Goal: Transaction & Acquisition: Purchase product/service

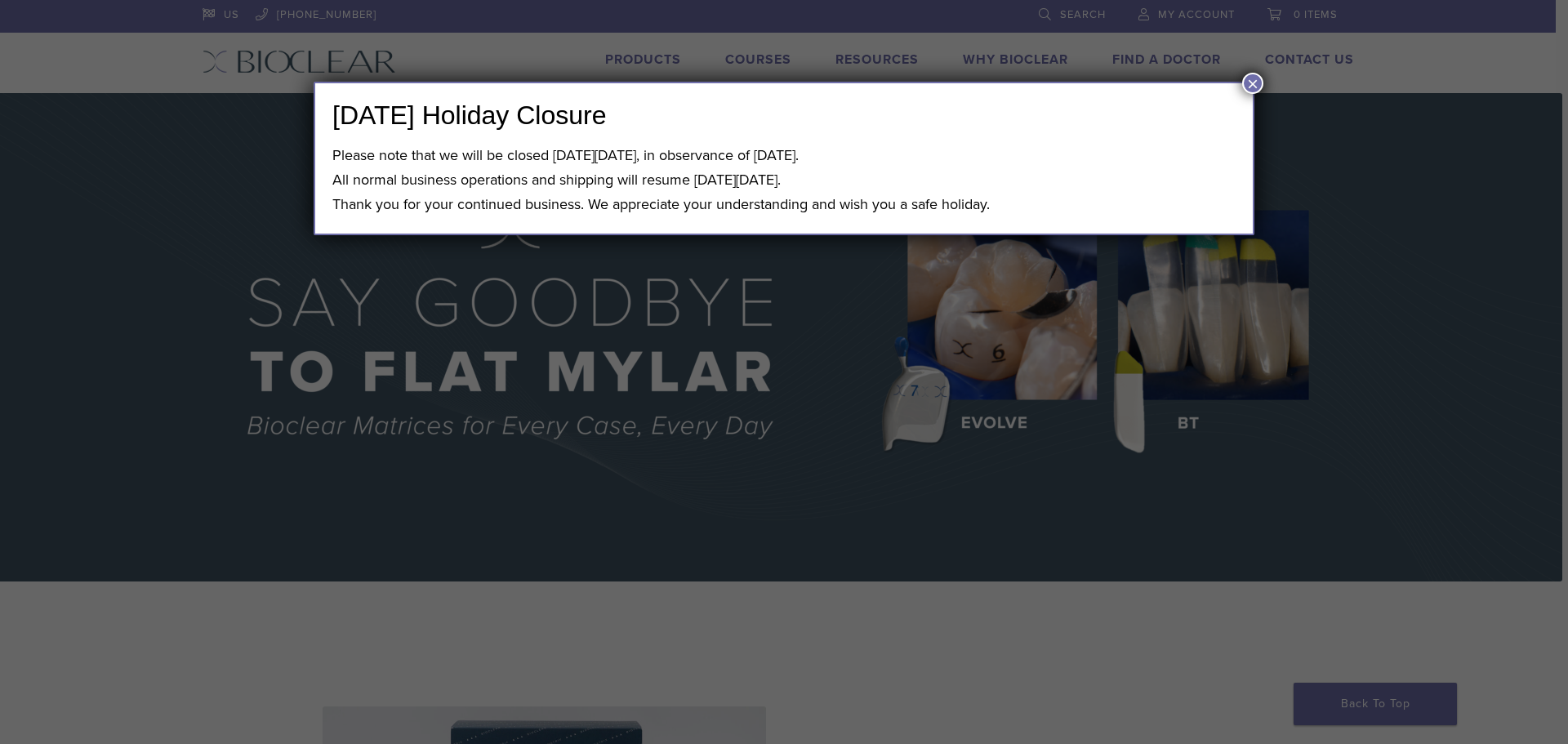
click at [1246, 84] on button "×" at bounding box center [1252, 83] width 21 height 21
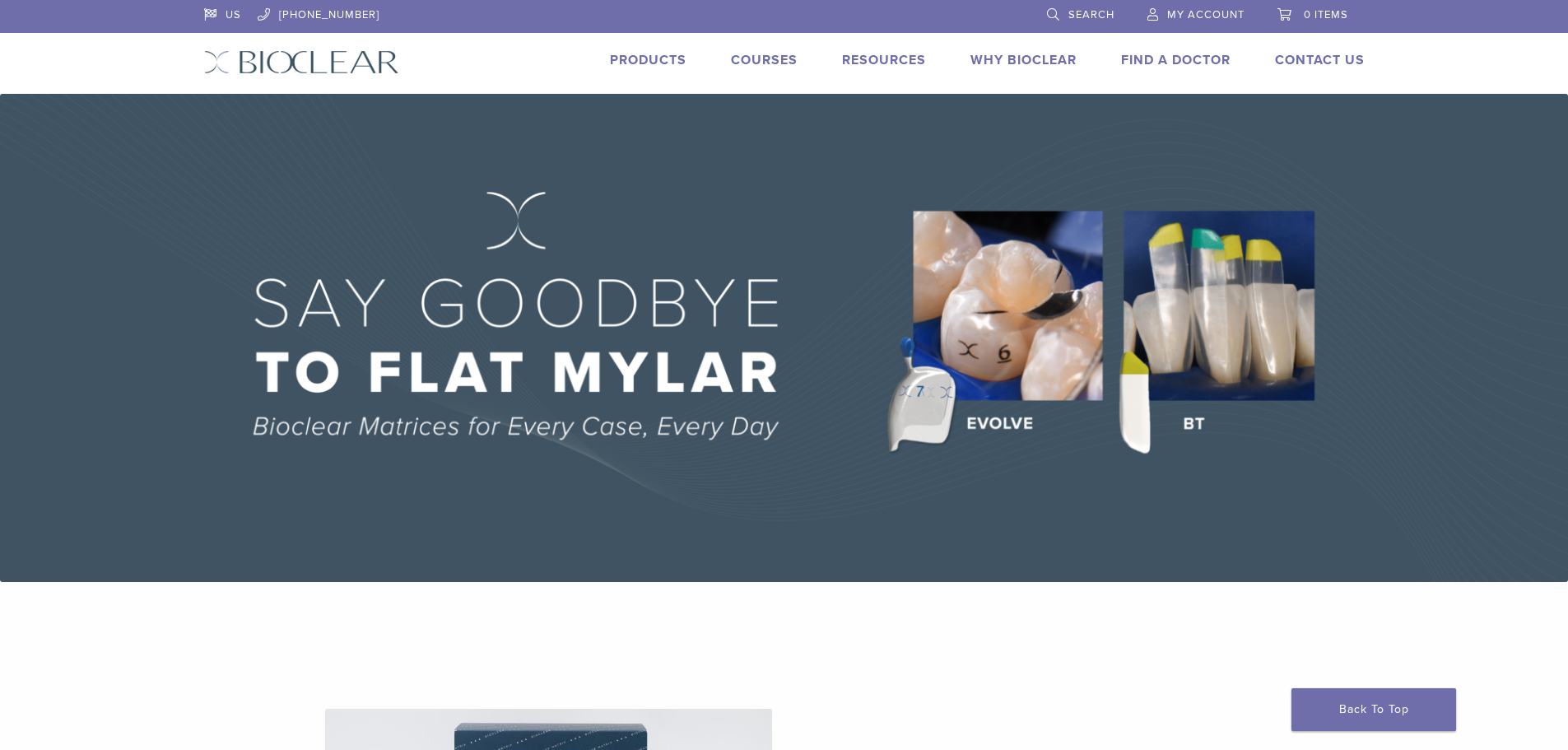
click at [649, 54] on link "Products" at bounding box center [648, 61] width 77 height 17
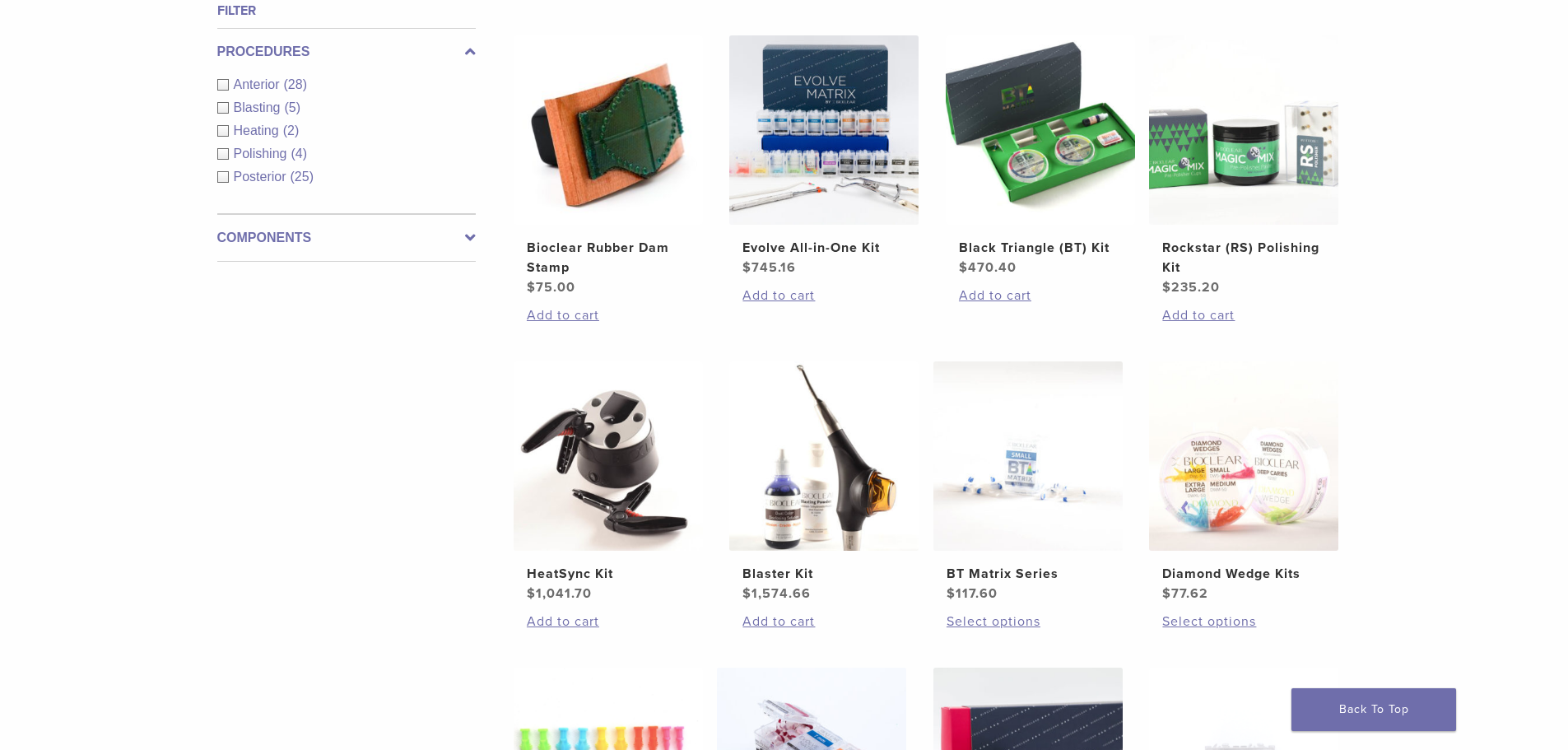
scroll to position [658, 0]
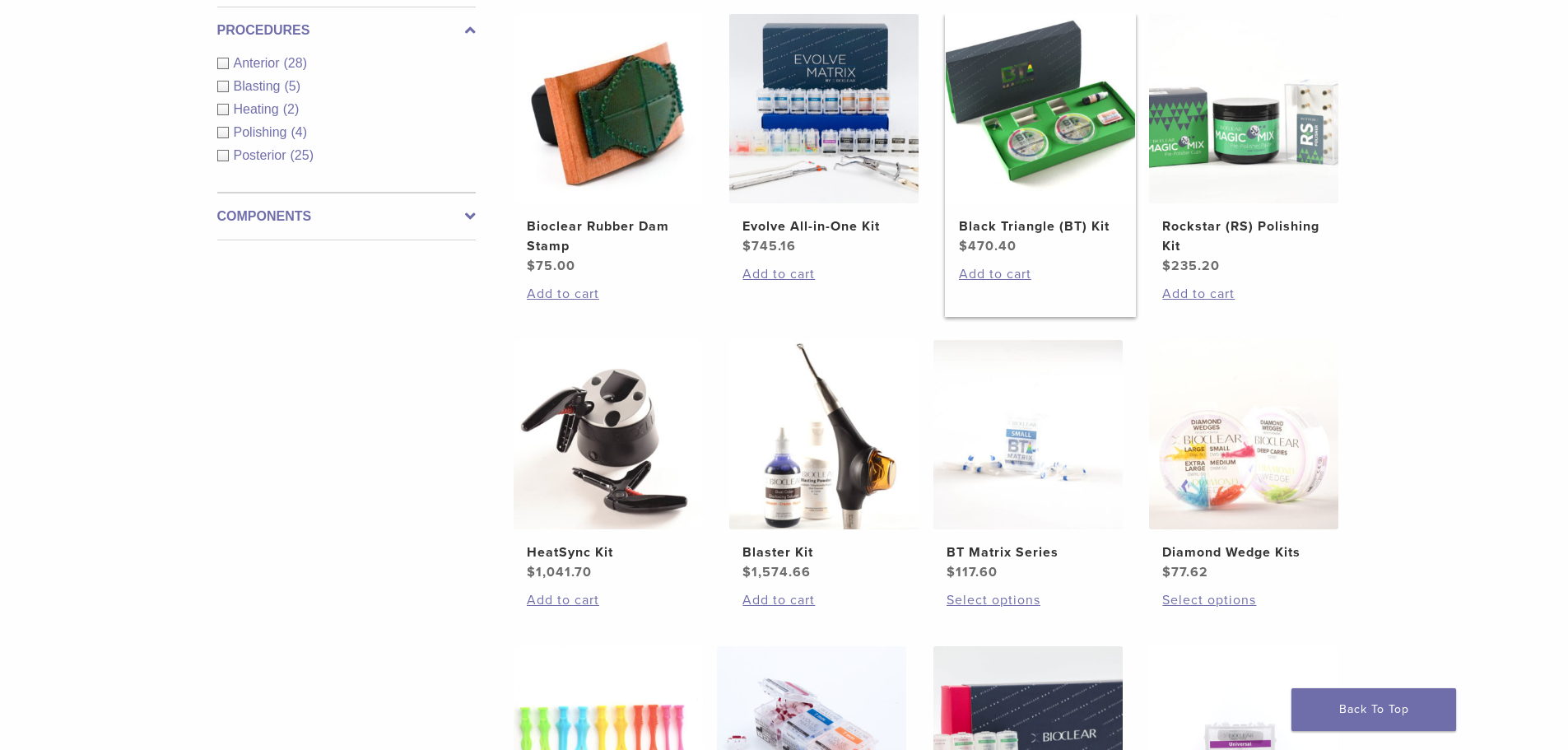
click at [1022, 227] on h2 "Black Triangle (BT) Kit" at bounding box center [1041, 226] width 163 height 19
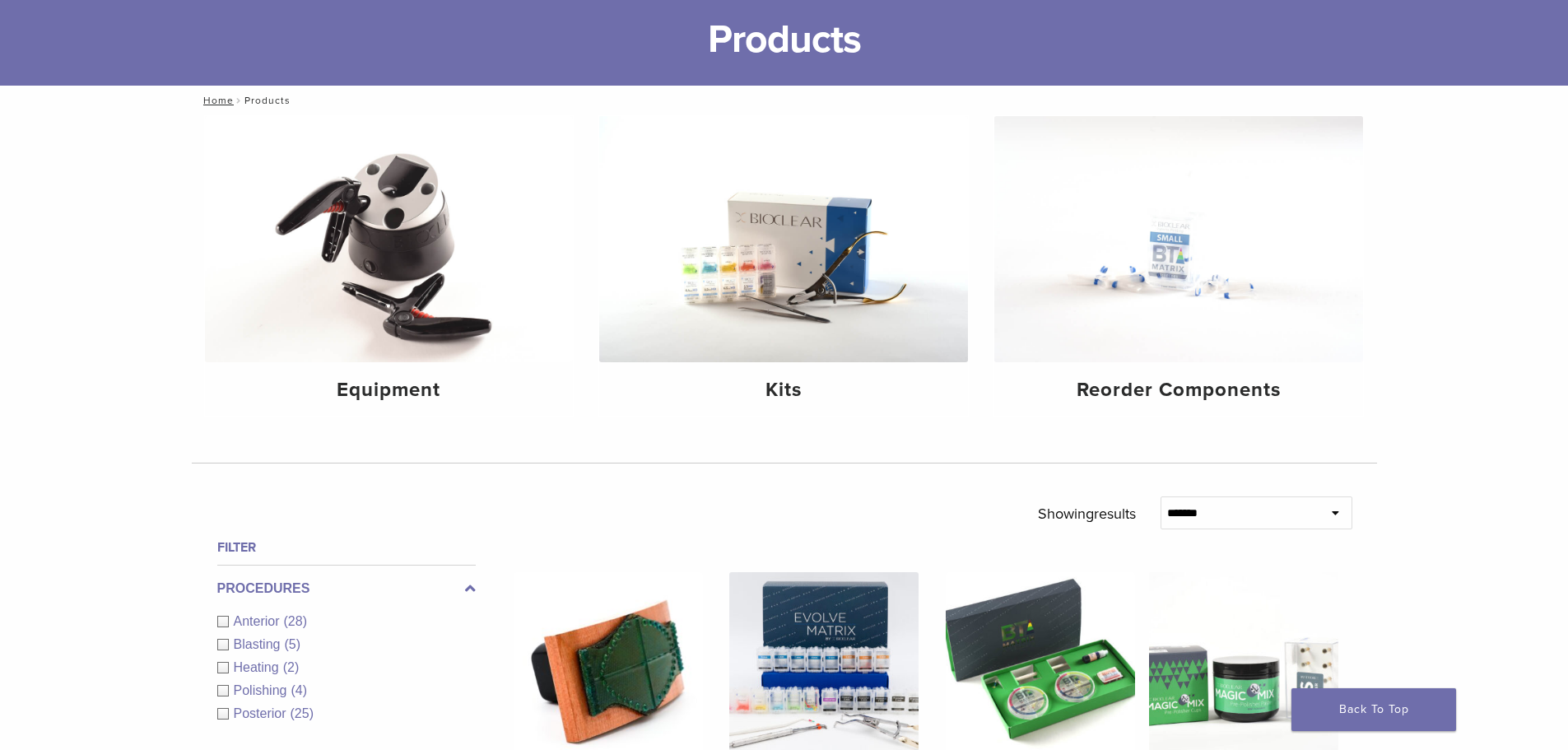
scroll to position [0, 0]
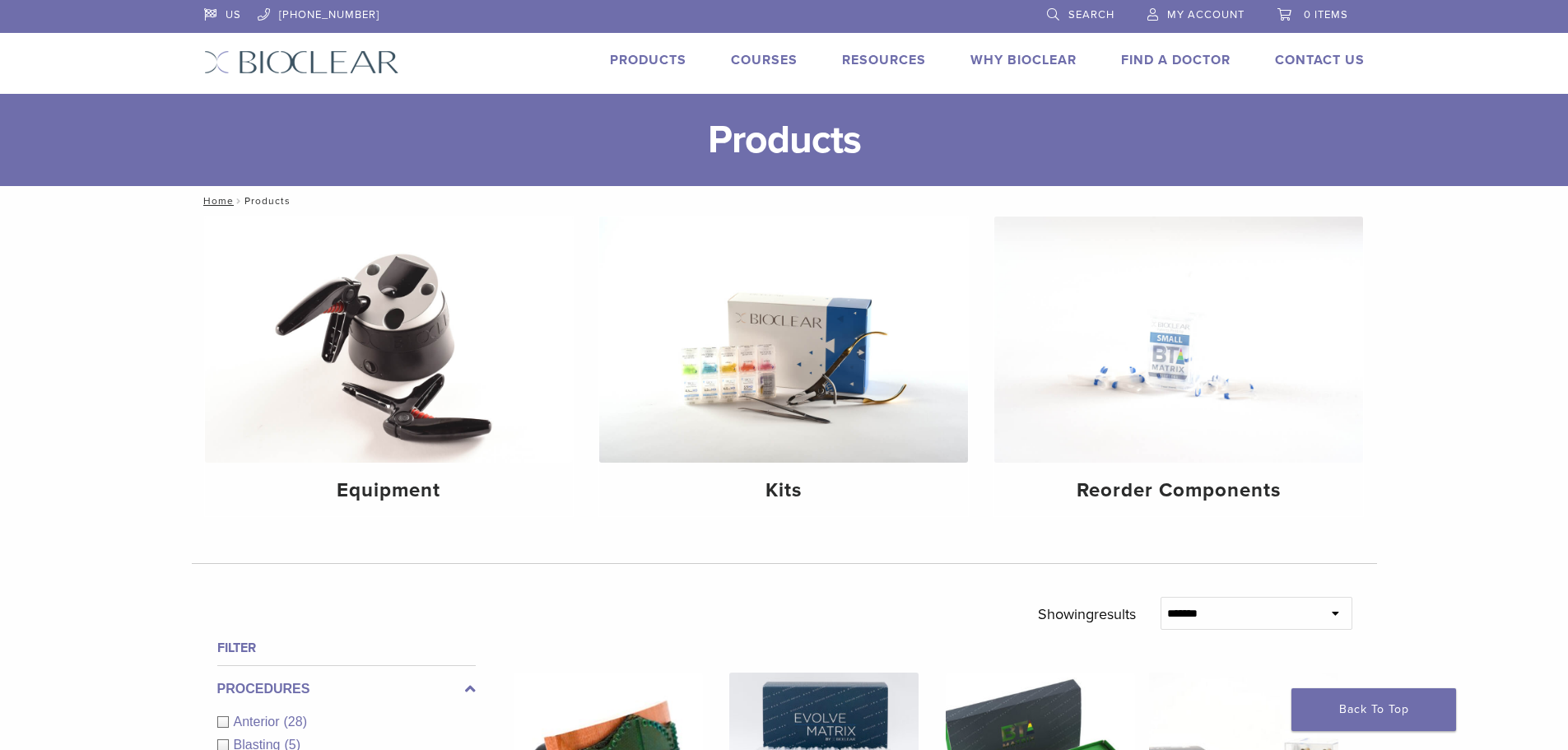
click at [1075, 19] on span "Search" at bounding box center [1091, 15] width 46 height 13
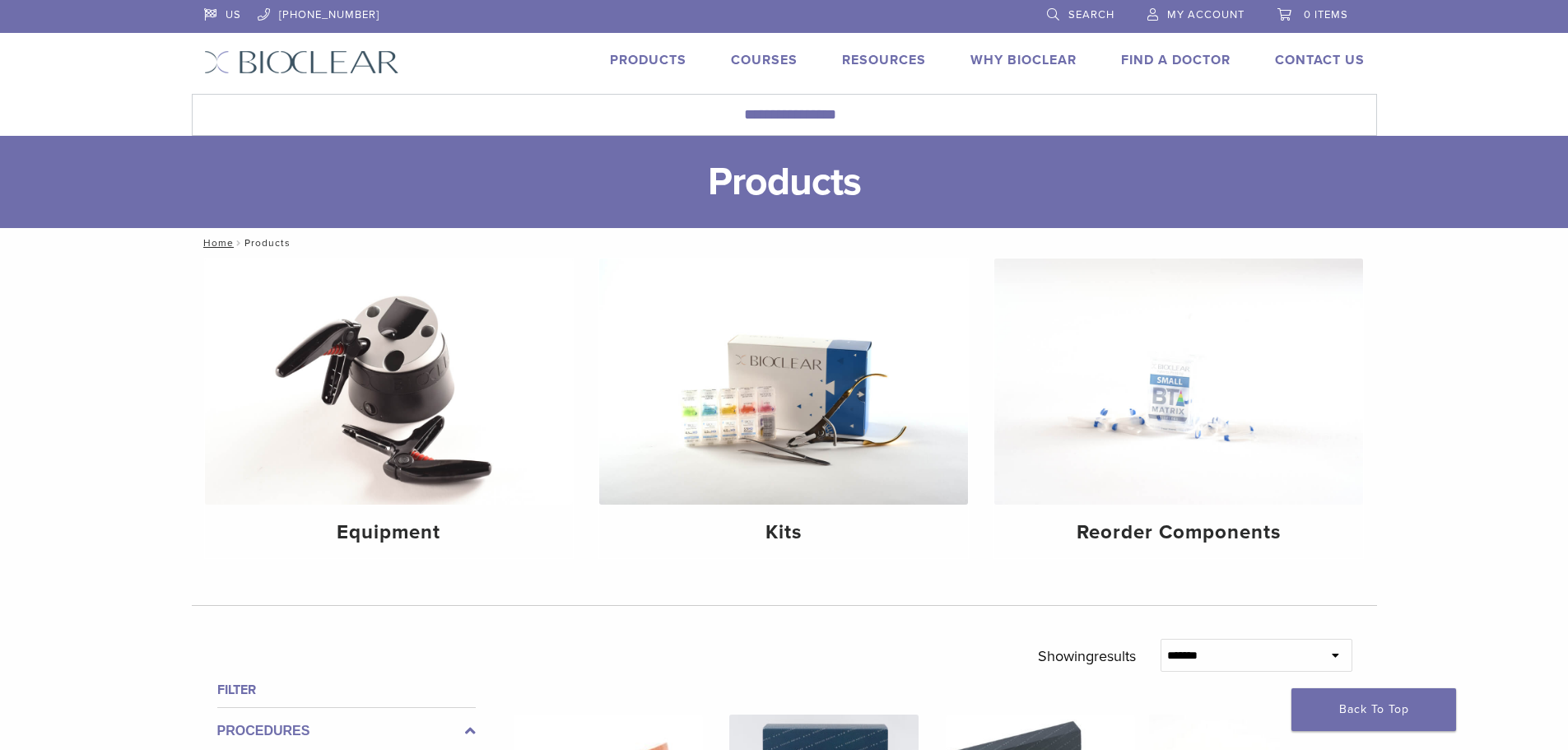
click at [1053, 13] on link "Search" at bounding box center [1081, 12] width 67 height 24
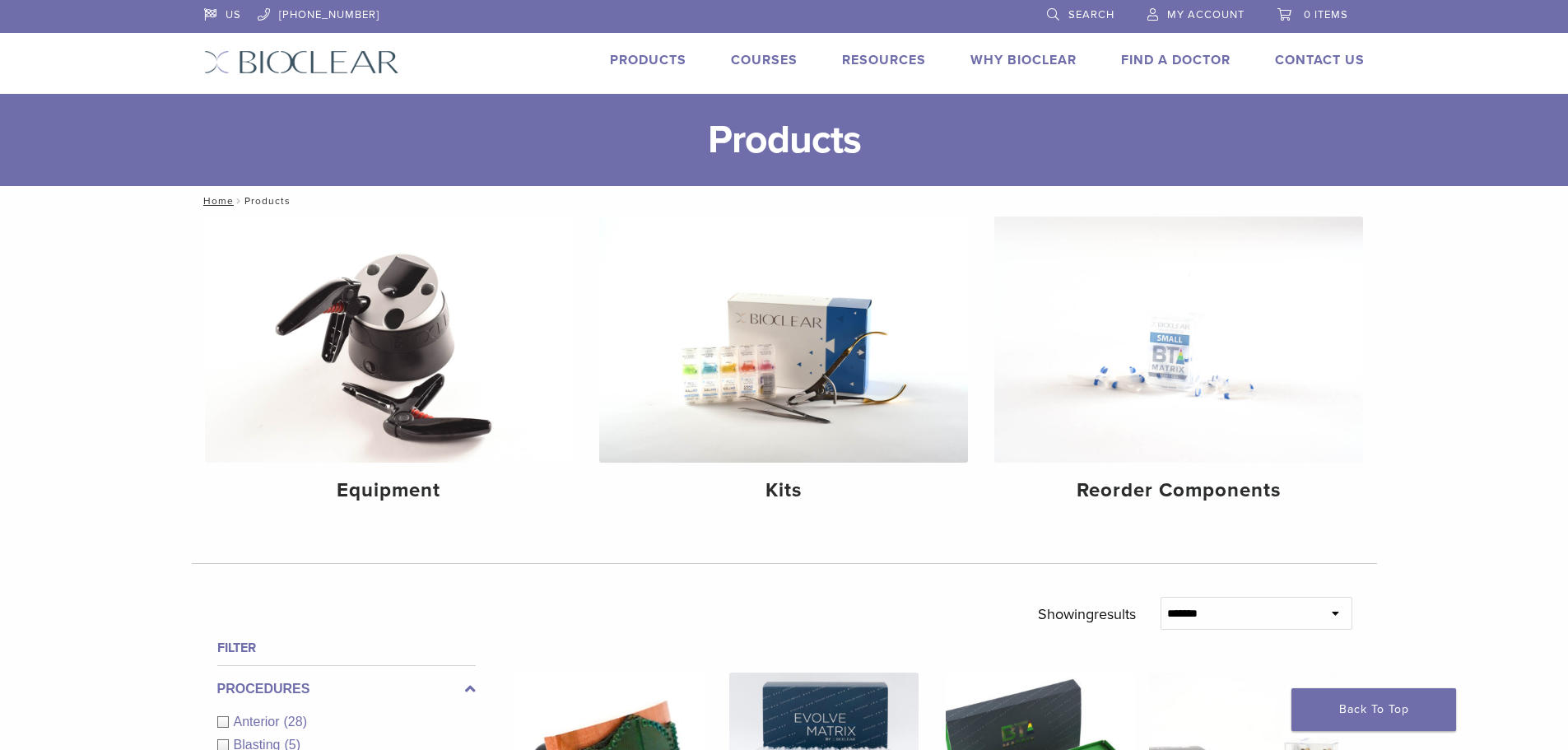
click at [1053, 13] on link "Search" at bounding box center [1081, 12] width 67 height 24
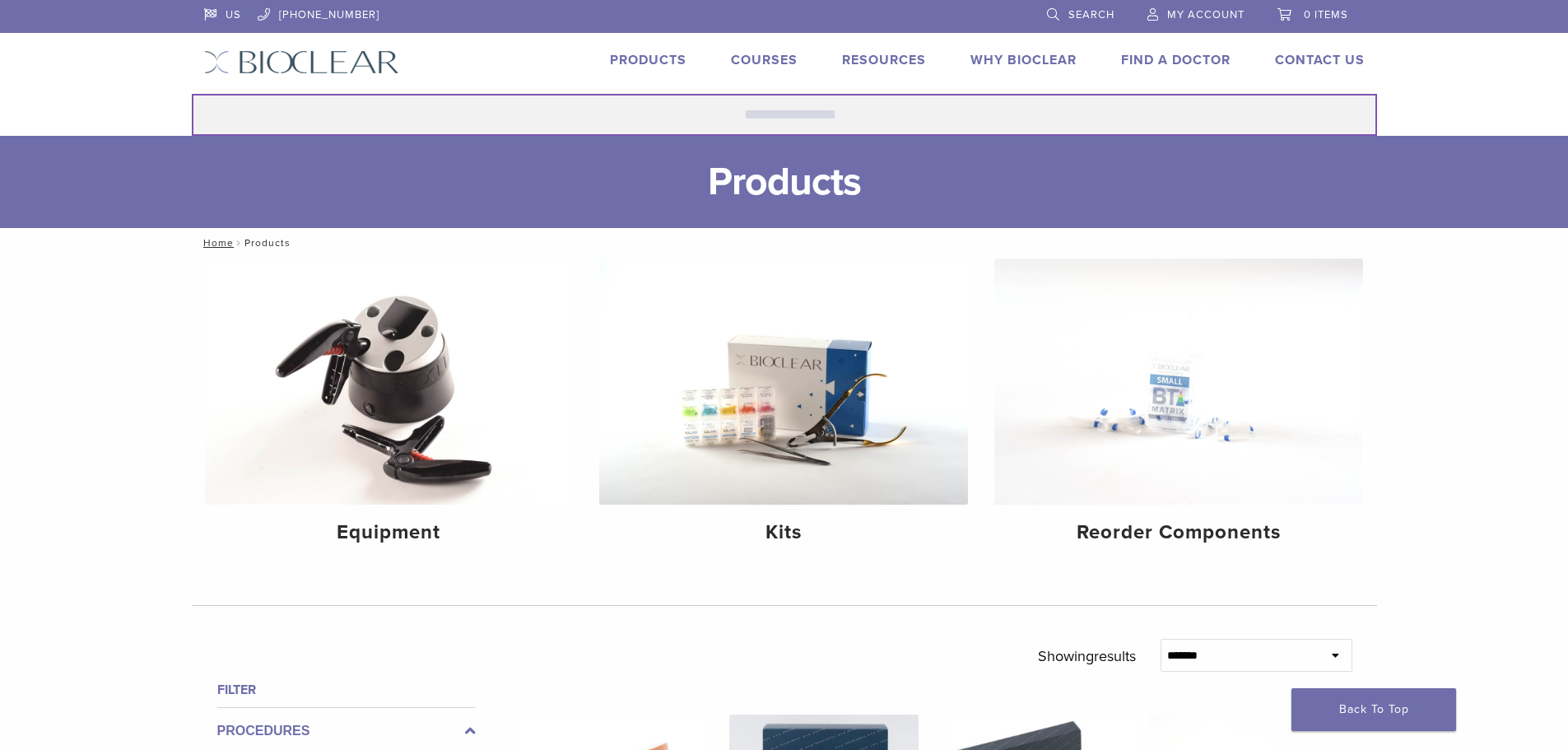
click at [912, 112] on input "Search for:" at bounding box center [785, 114] width 1186 height 42
drag, startPoint x: 799, startPoint y: 113, endPoint x: 834, endPoint y: 111, distance: 35.1
click at [834, 111] on input "**********" at bounding box center [785, 114] width 1186 height 42
type input "**********"
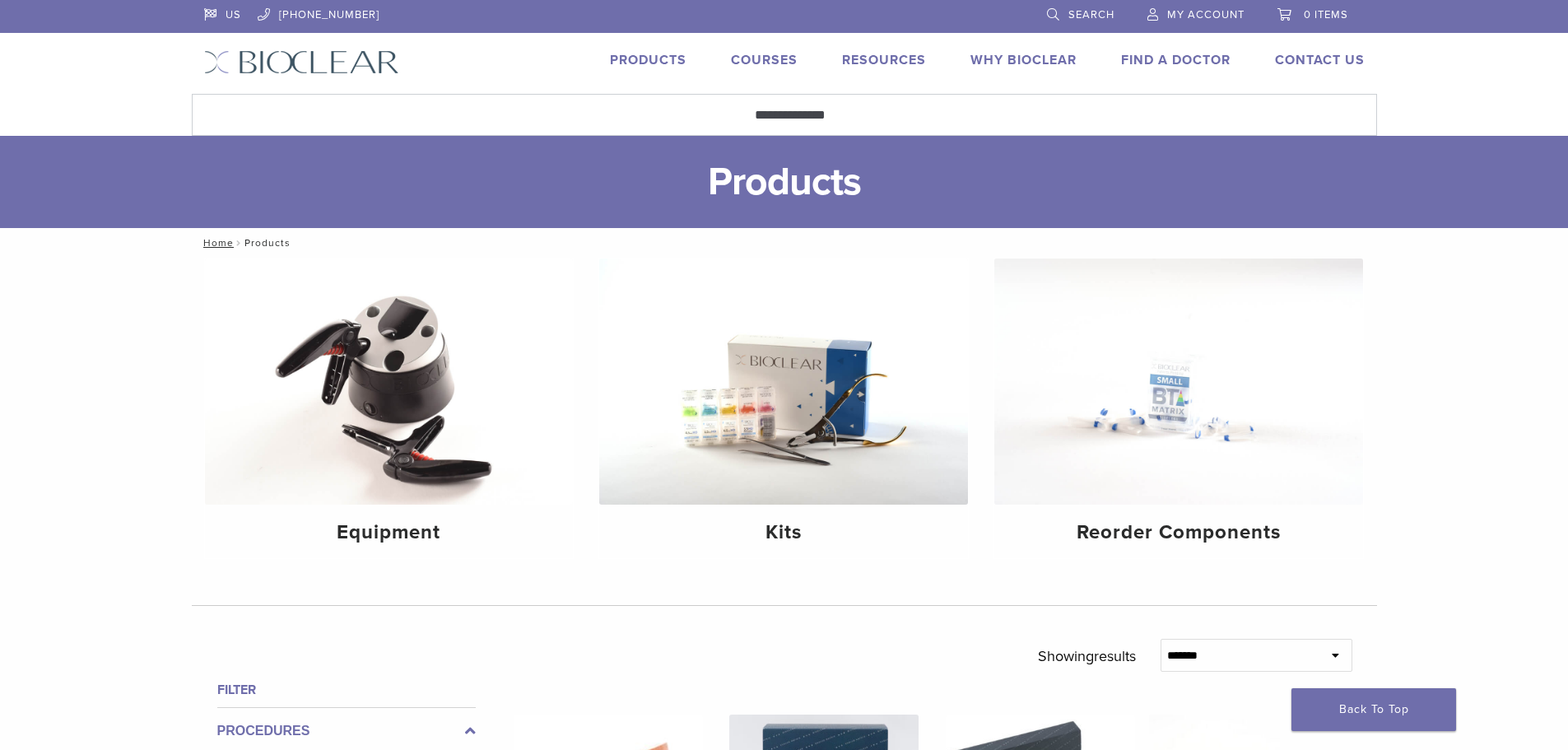
click at [809, 168] on h1 "Products" at bounding box center [784, 182] width 1568 height 93
click at [273, 245] on nav "Home / Products" at bounding box center [785, 242] width 1186 height 29
click at [911, 157] on h1 "Products" at bounding box center [784, 182] width 1568 height 93
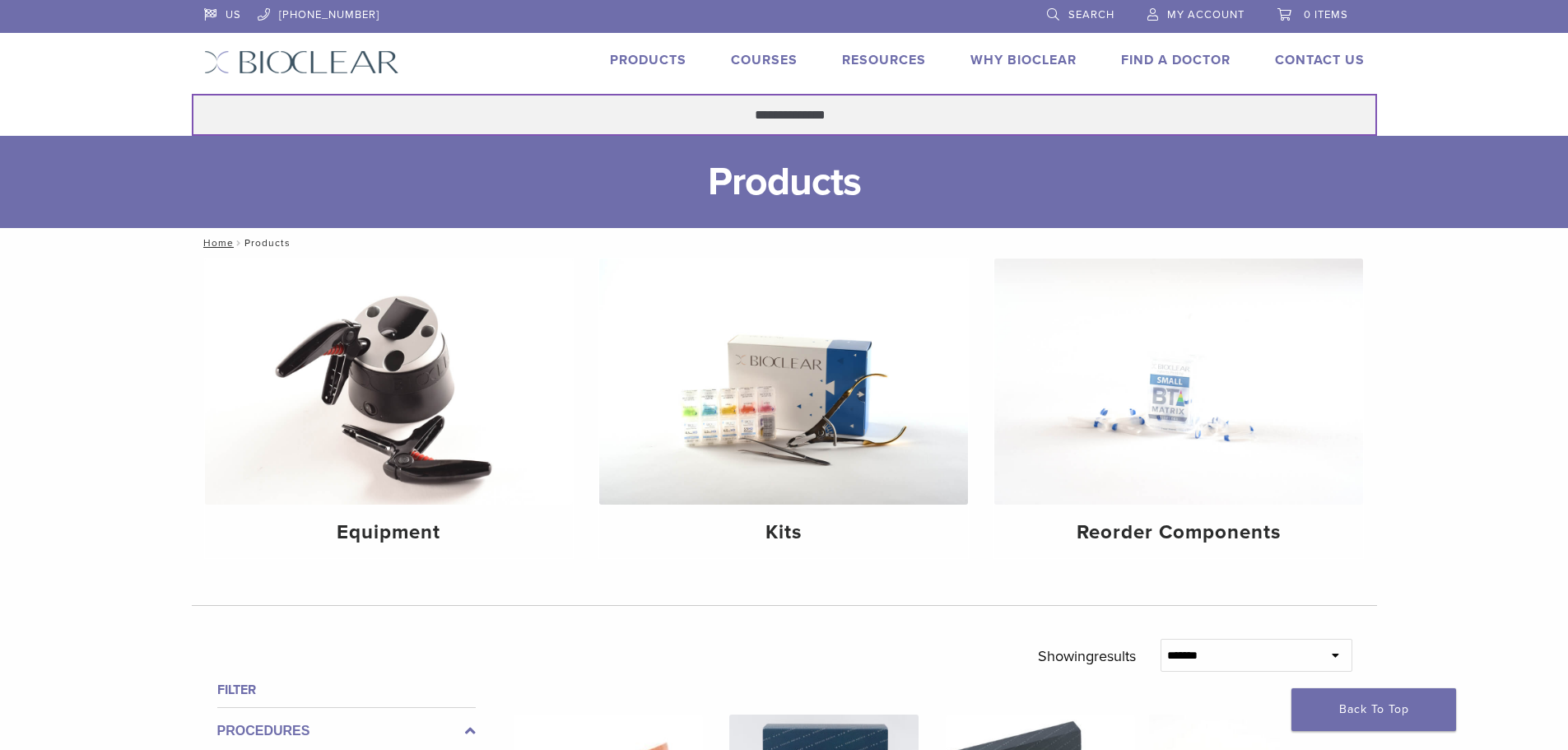
drag, startPoint x: 872, startPoint y: 115, endPoint x: 686, endPoint y: 114, distance: 186.0
click at [678, 119] on input "**********" at bounding box center [785, 114] width 1186 height 42
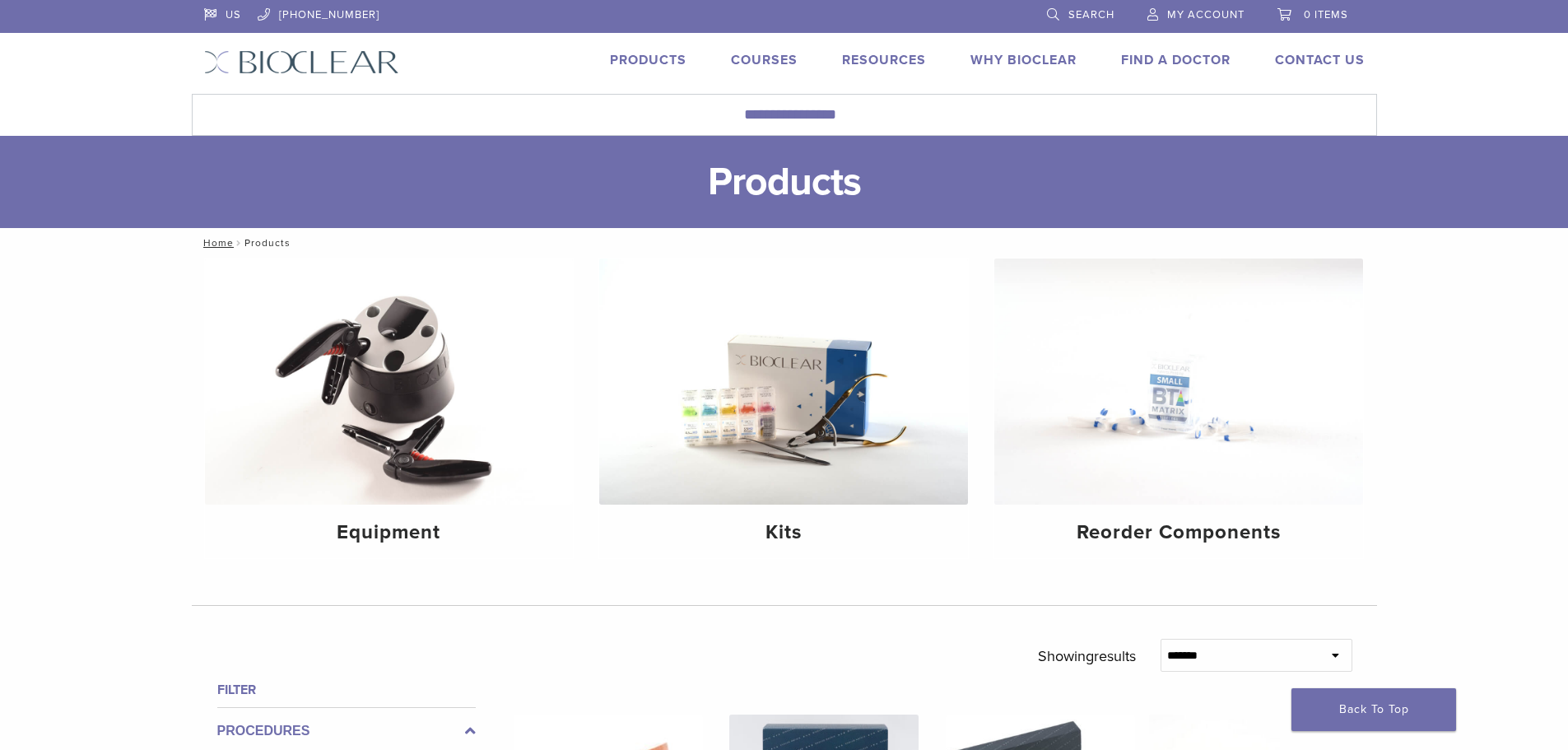
click at [643, 56] on link "Products" at bounding box center [648, 61] width 77 height 17
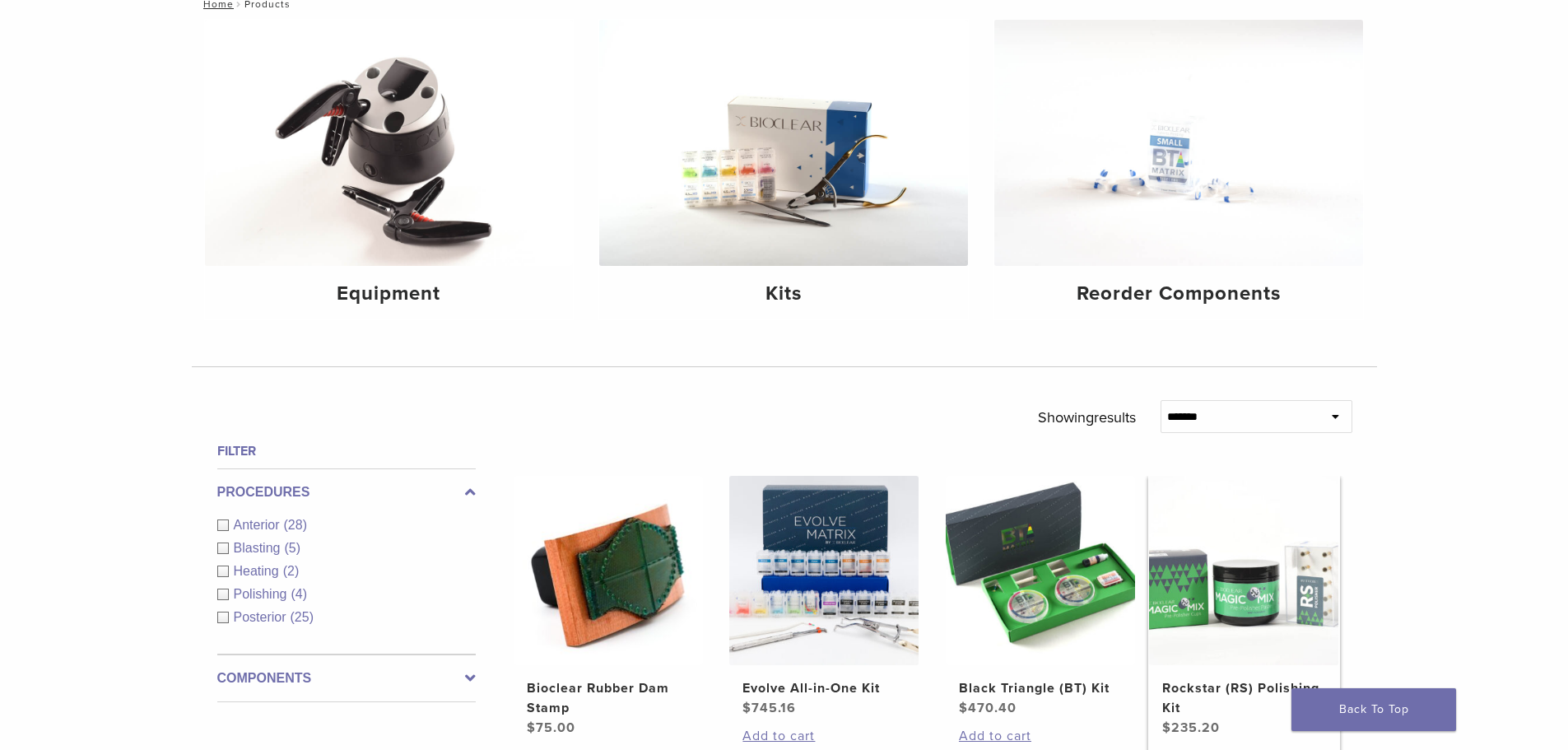
scroll to position [247, 0]
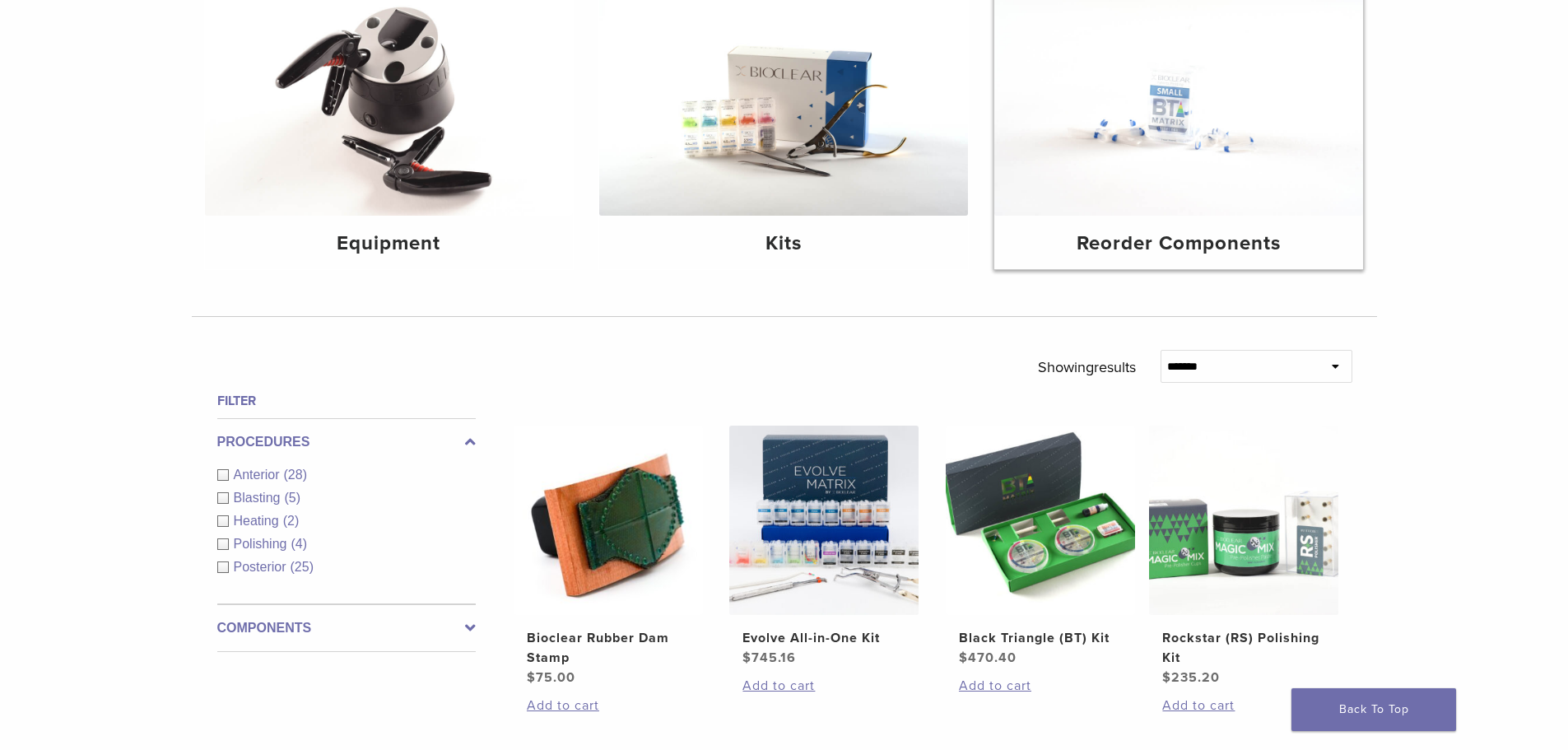
click at [1196, 237] on h4 "Reorder Components" at bounding box center [1179, 243] width 343 height 29
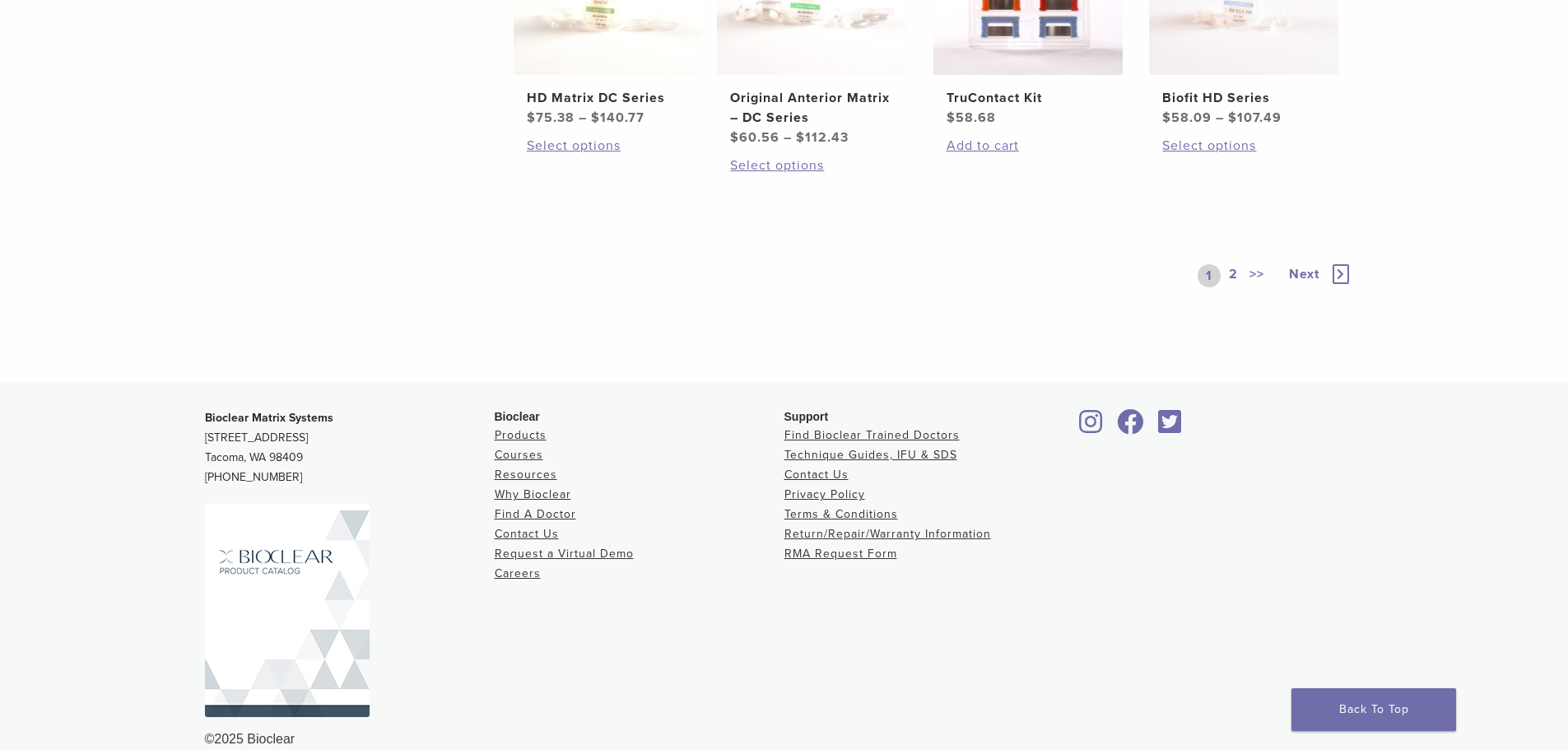
scroll to position [1152, 0]
click at [1234, 272] on link "2" at bounding box center [1234, 273] width 16 height 23
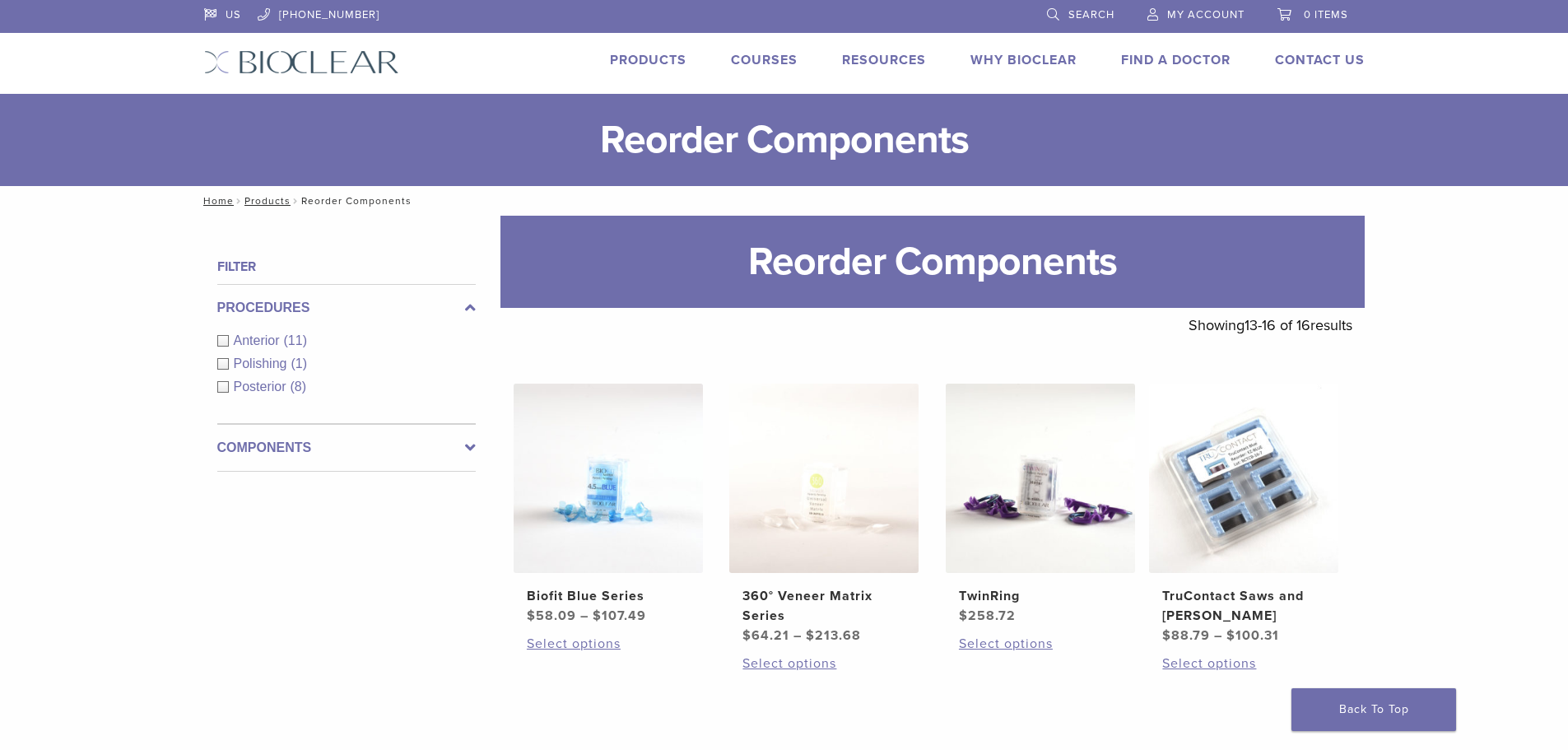
click at [345, 452] on label "Components" at bounding box center [346, 447] width 259 height 19
click at [1075, 18] on span "Search" at bounding box center [1091, 15] width 46 height 13
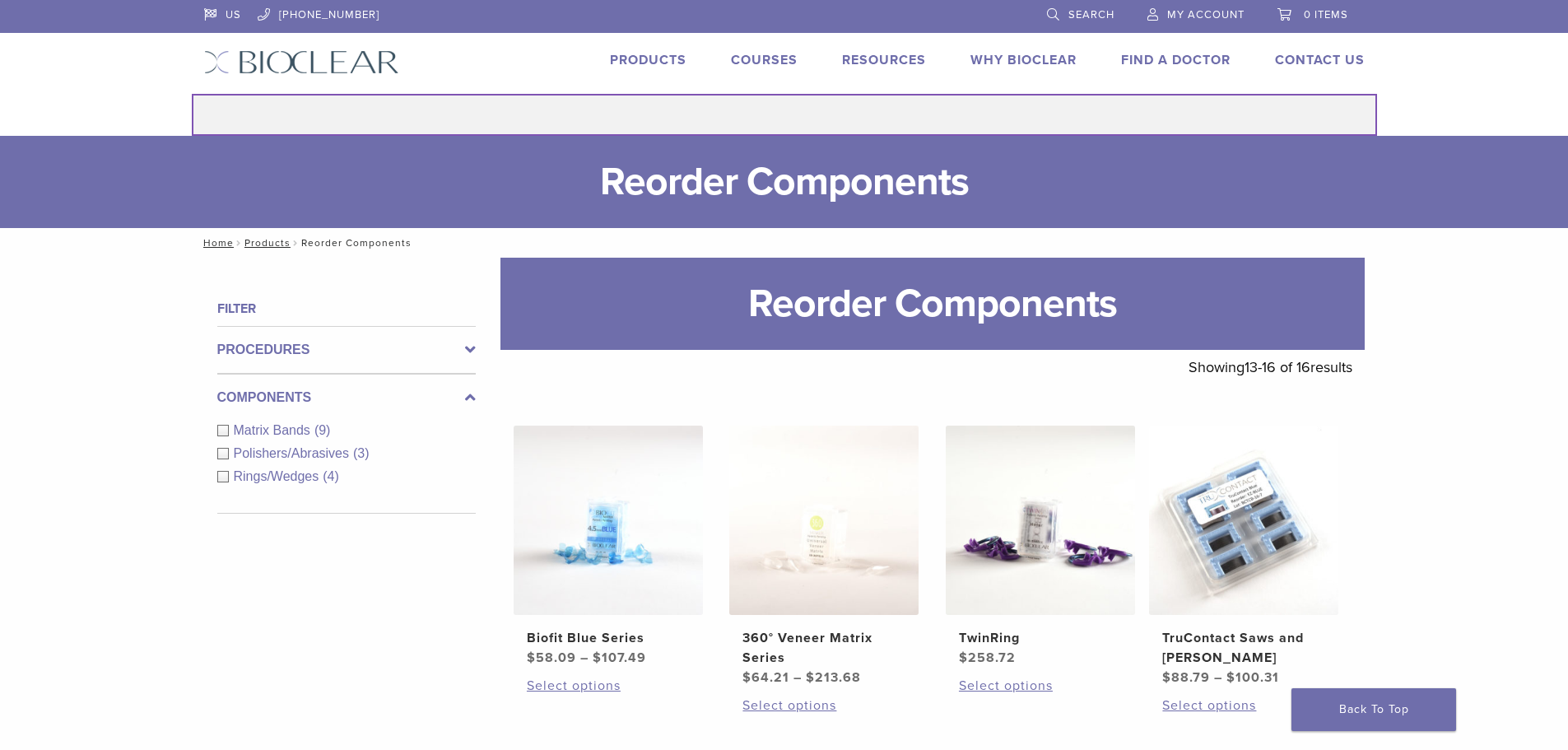
click at [876, 109] on input "Search for:" at bounding box center [785, 114] width 1186 height 42
click at [792, 116] on input "**********" at bounding box center [785, 114] width 1186 height 42
click at [895, 133] on input "**********" at bounding box center [785, 114] width 1186 height 42
type input "**********"
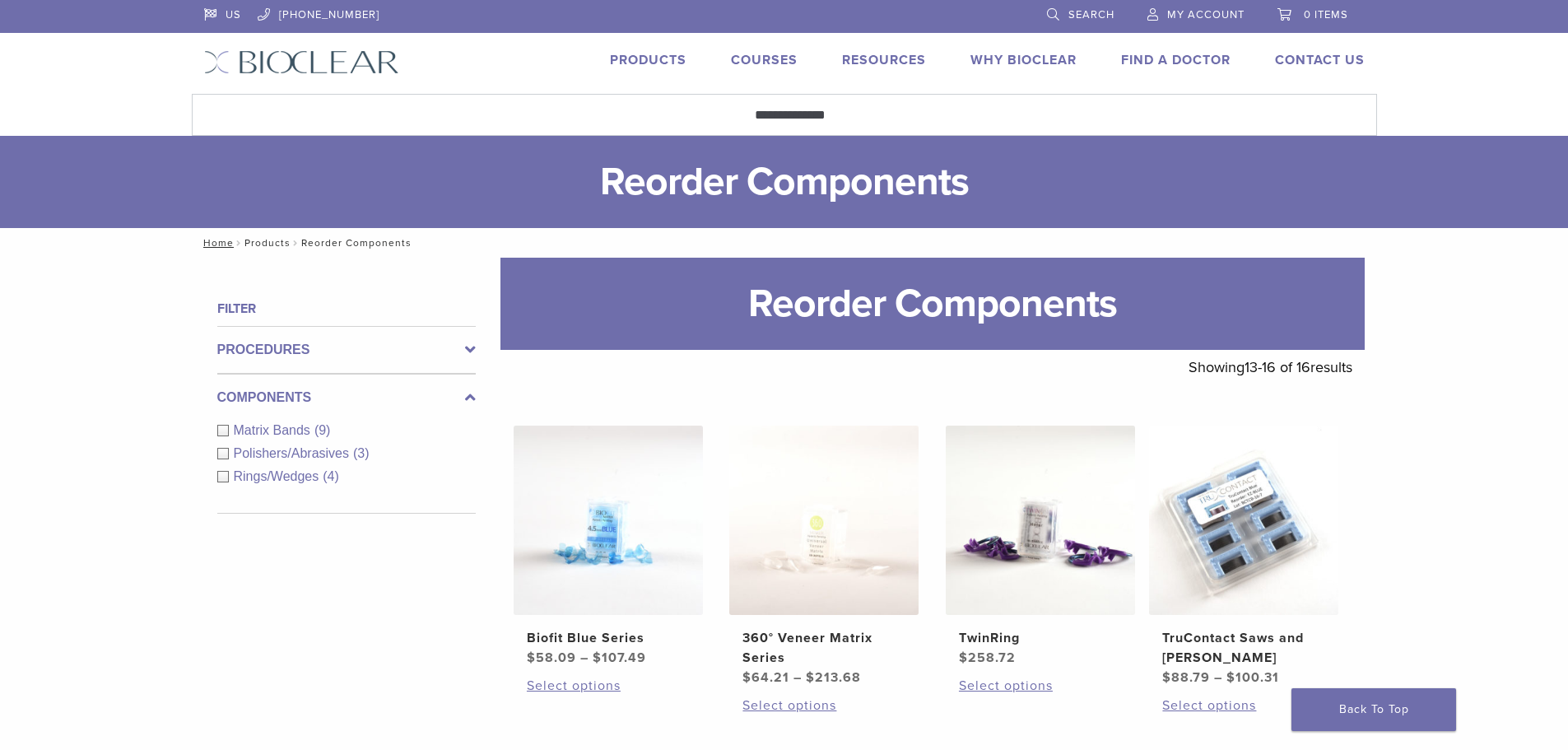
click at [269, 242] on link "Products" at bounding box center [267, 243] width 46 height 12
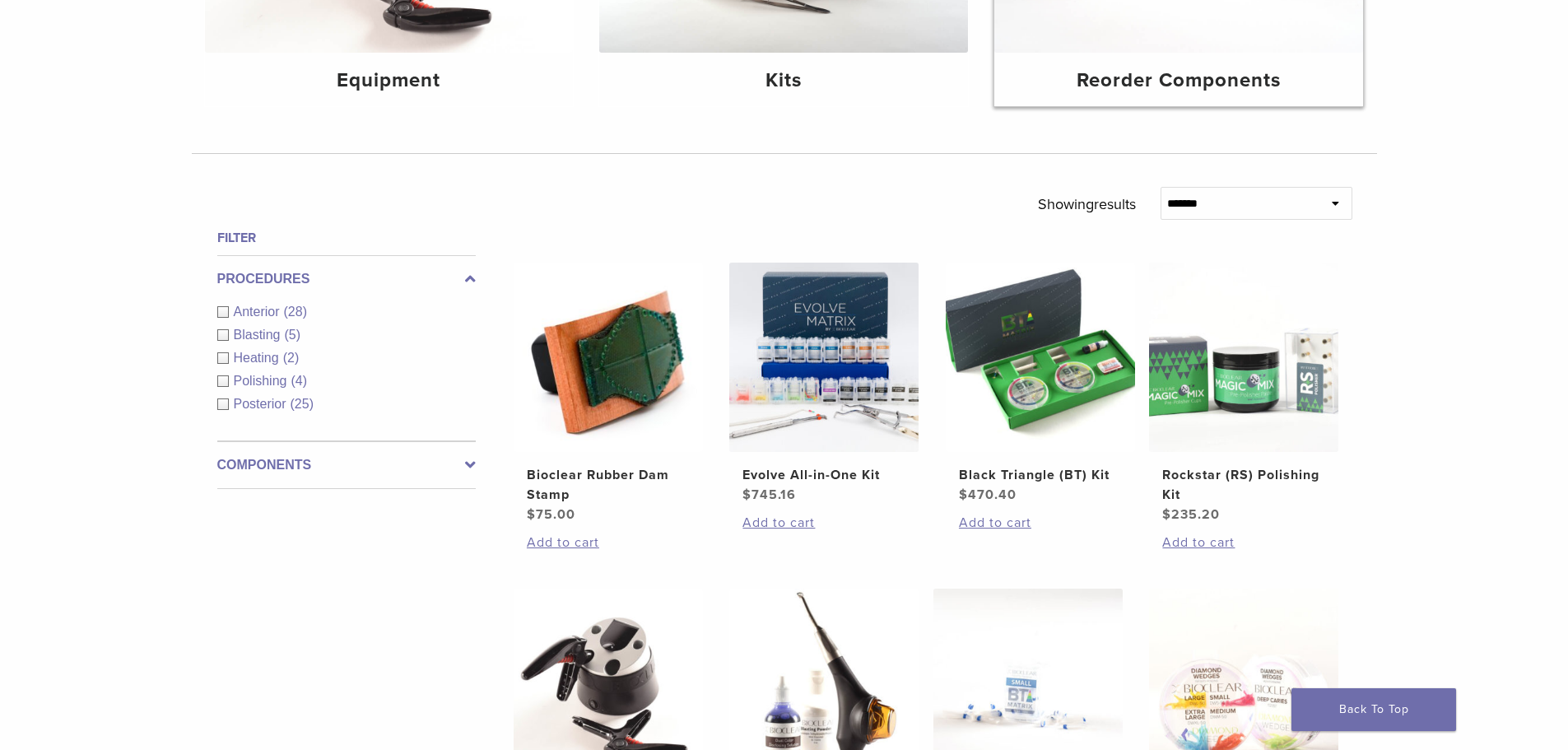
scroll to position [412, 0]
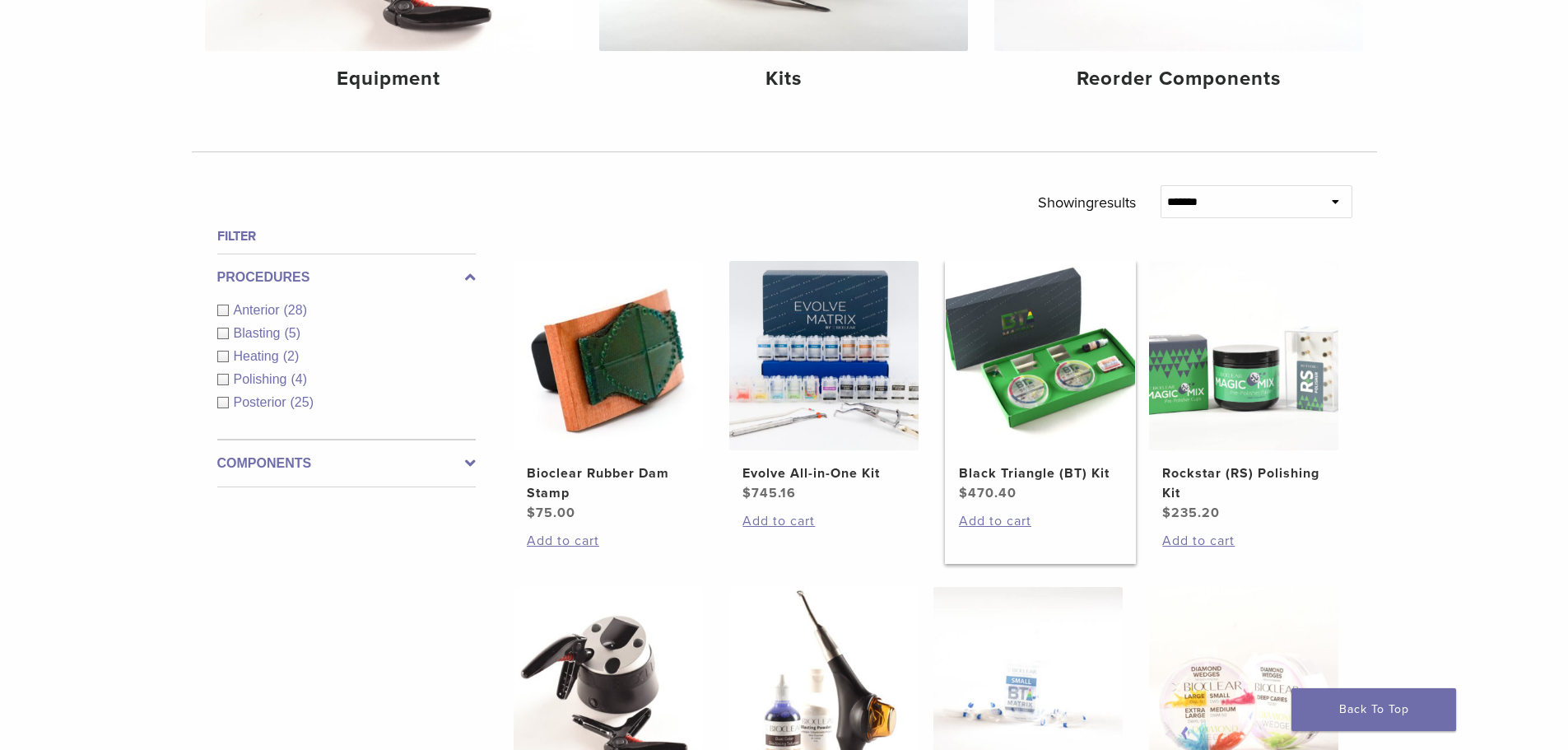
click at [1021, 480] on h2 "Black Triangle (BT) Kit" at bounding box center [1041, 472] width 163 height 19
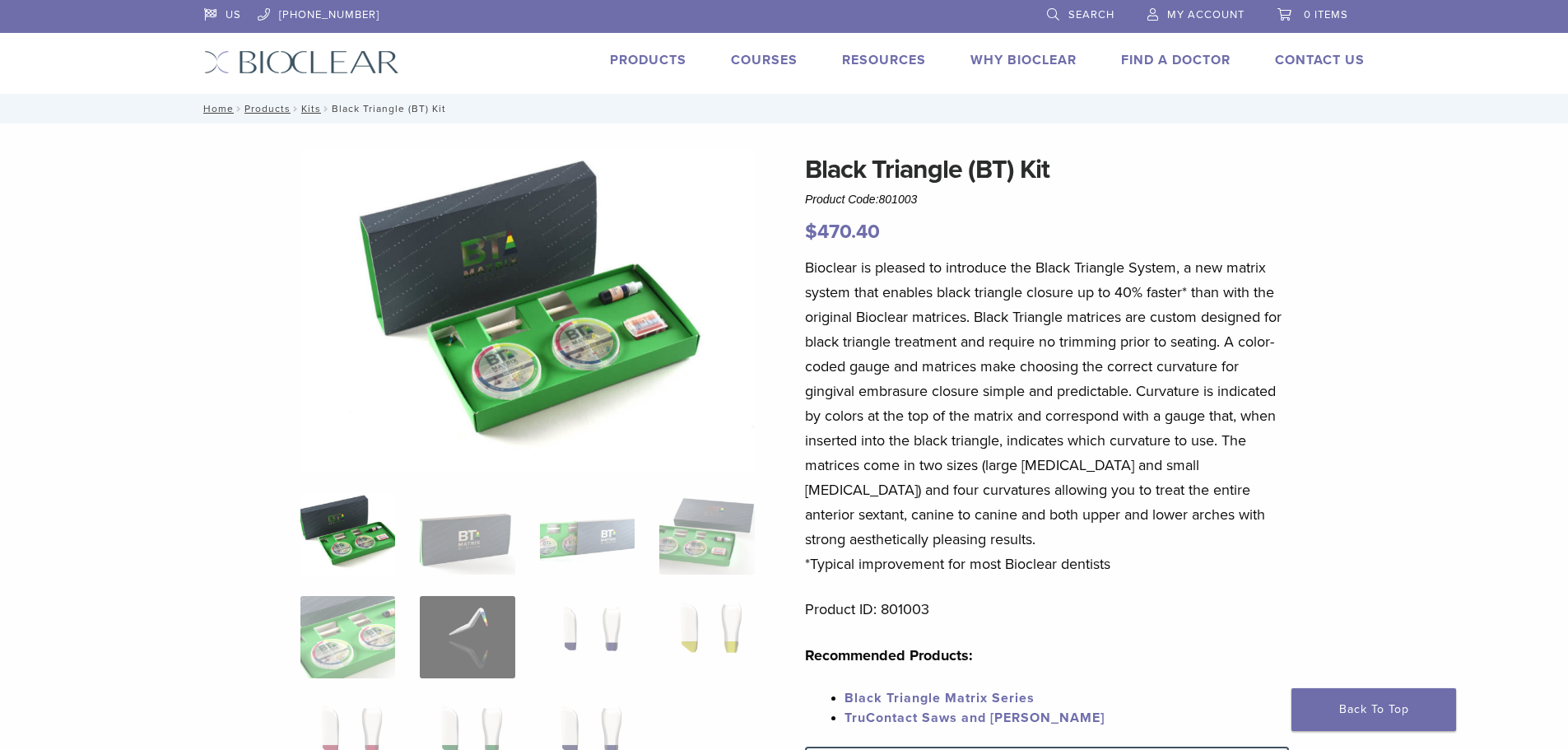
click at [667, 53] on link "Products" at bounding box center [648, 61] width 77 height 17
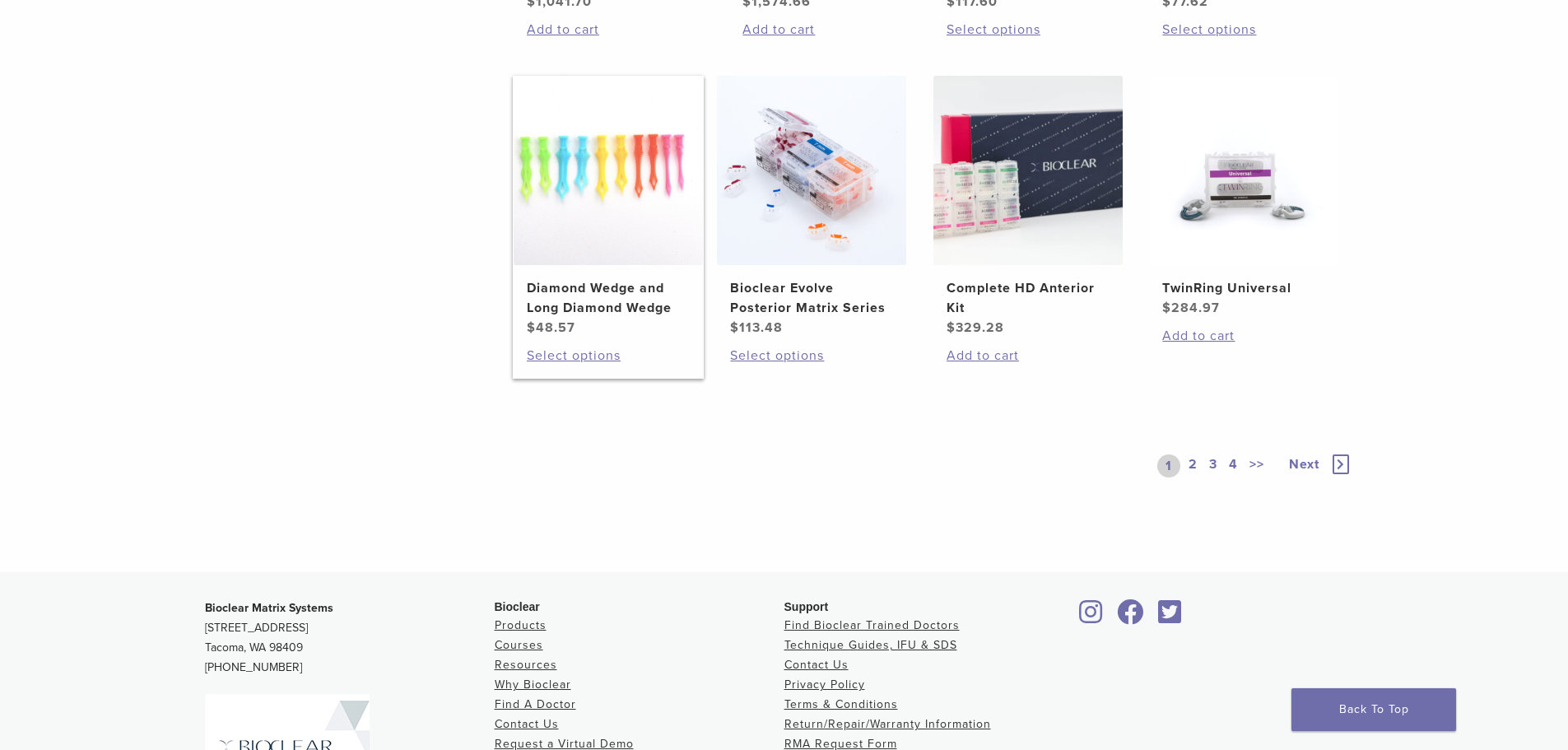
scroll to position [1316, 0]
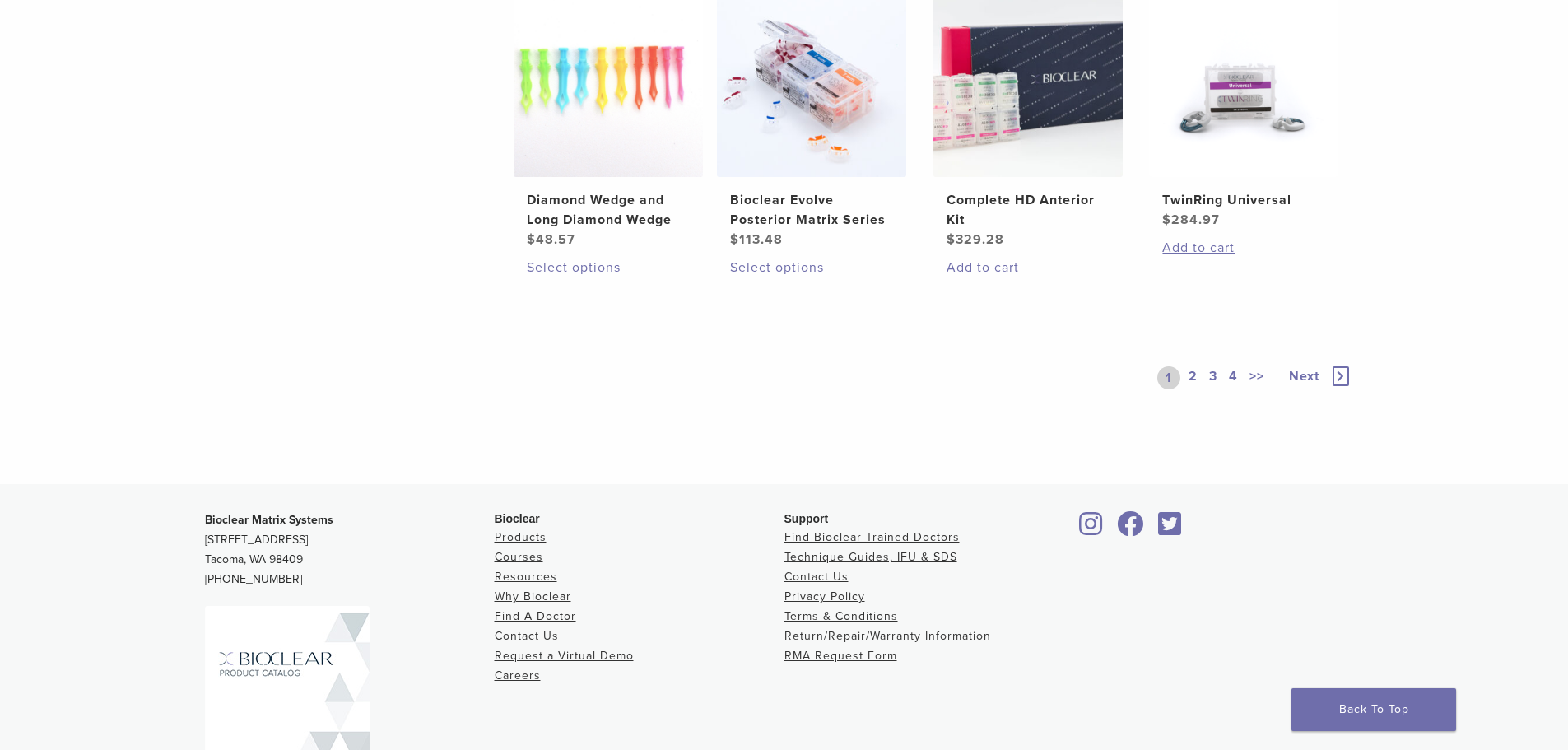
click at [1192, 383] on link "2" at bounding box center [1193, 377] width 16 height 23
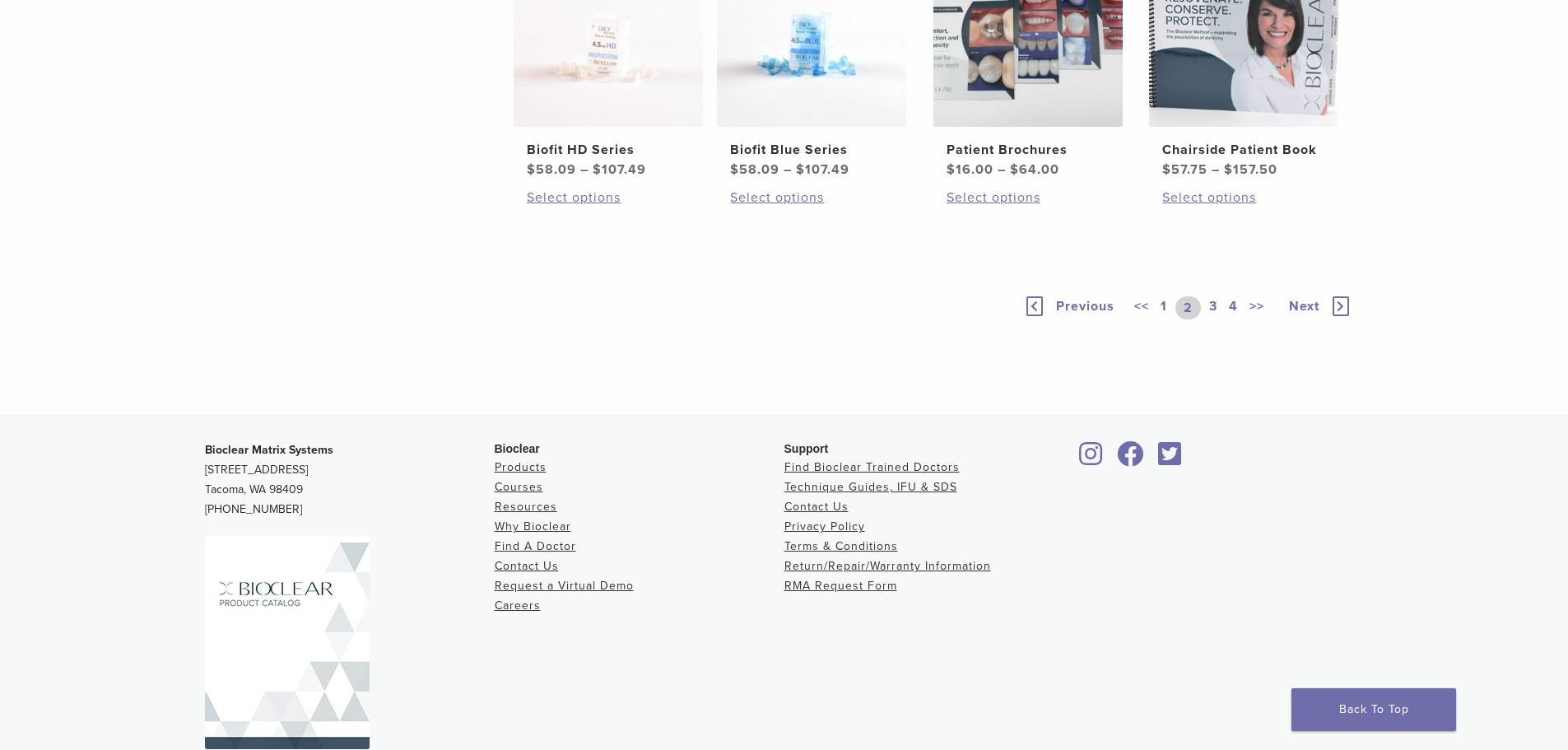
scroll to position [1235, 0]
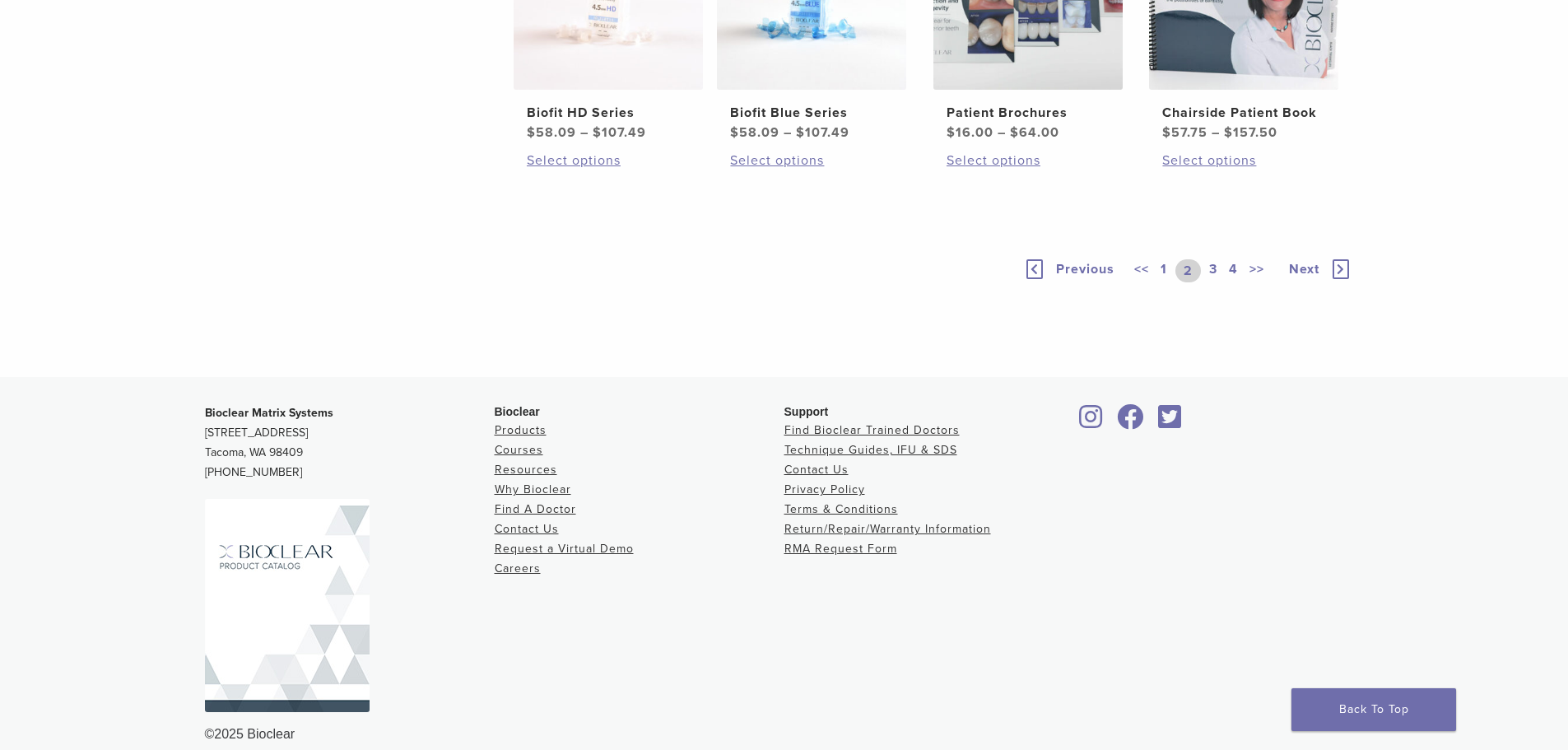
click at [1210, 282] on link "3" at bounding box center [1213, 270] width 15 height 23
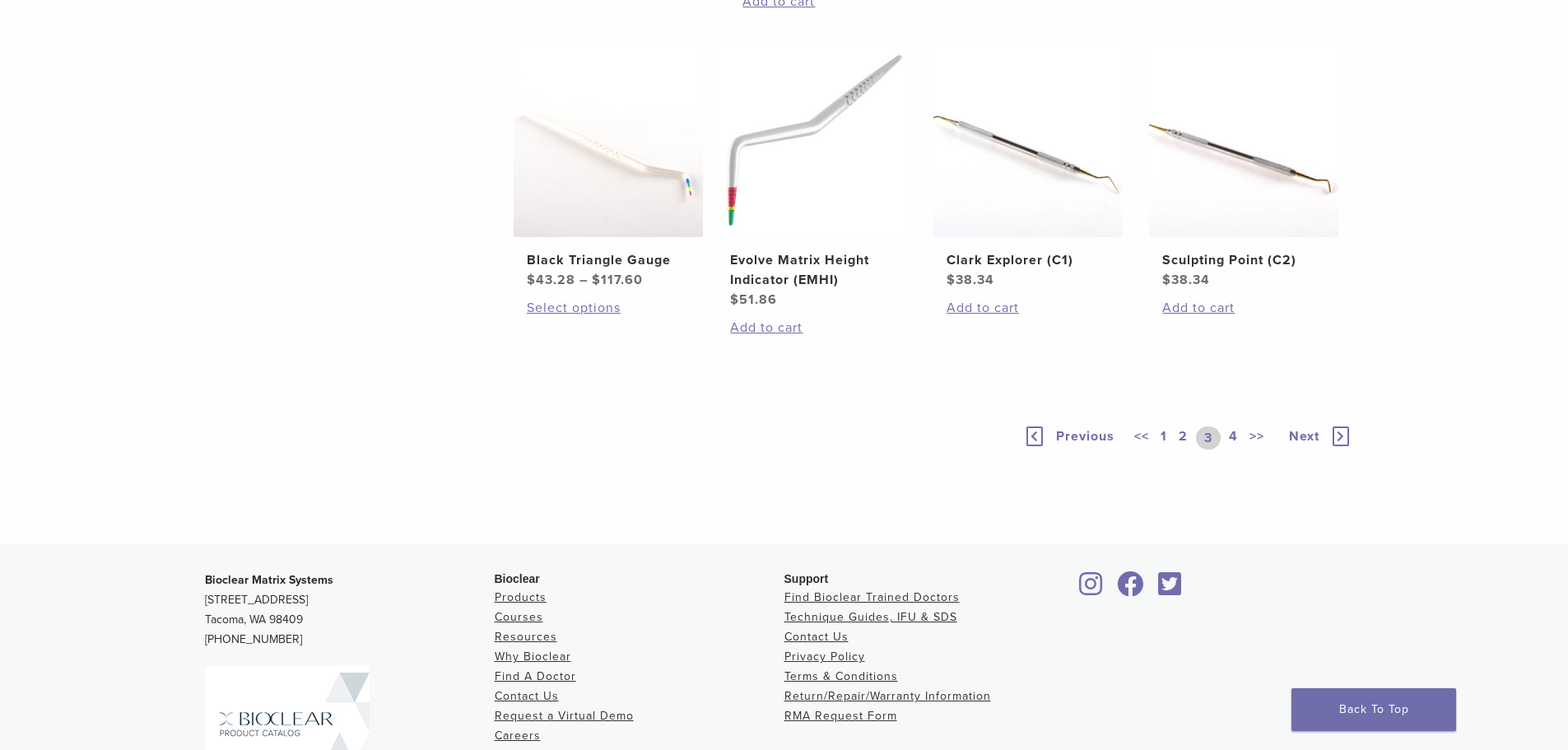
scroll to position [1235, 0]
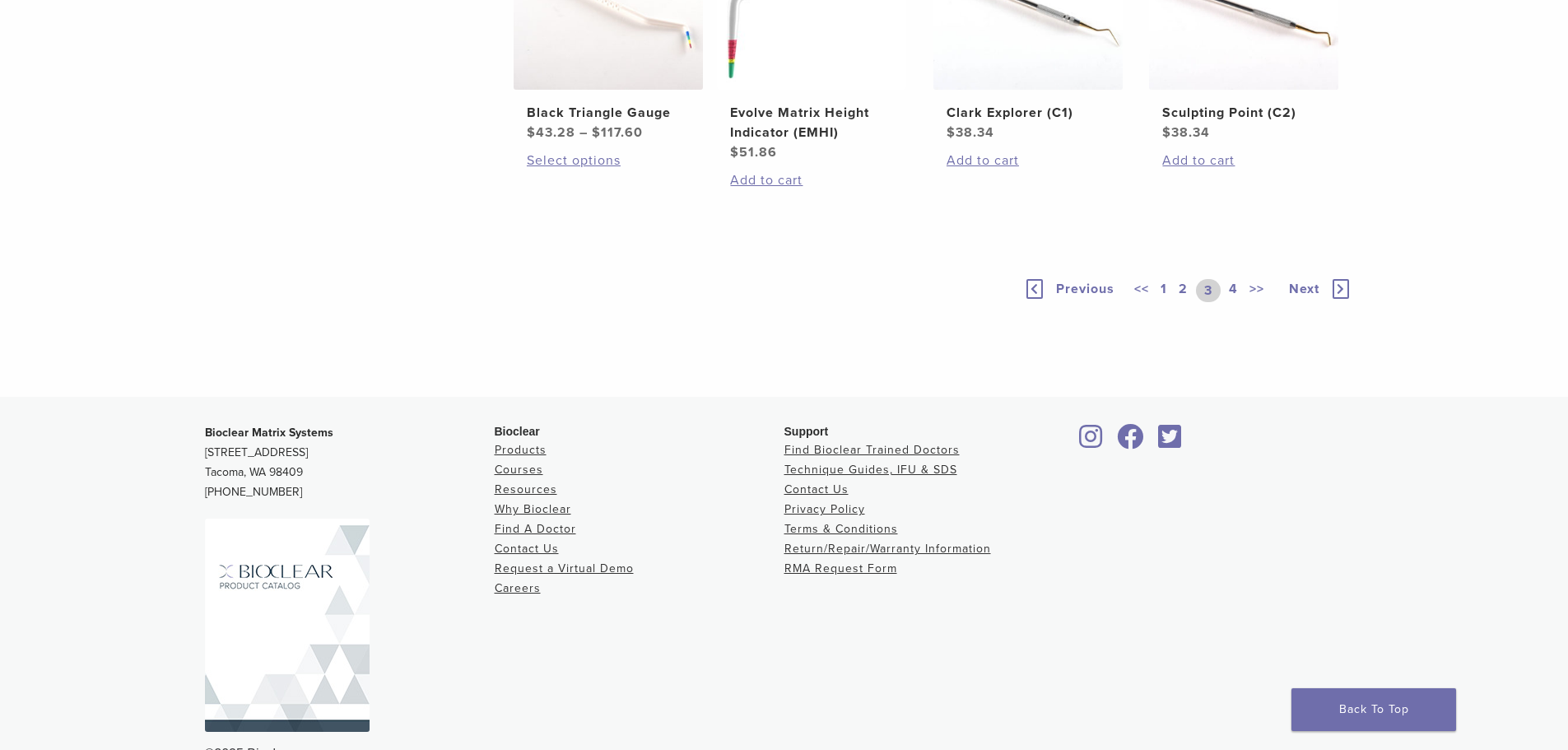
click at [1236, 302] on link "4" at bounding box center [1234, 290] width 16 height 23
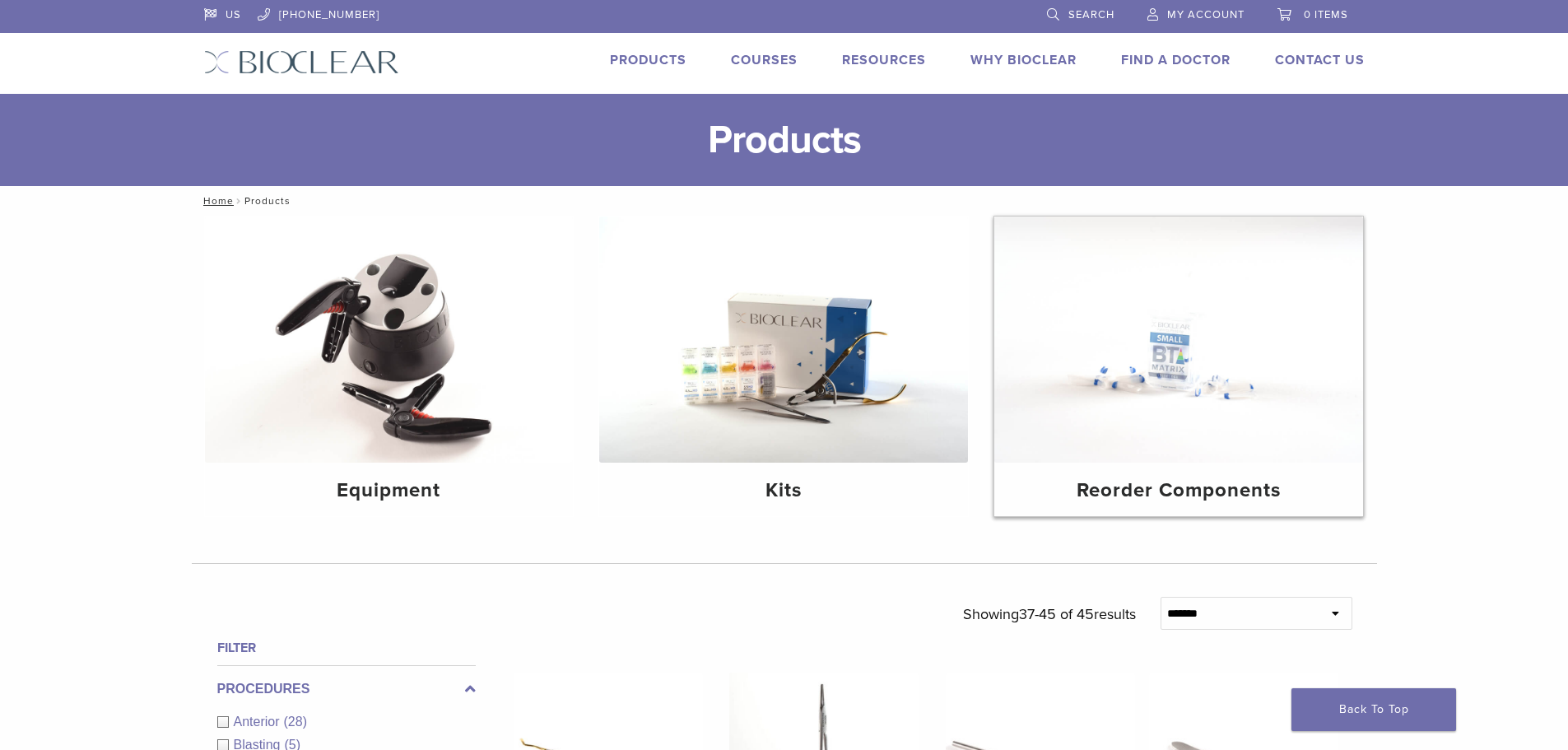
click at [1195, 475] on div "Reorder Components" at bounding box center [1179, 489] width 369 height 54
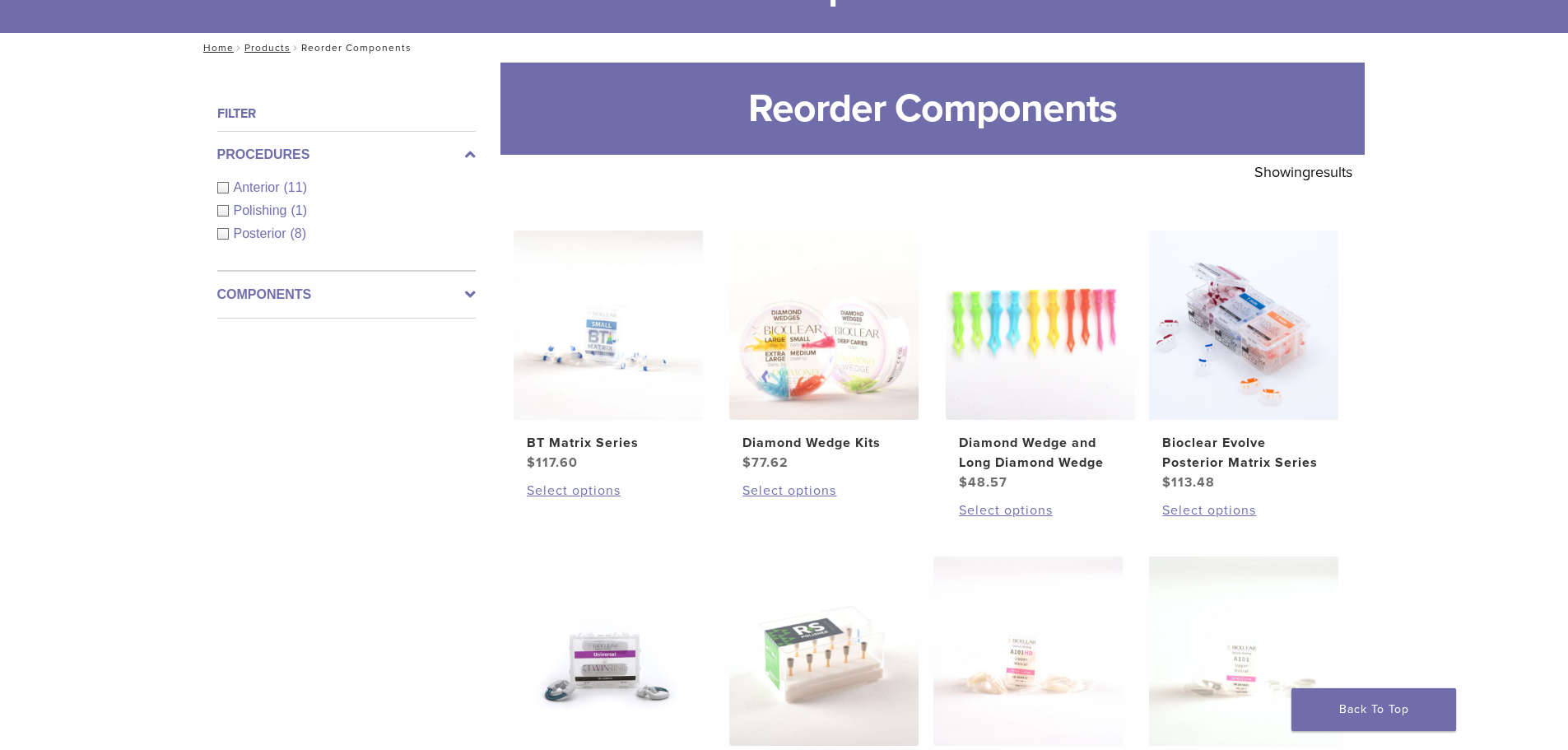
scroll to position [82, 0]
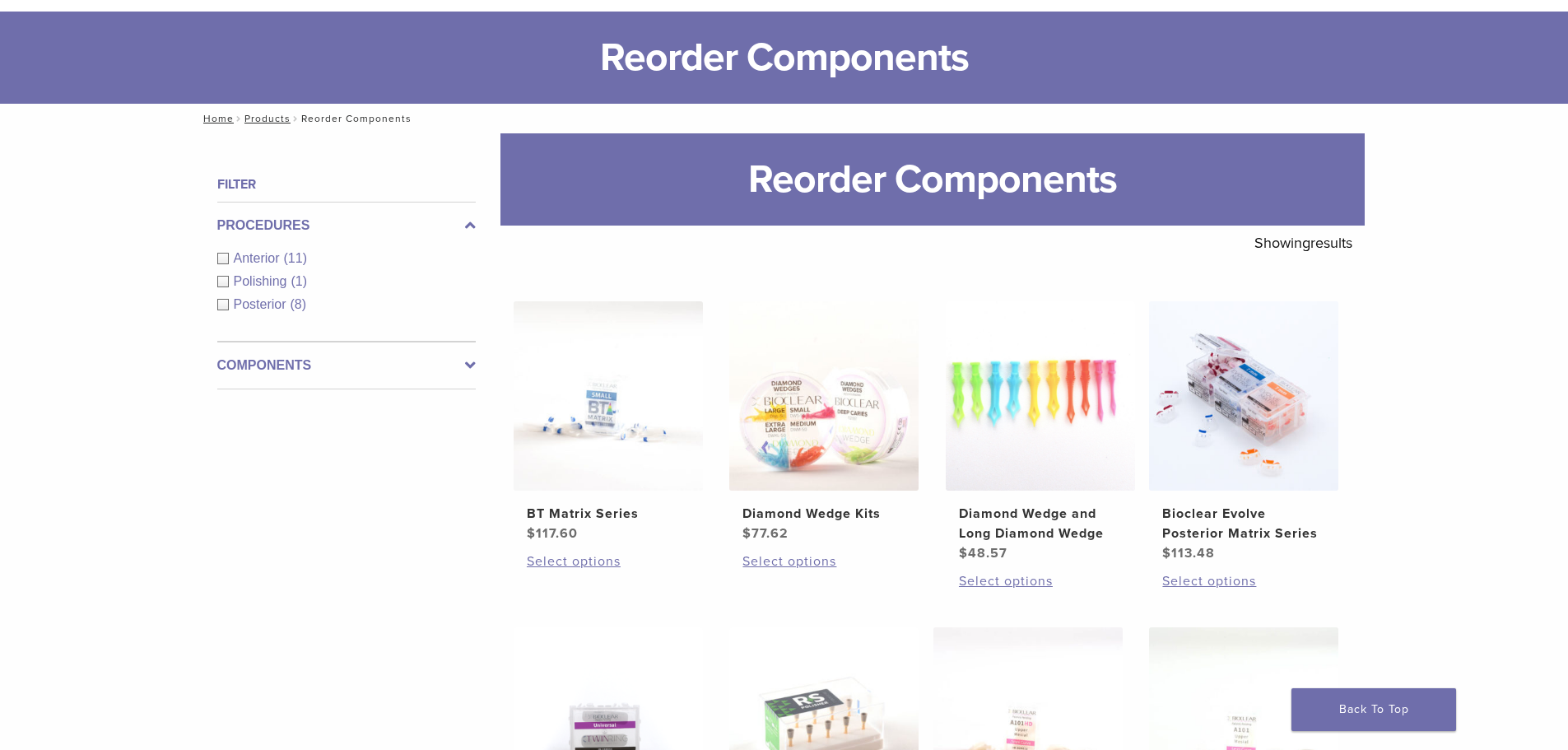
click at [372, 367] on label "Components" at bounding box center [346, 364] width 259 height 19
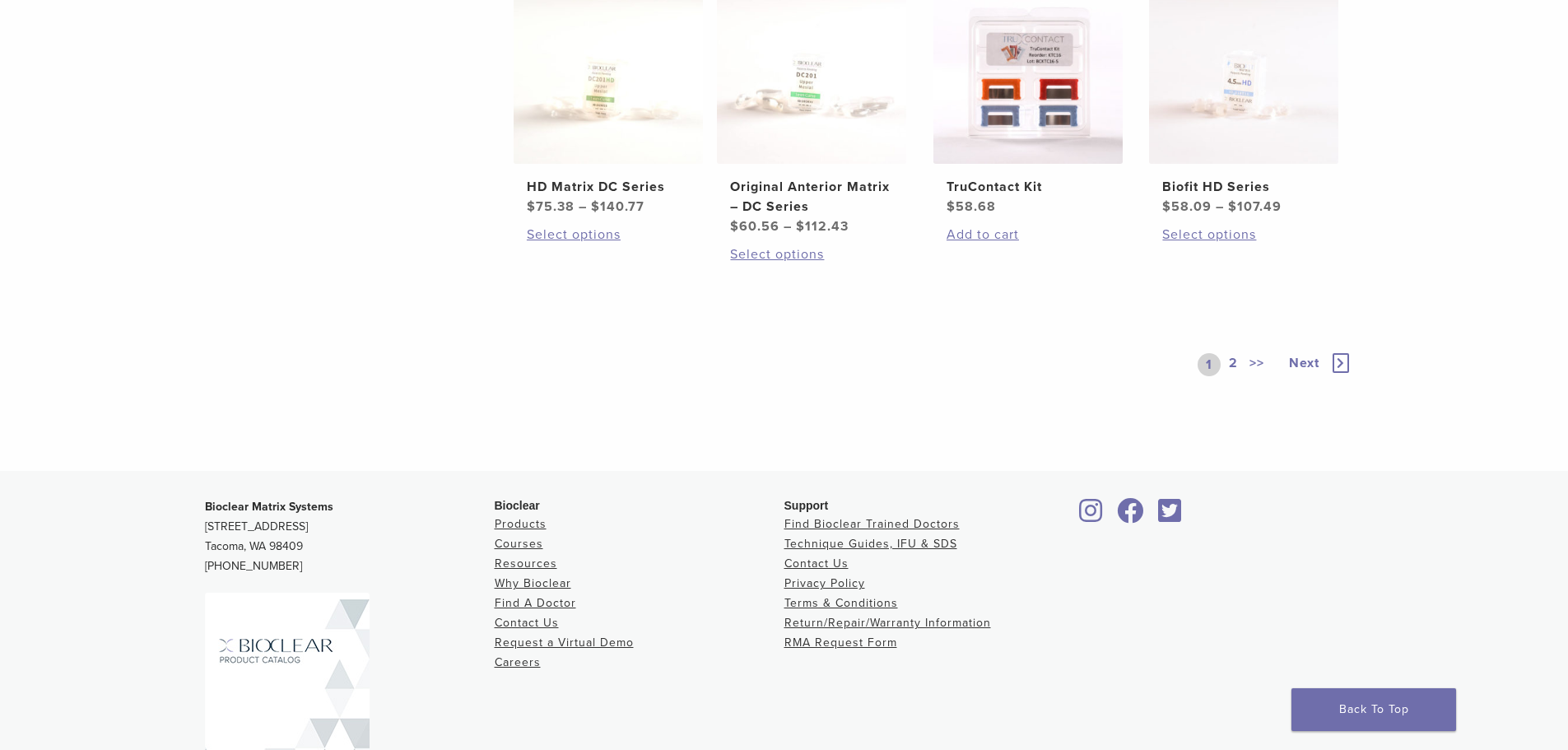
scroll to position [1070, 0]
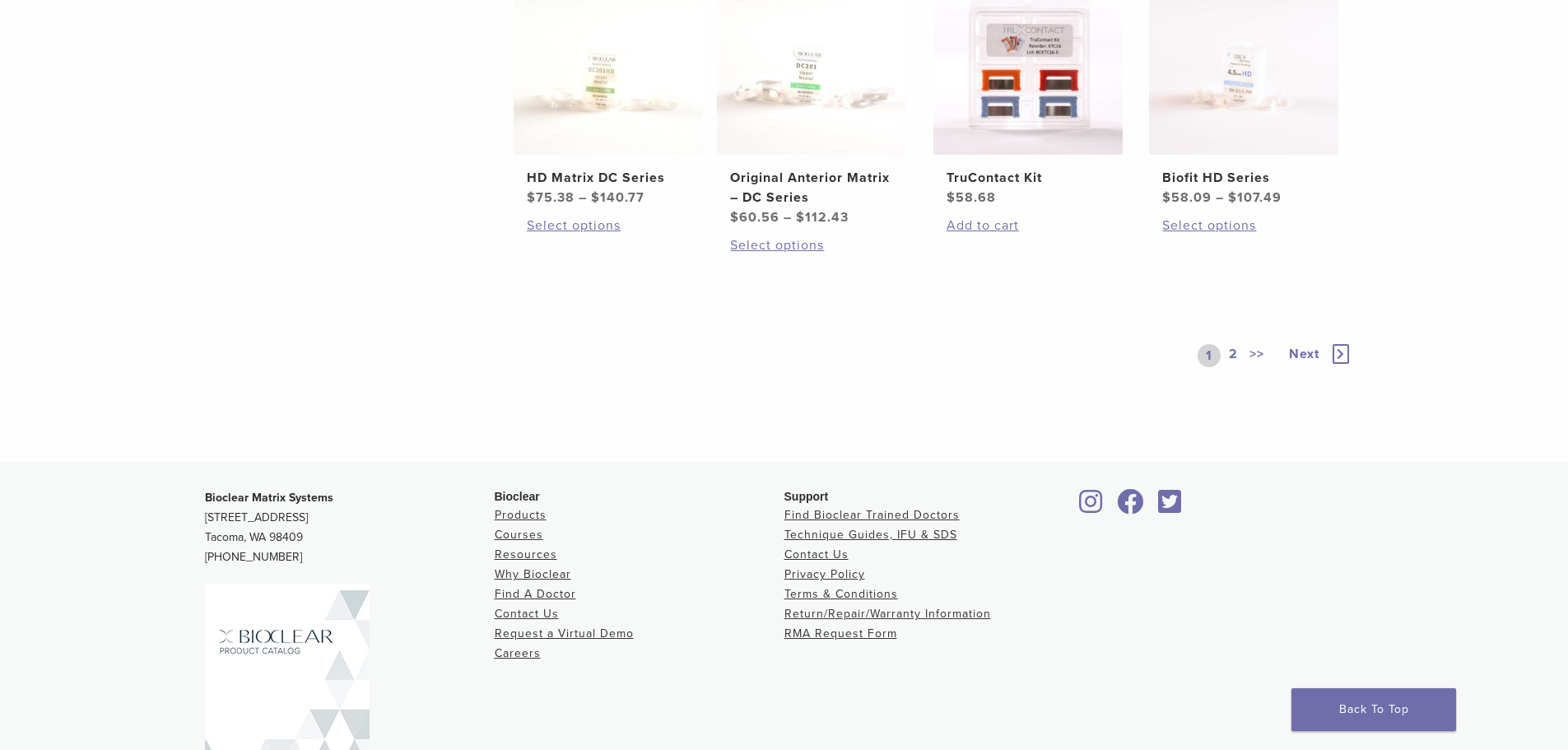
click at [1256, 357] on link ">>" at bounding box center [1256, 355] width 21 height 23
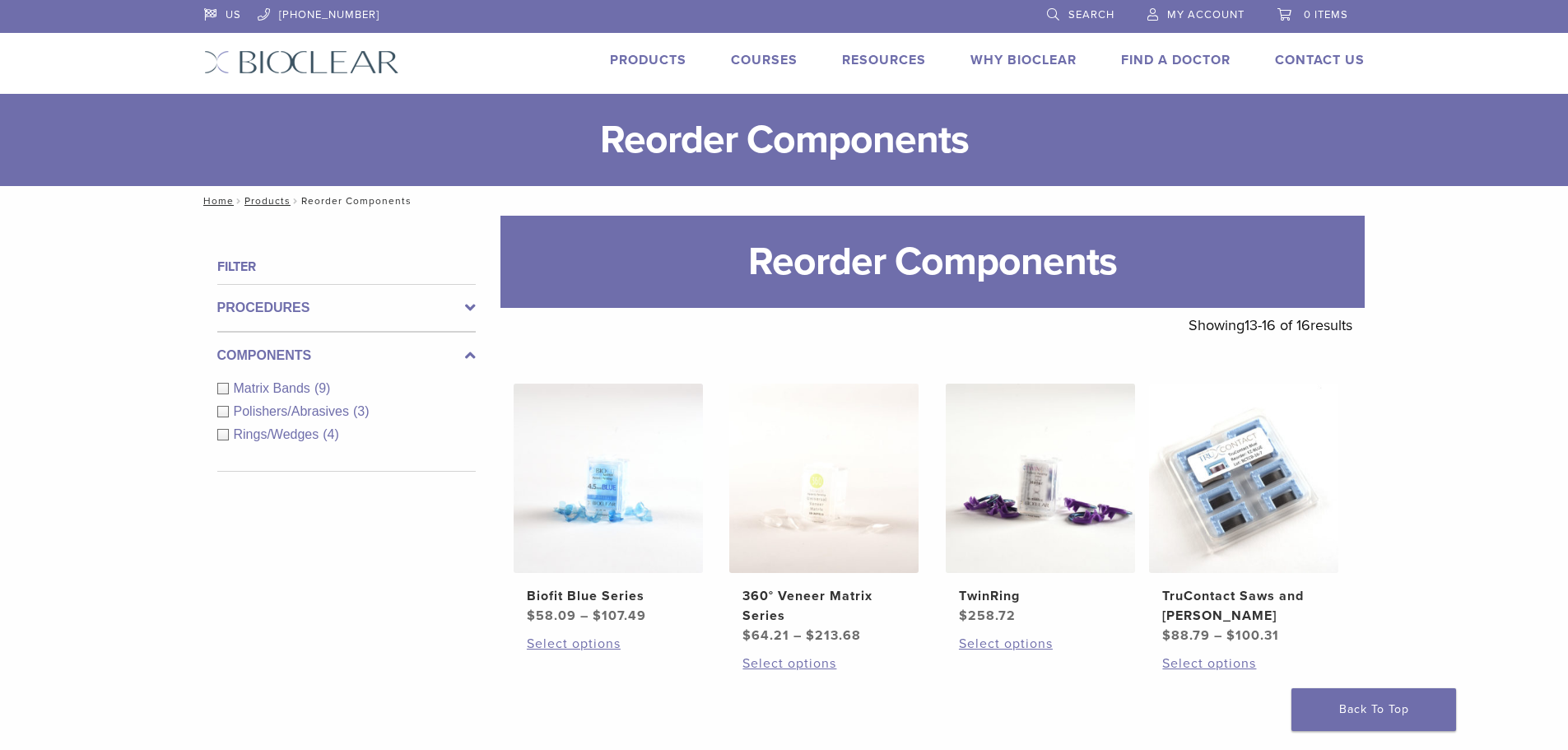
click at [659, 67] on link "Products" at bounding box center [648, 61] width 77 height 17
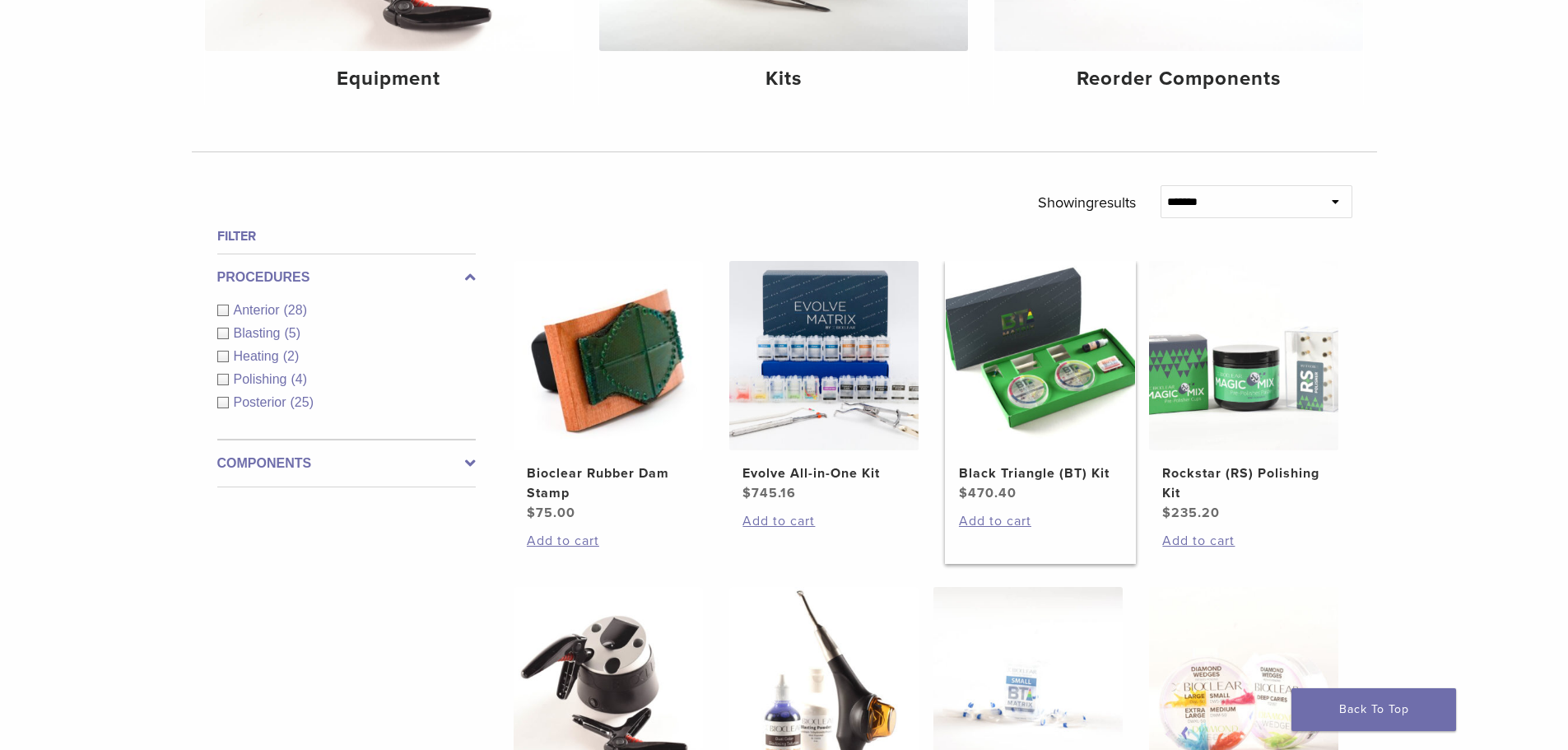
scroll to position [658, 0]
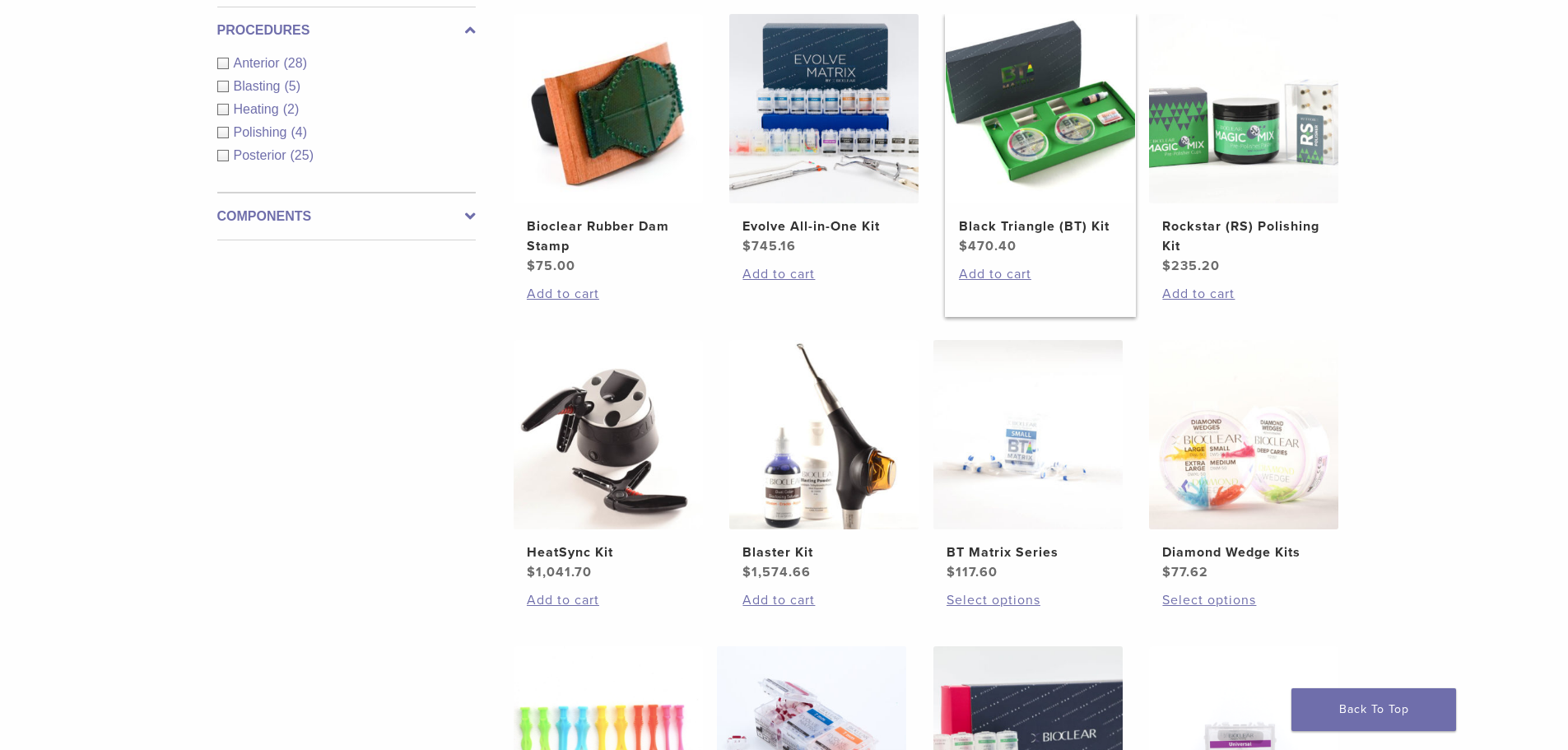
click at [1052, 226] on h2 "Black Triangle (BT) Kit" at bounding box center [1041, 226] width 163 height 19
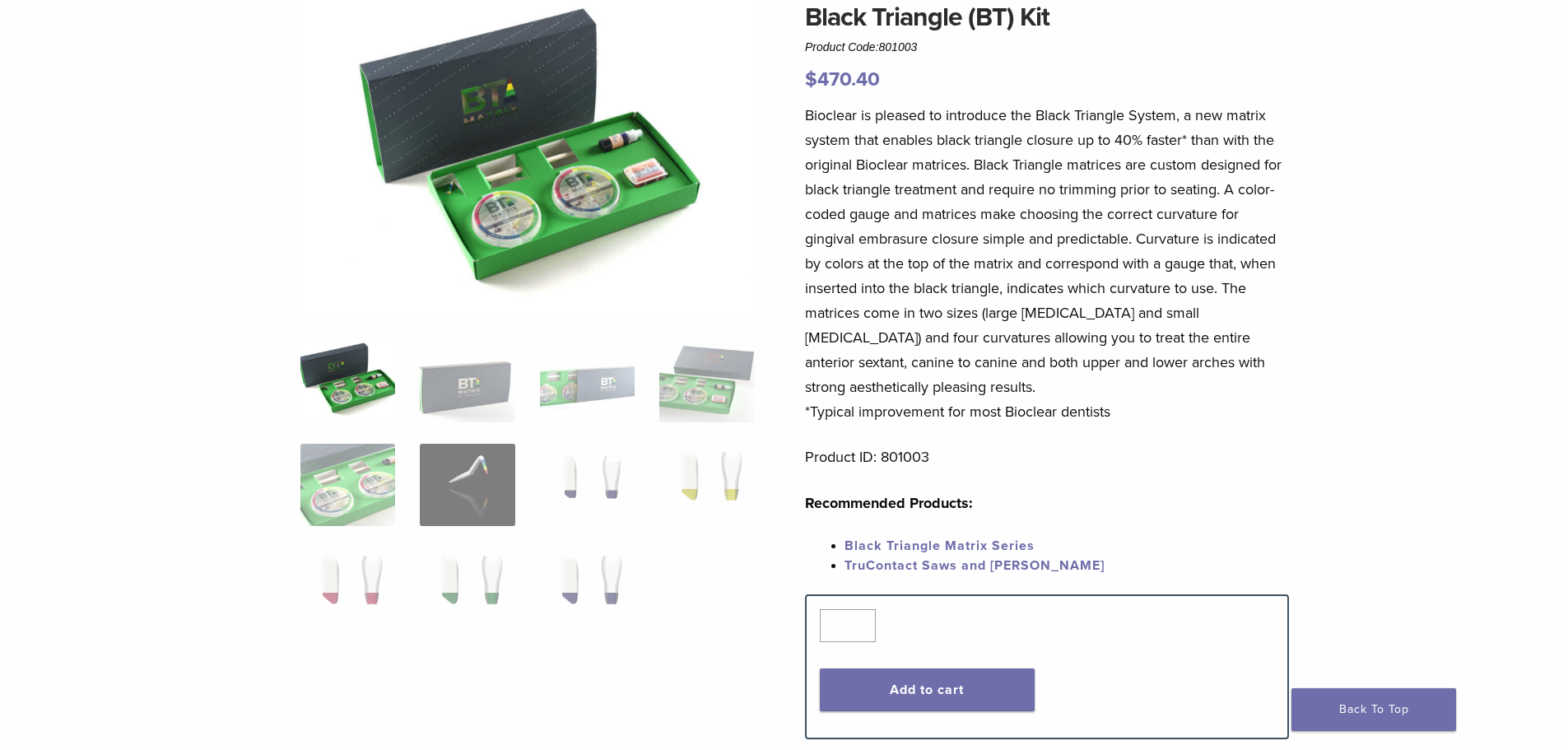
scroll to position [329, 0]
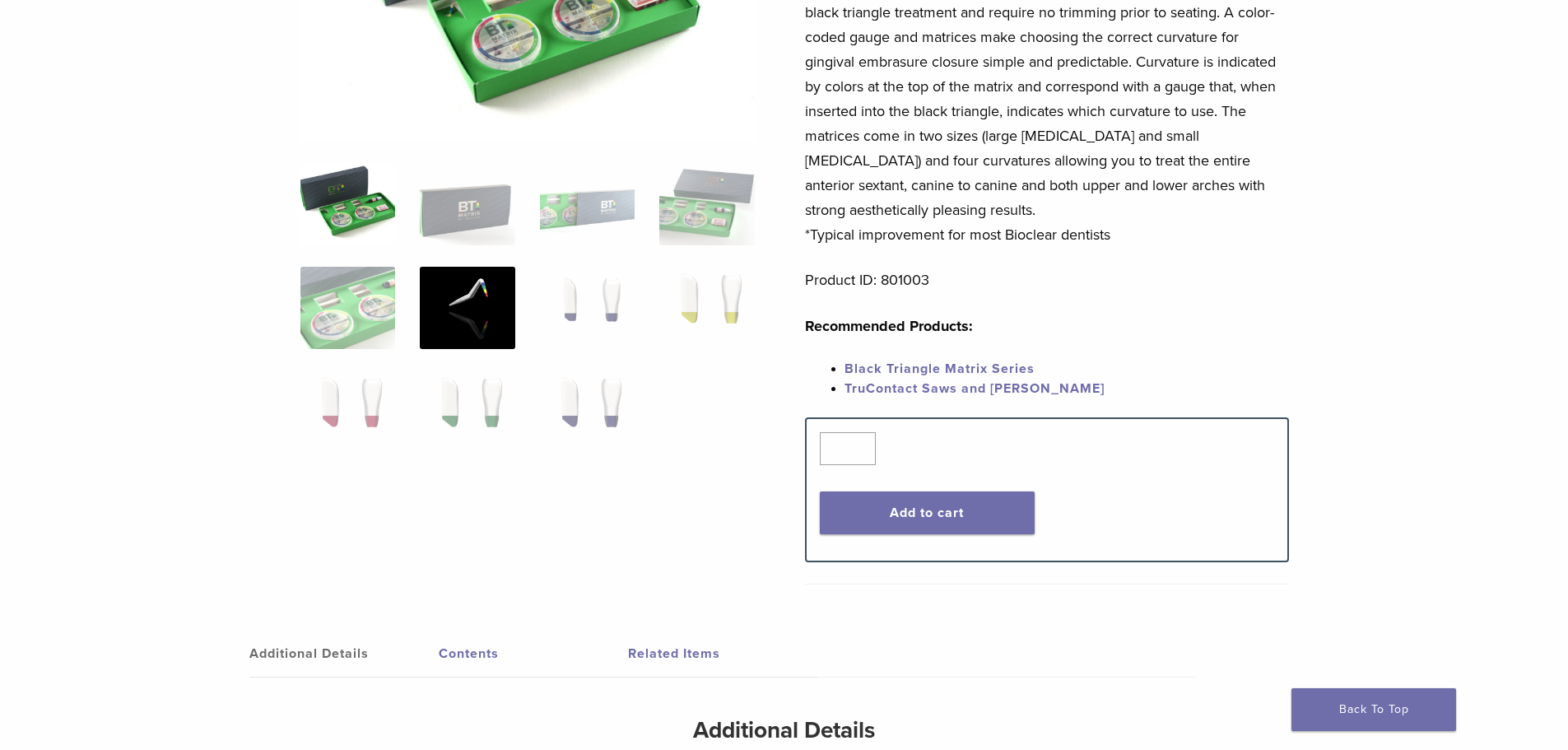
click at [422, 299] on img at bounding box center [467, 308] width 94 height 82
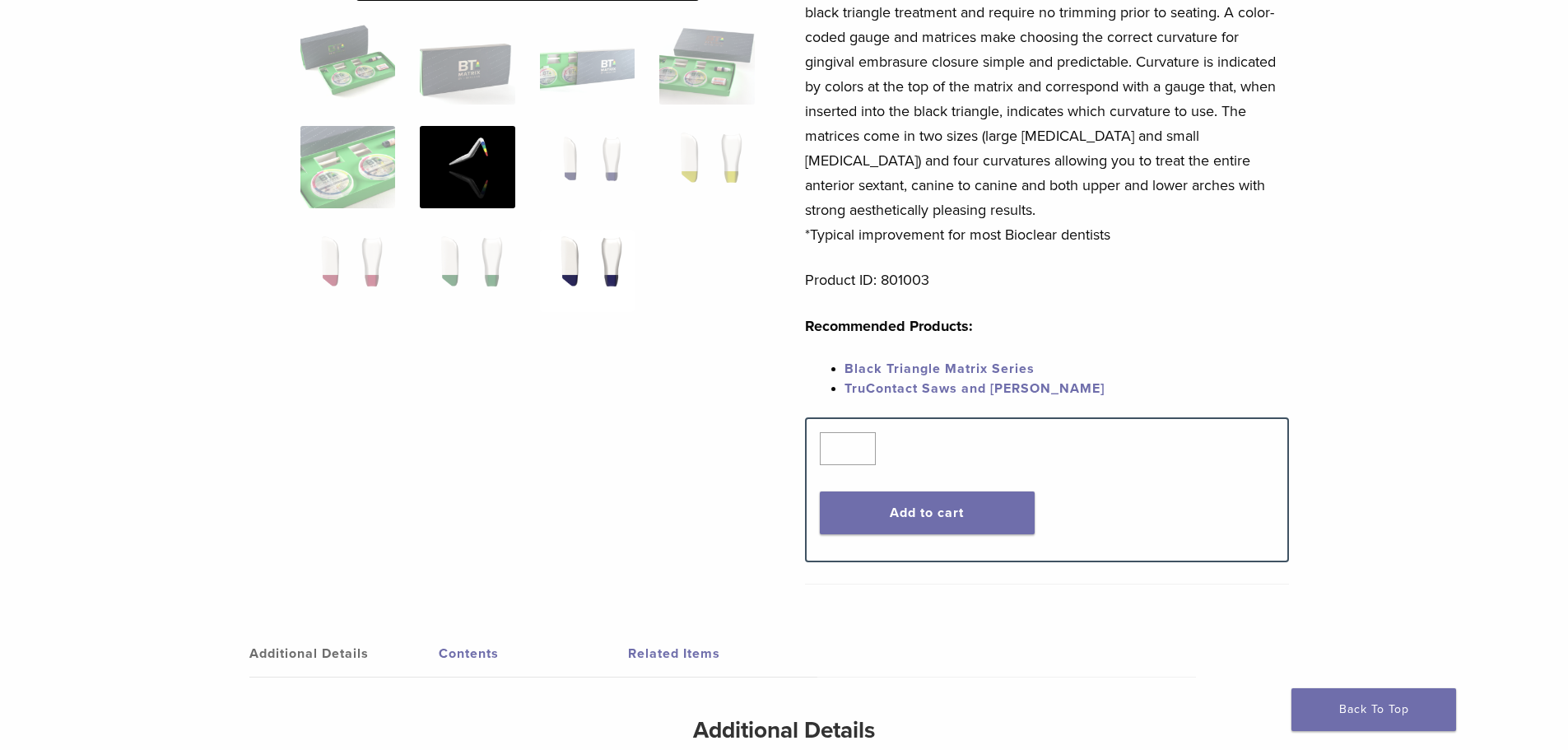
click at [543, 254] on img at bounding box center [587, 271] width 94 height 82
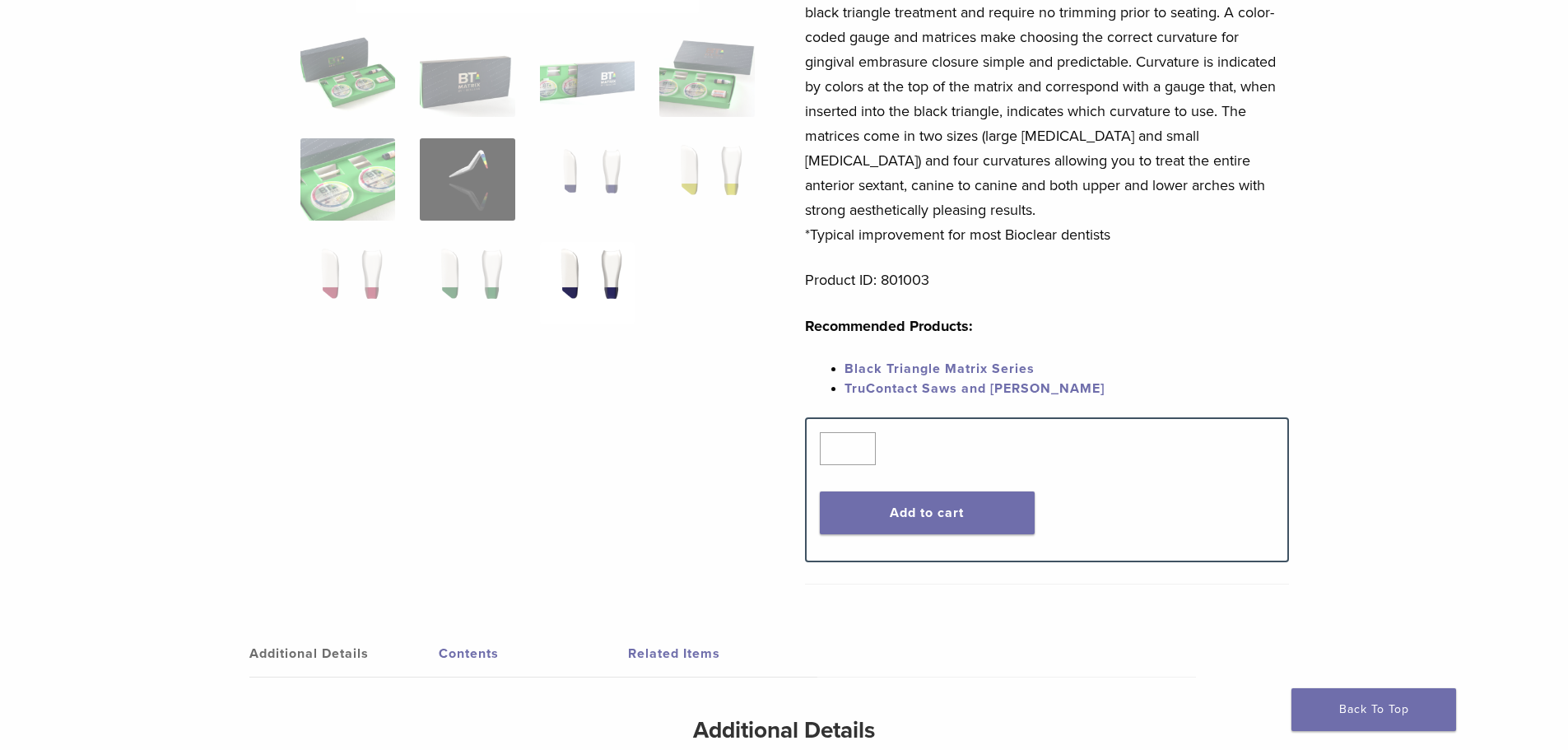
click at [948, 367] on link "Black Triangle Matrix Series" at bounding box center [940, 369] width 190 height 17
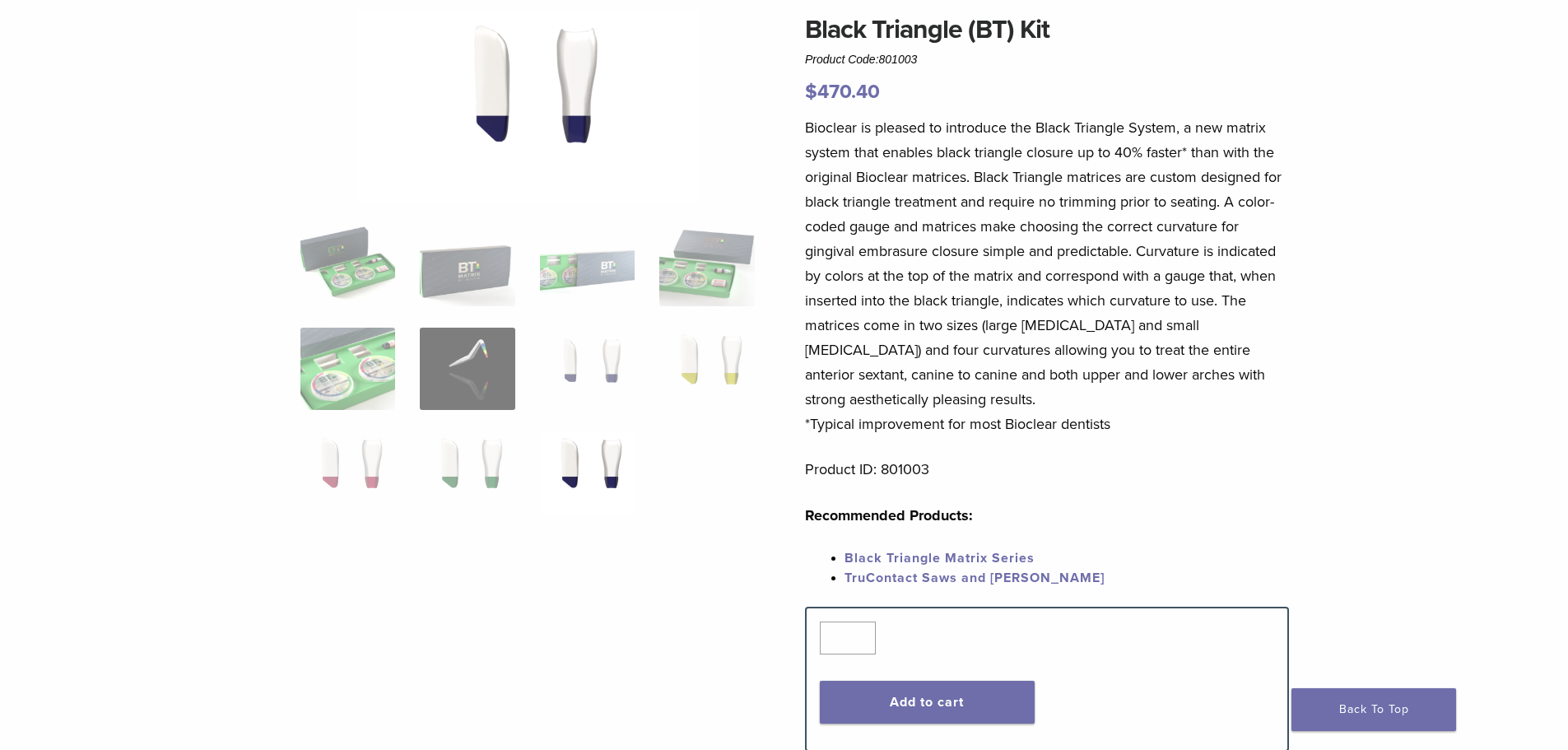
scroll to position [0, 0]
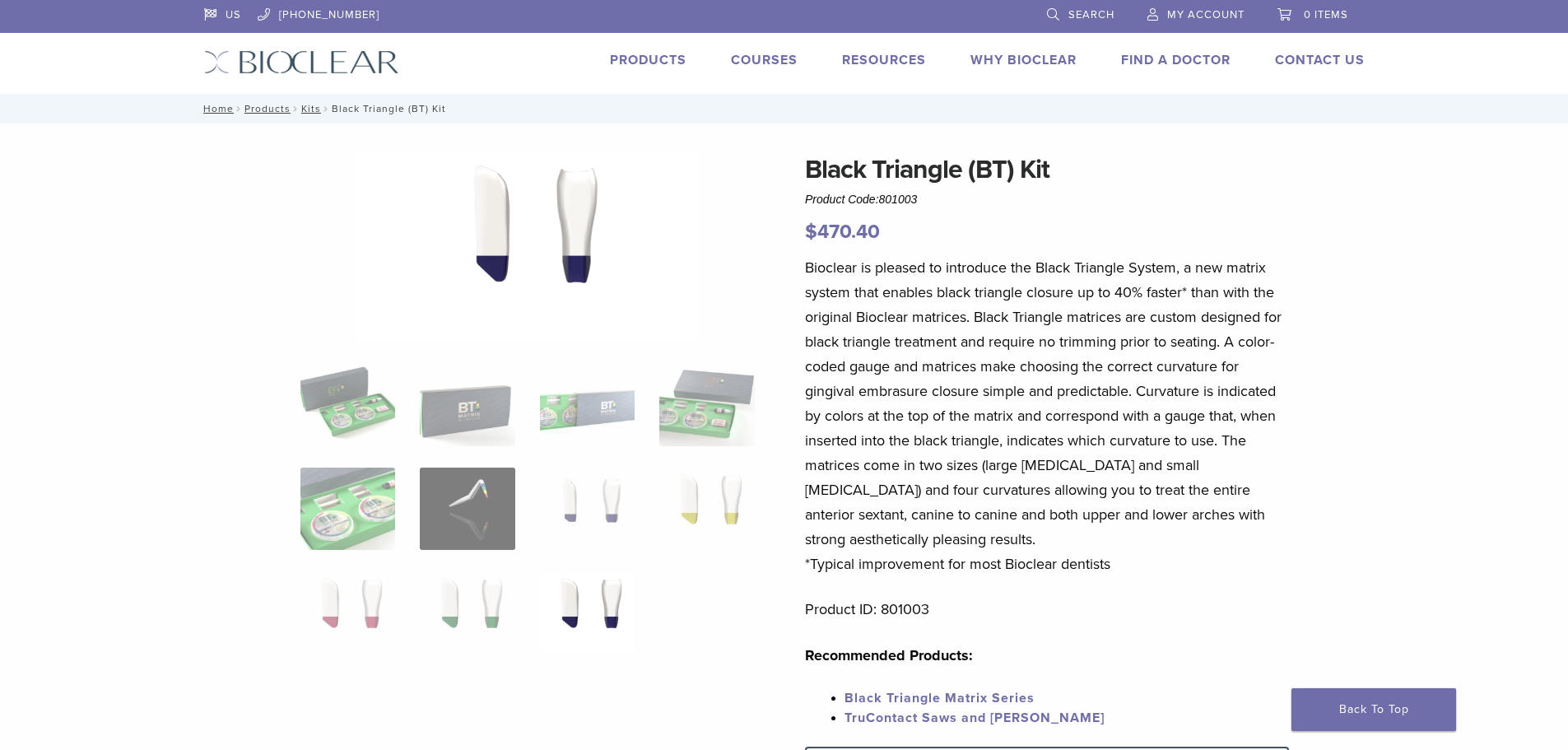
drag, startPoint x: 1005, startPoint y: 400, endPoint x: 893, endPoint y: 382, distance: 113.4
click at [1006, 399] on p "Bioclear is pleased to introduce the Black Triangle System, a new matrix system…" at bounding box center [1047, 415] width 484 height 321
click at [627, 382] on img at bounding box center [587, 405] width 94 height 82
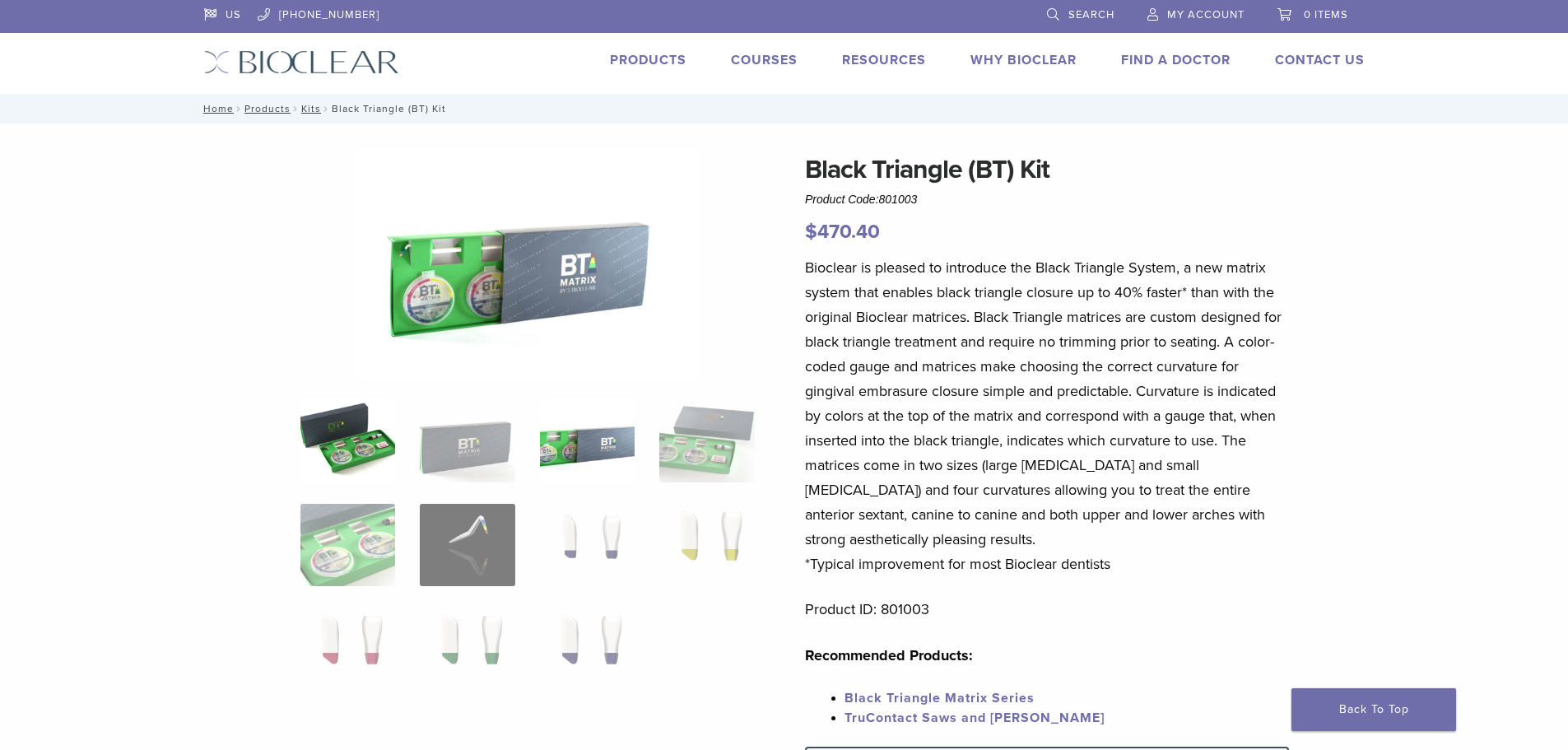
click at [368, 461] on img at bounding box center [348, 441] width 94 height 82
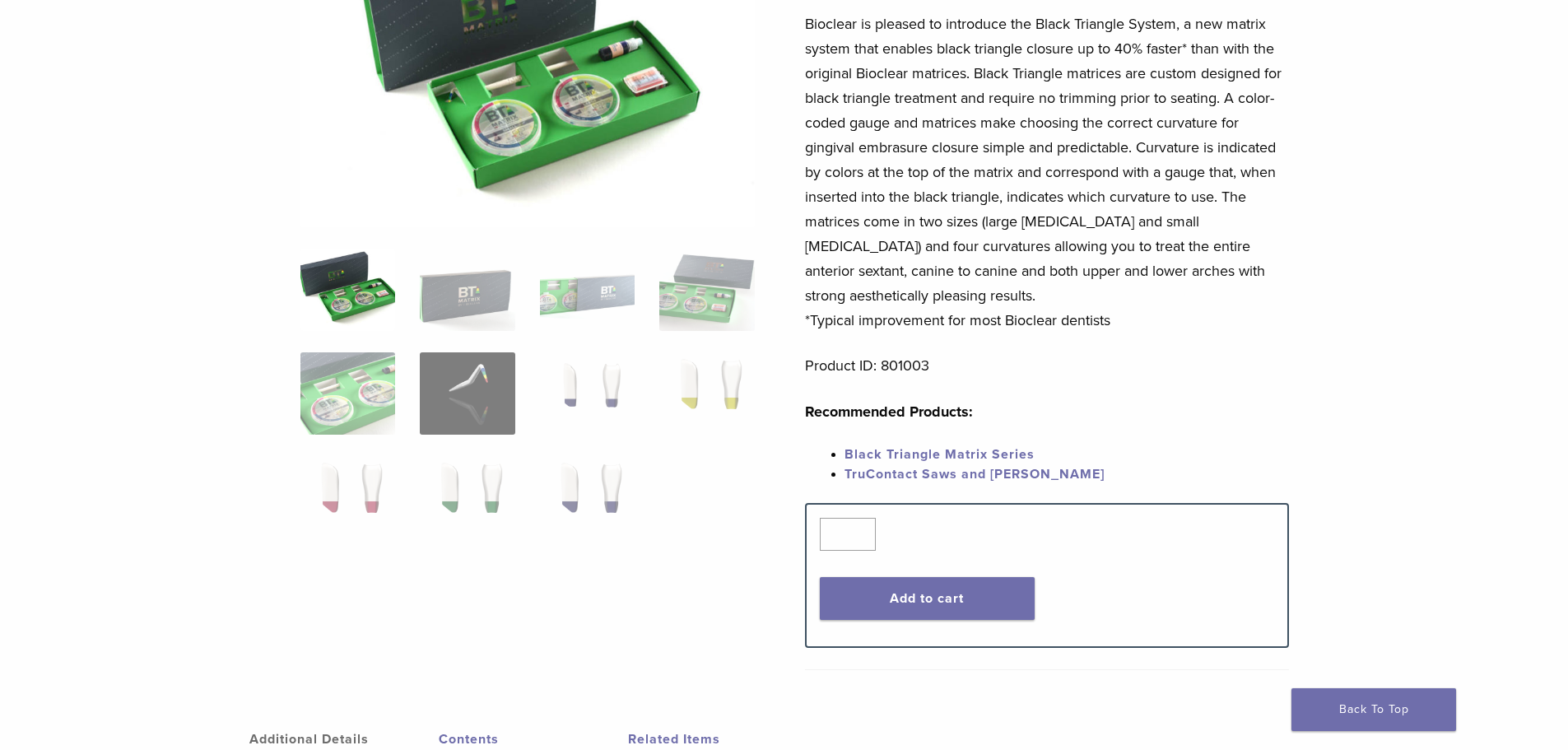
scroll to position [329, 0]
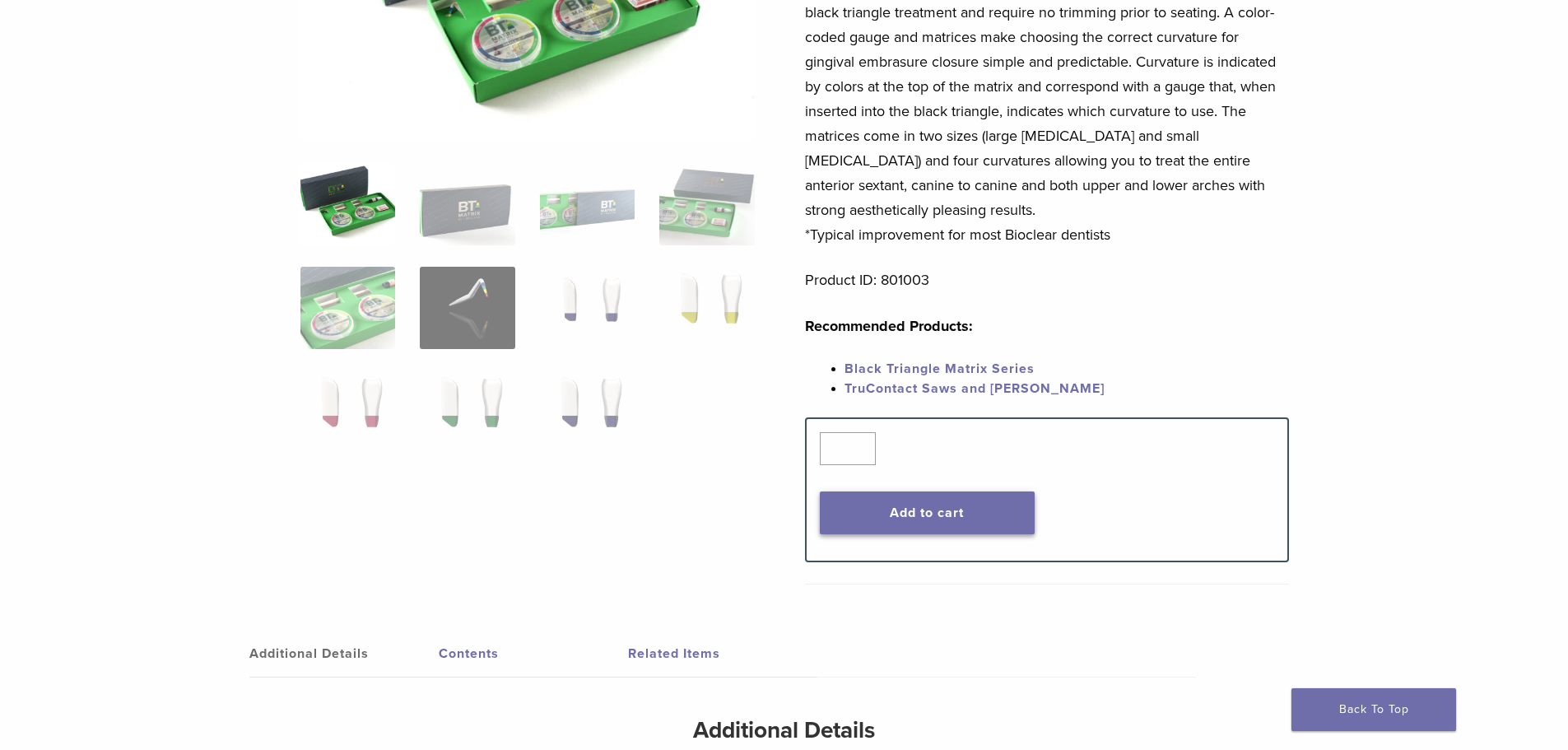
click at [976, 513] on button "Add to cart" at bounding box center [927, 513] width 215 height 43
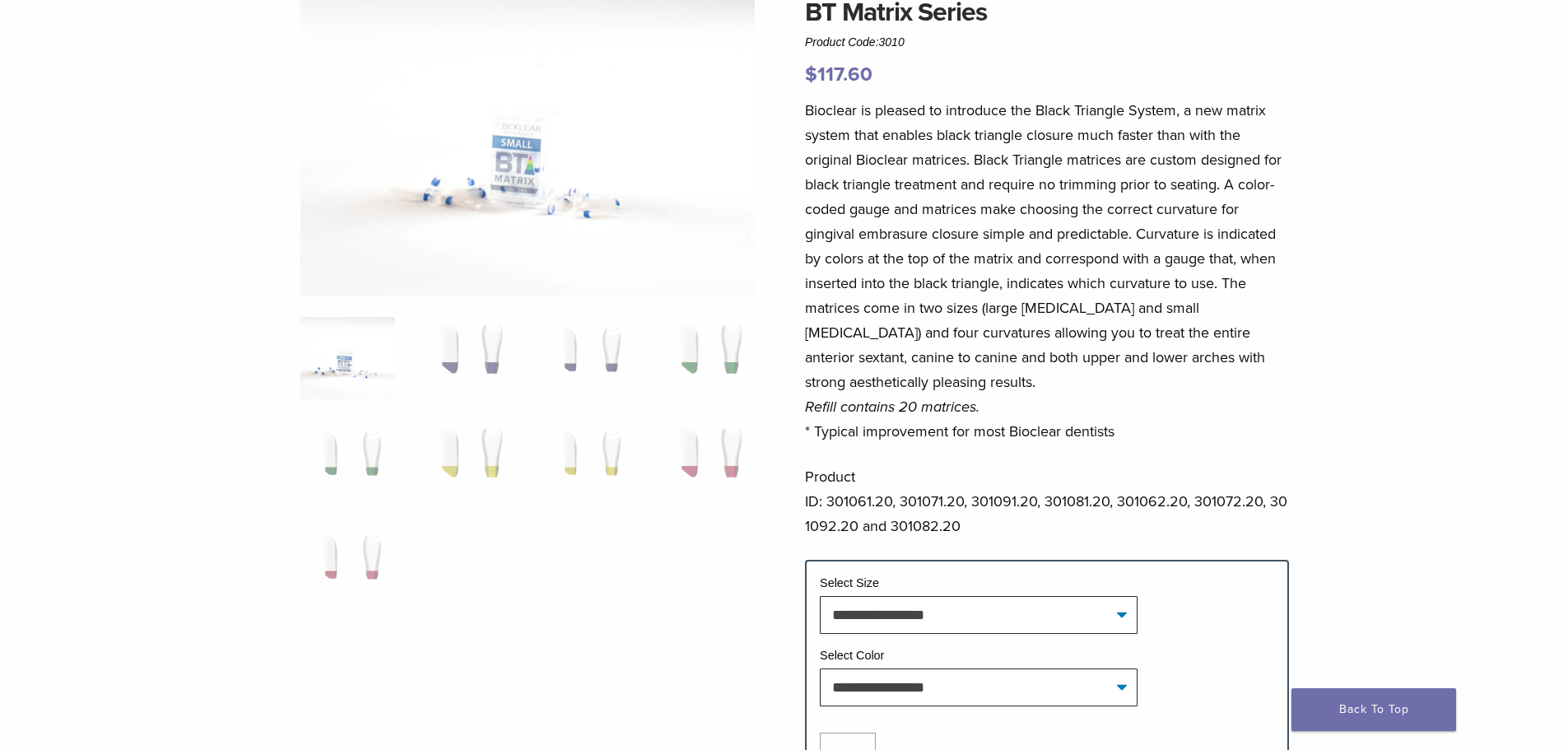
scroll to position [165, 0]
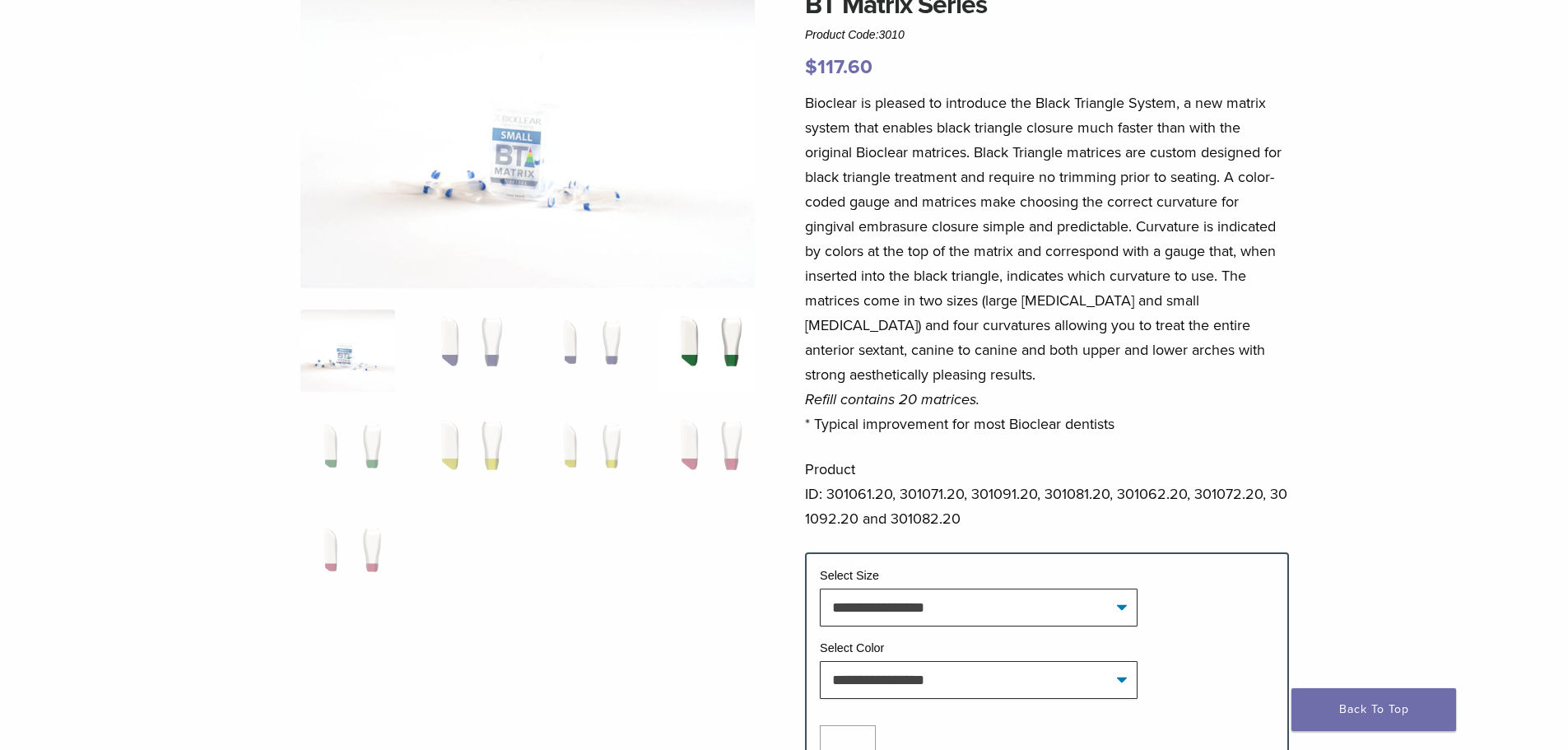
click at [730, 326] on img at bounding box center [707, 351] width 94 height 82
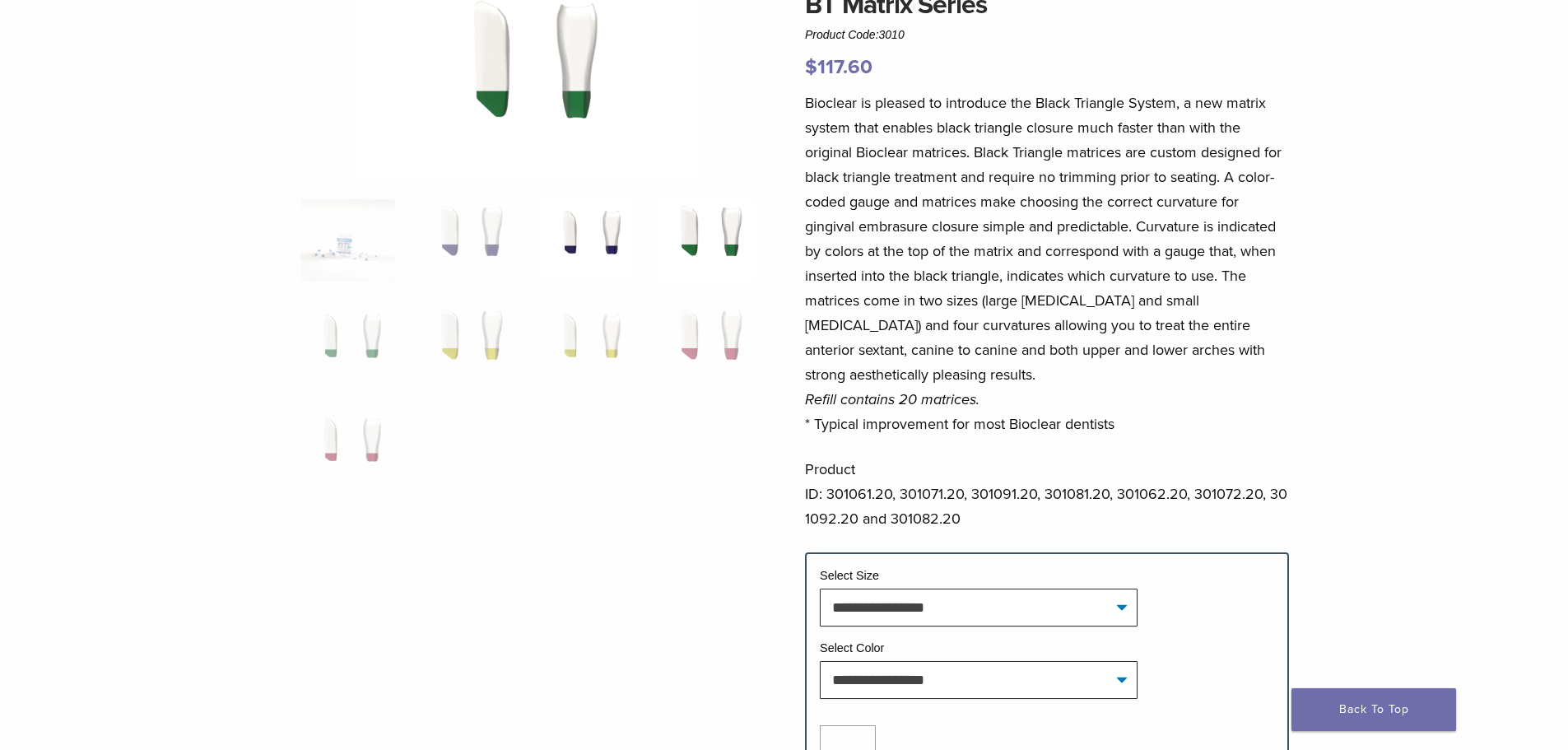
click at [616, 251] on img at bounding box center [587, 241] width 94 height 82
click at [507, 218] on img at bounding box center [467, 241] width 94 height 82
click at [346, 329] on img at bounding box center [348, 344] width 94 height 82
click at [433, 335] on img at bounding box center [467, 344] width 94 height 82
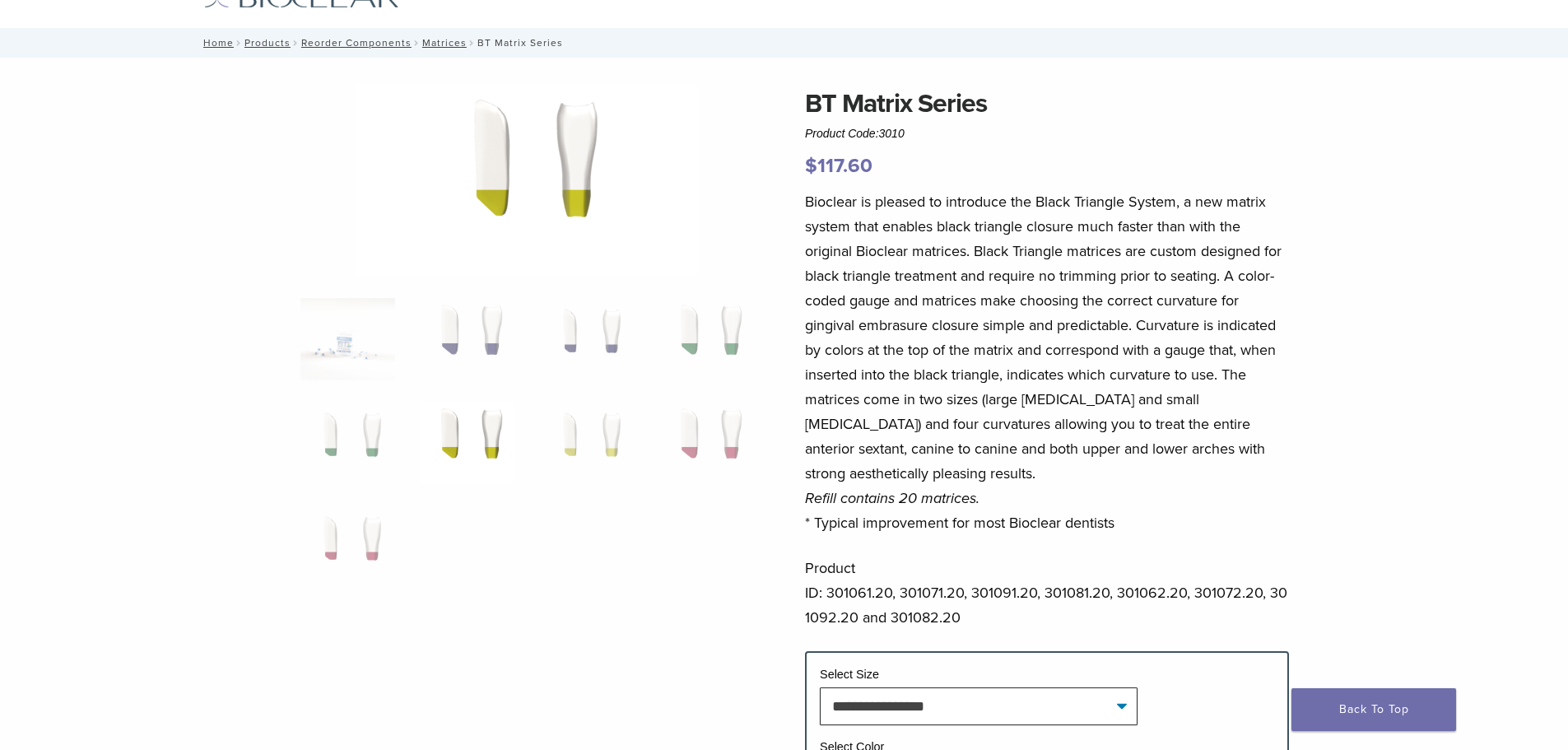
scroll to position [0, 0]
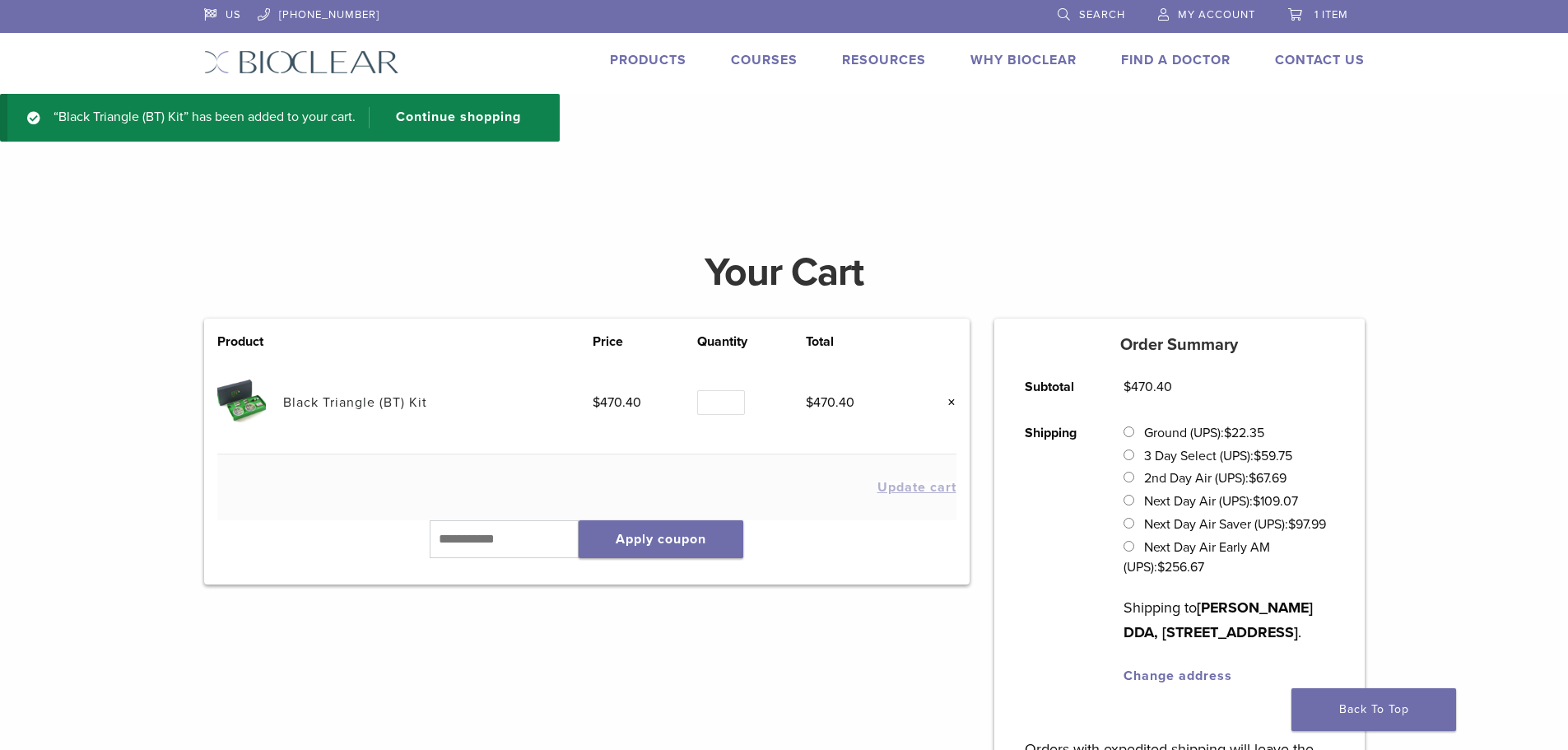
click at [1315, 15] on span "1 item" at bounding box center [1331, 15] width 34 height 13
click at [1328, 13] on span "1 item" at bounding box center [1331, 15] width 34 height 13
click at [456, 546] on input "text" at bounding box center [504, 539] width 150 height 38
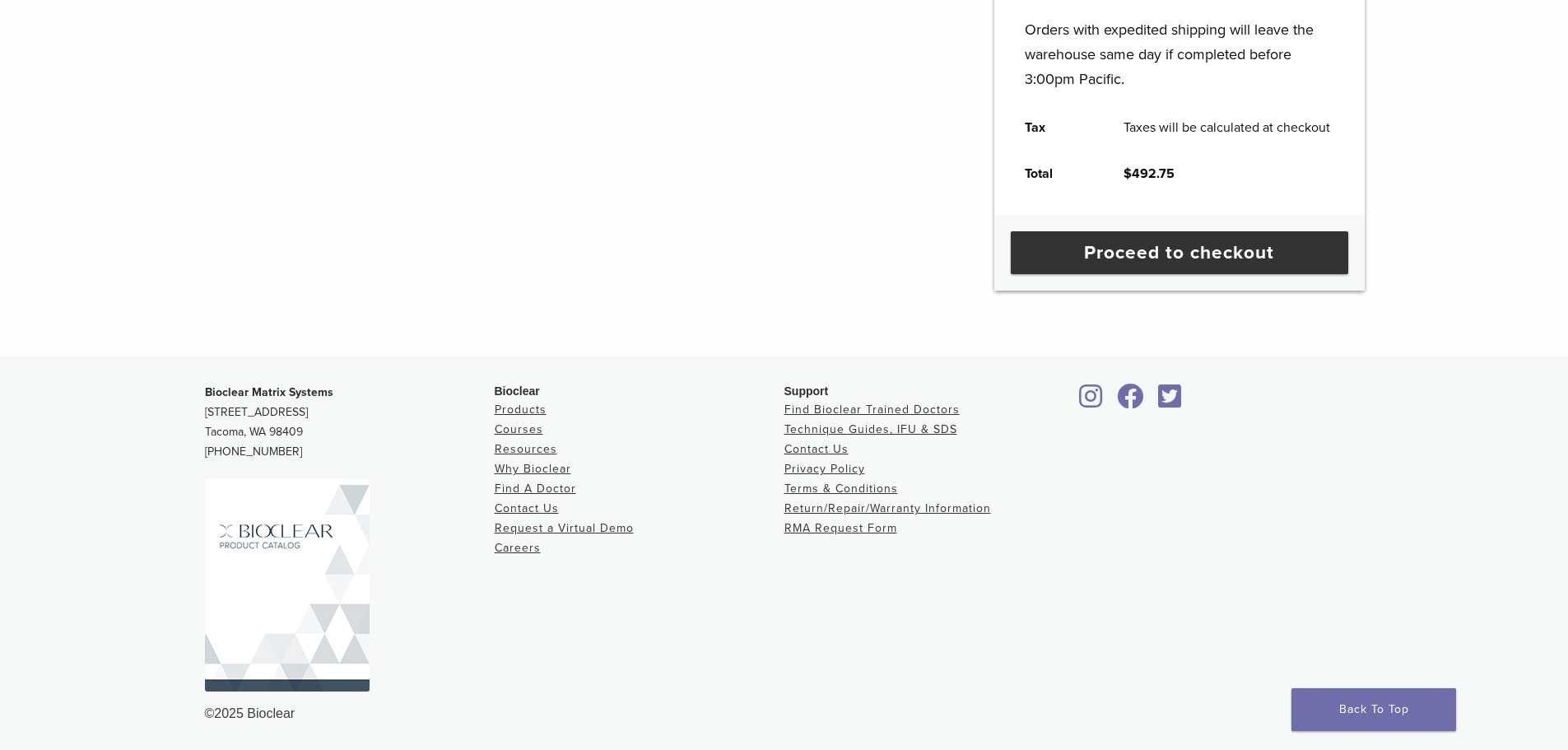
scroll to position [744, 0]
drag, startPoint x: 1124, startPoint y: 253, endPoint x: 694, endPoint y: 382, distance: 448.9
click at [1124, 255] on link "Proceed to checkout" at bounding box center [1180, 253] width 338 height 43
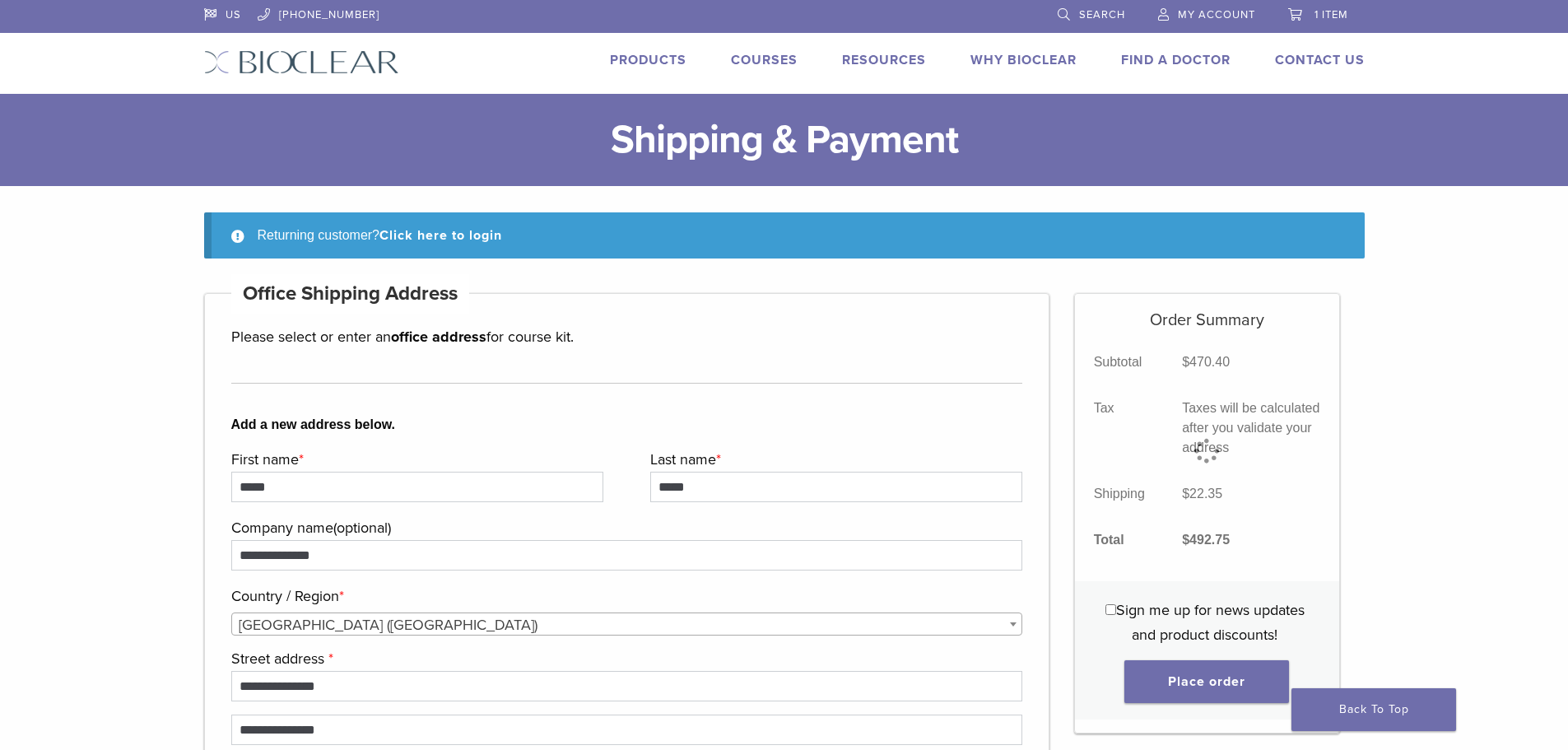
select select "**"
drag, startPoint x: 1218, startPoint y: 684, endPoint x: 1549, endPoint y: 590, distance: 344.1
click at [1218, 684] on button "Place order" at bounding box center [1208, 681] width 165 height 43
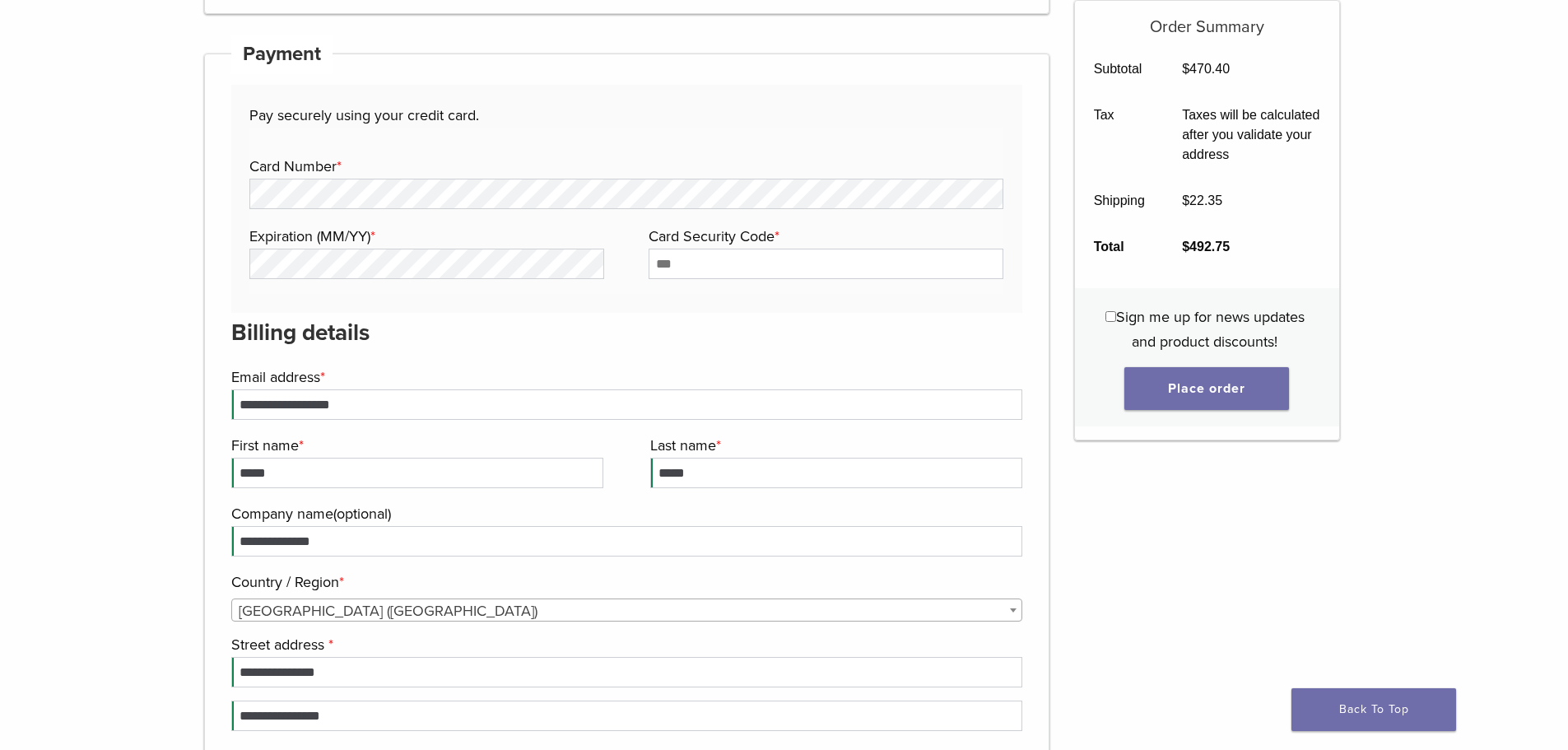
scroll to position [1564, 0]
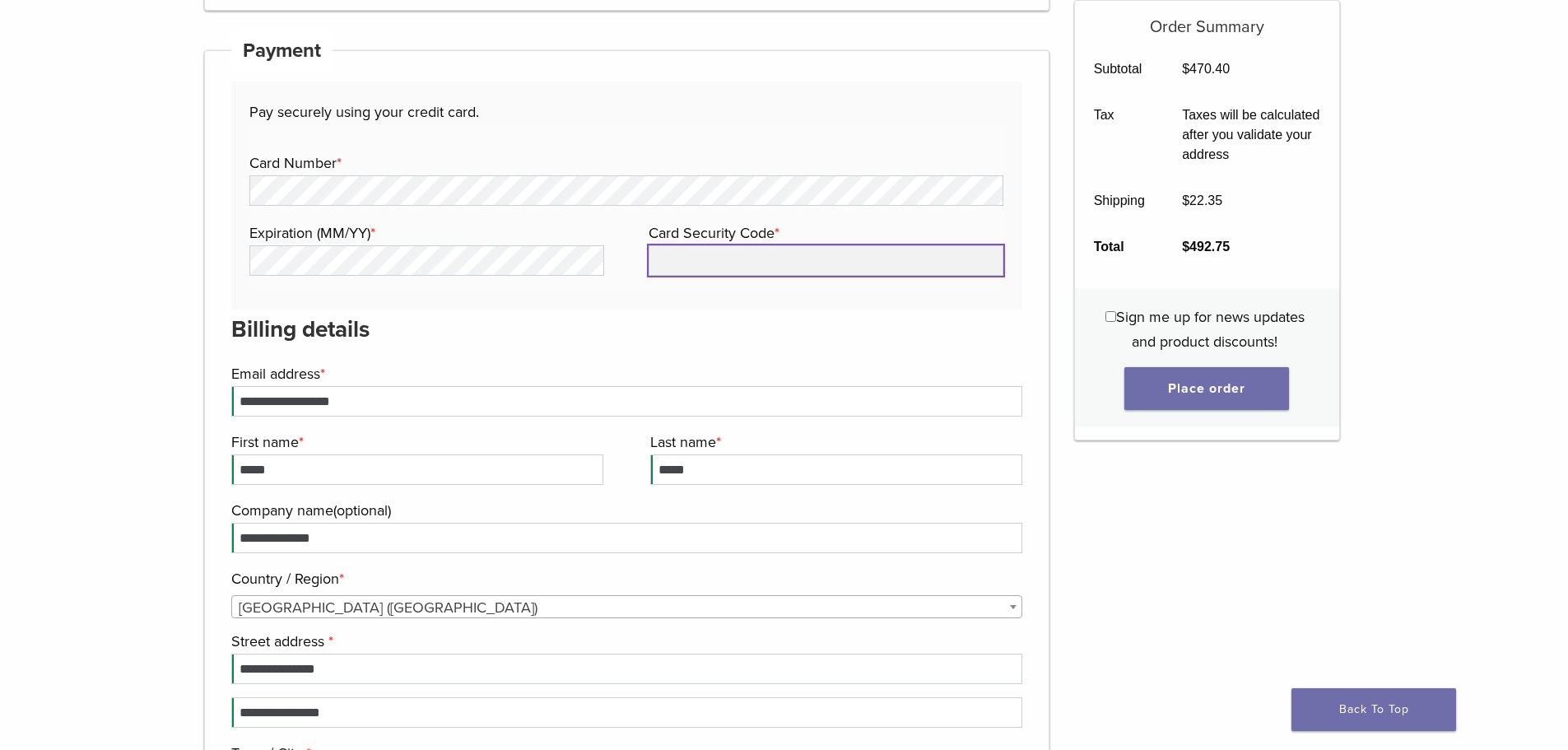
click at [703, 263] on input "Card Security Code *" at bounding box center [825, 260] width 355 height 30
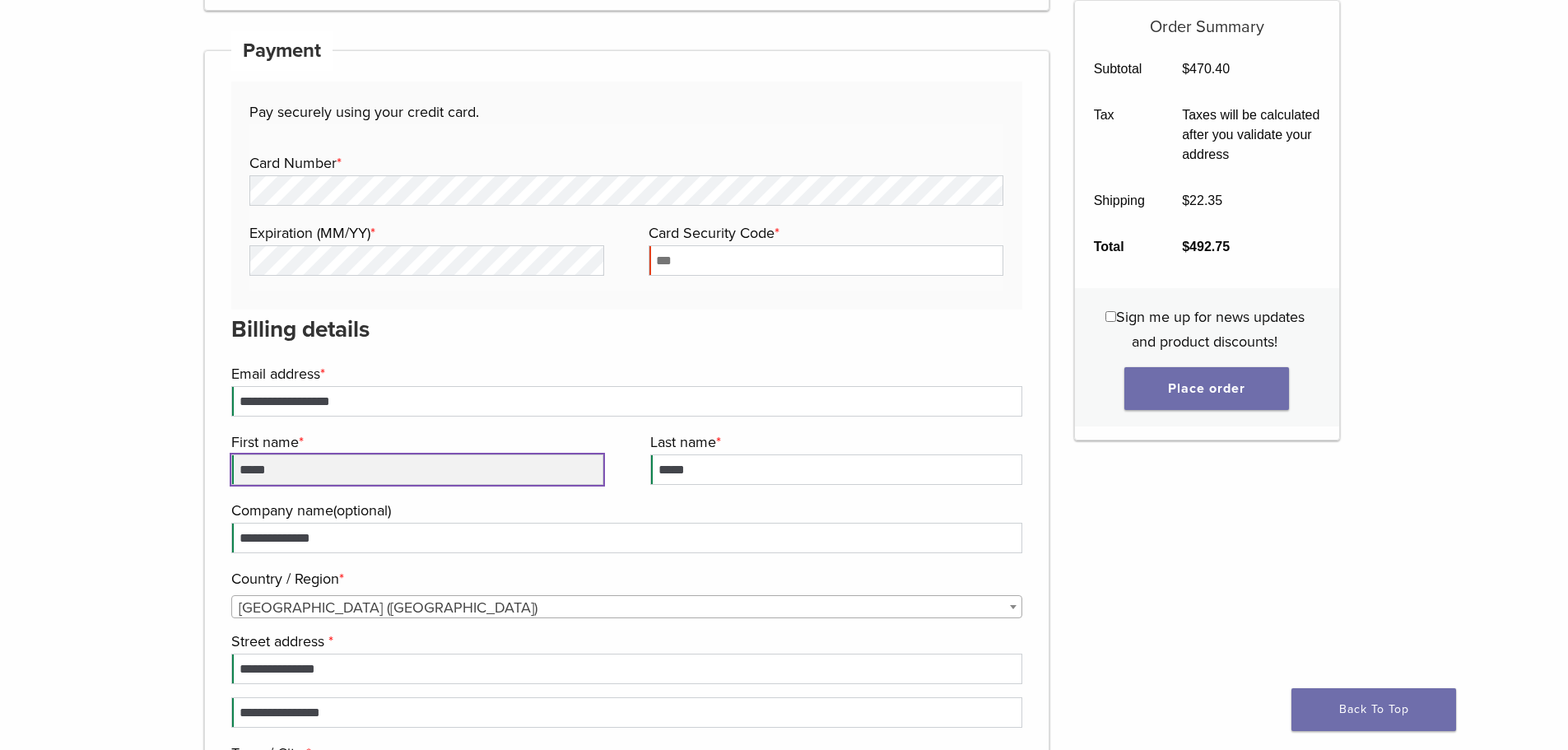
click at [360, 457] on input "*****" at bounding box center [418, 470] width 372 height 30
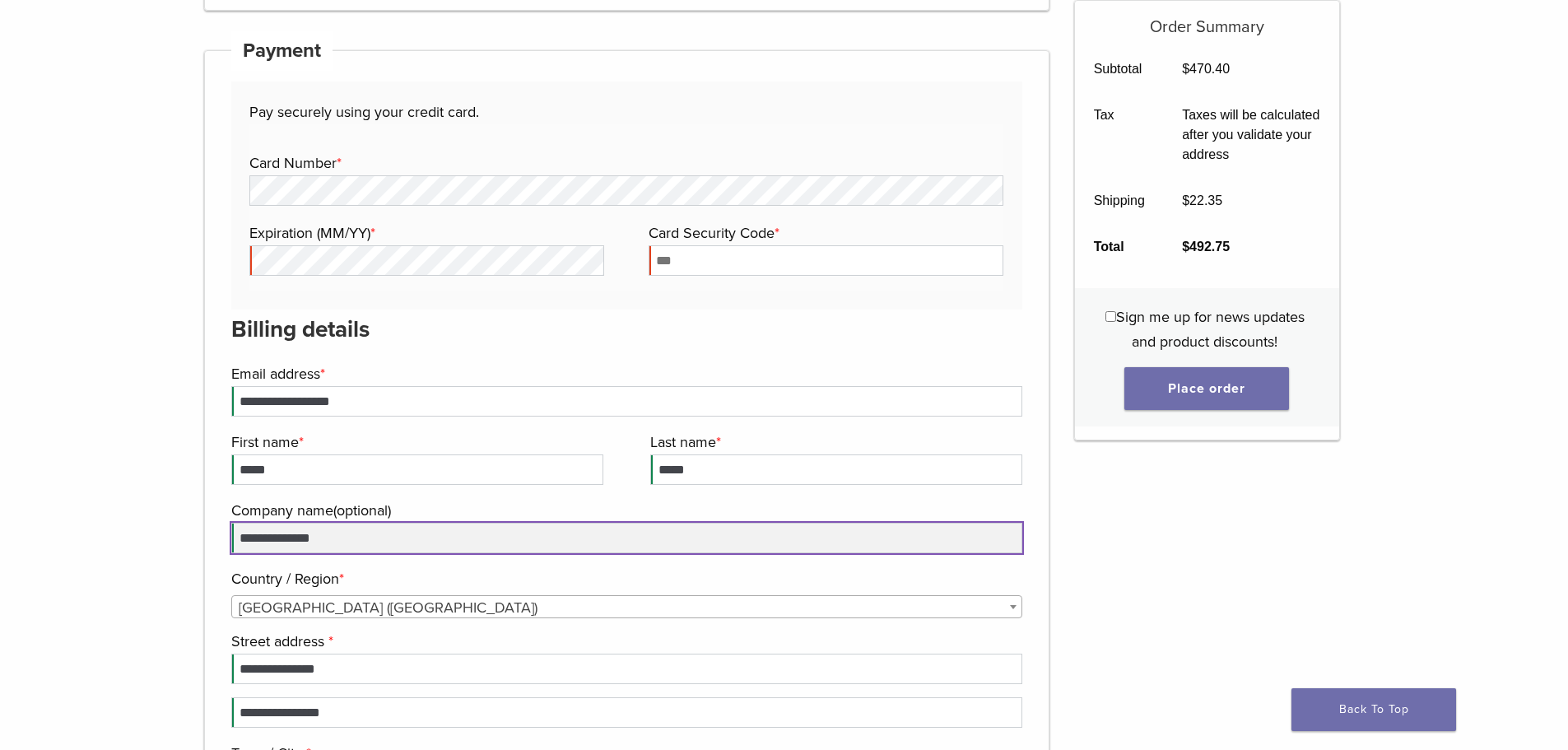
click at [374, 540] on input "**********" at bounding box center [627, 538] width 792 height 30
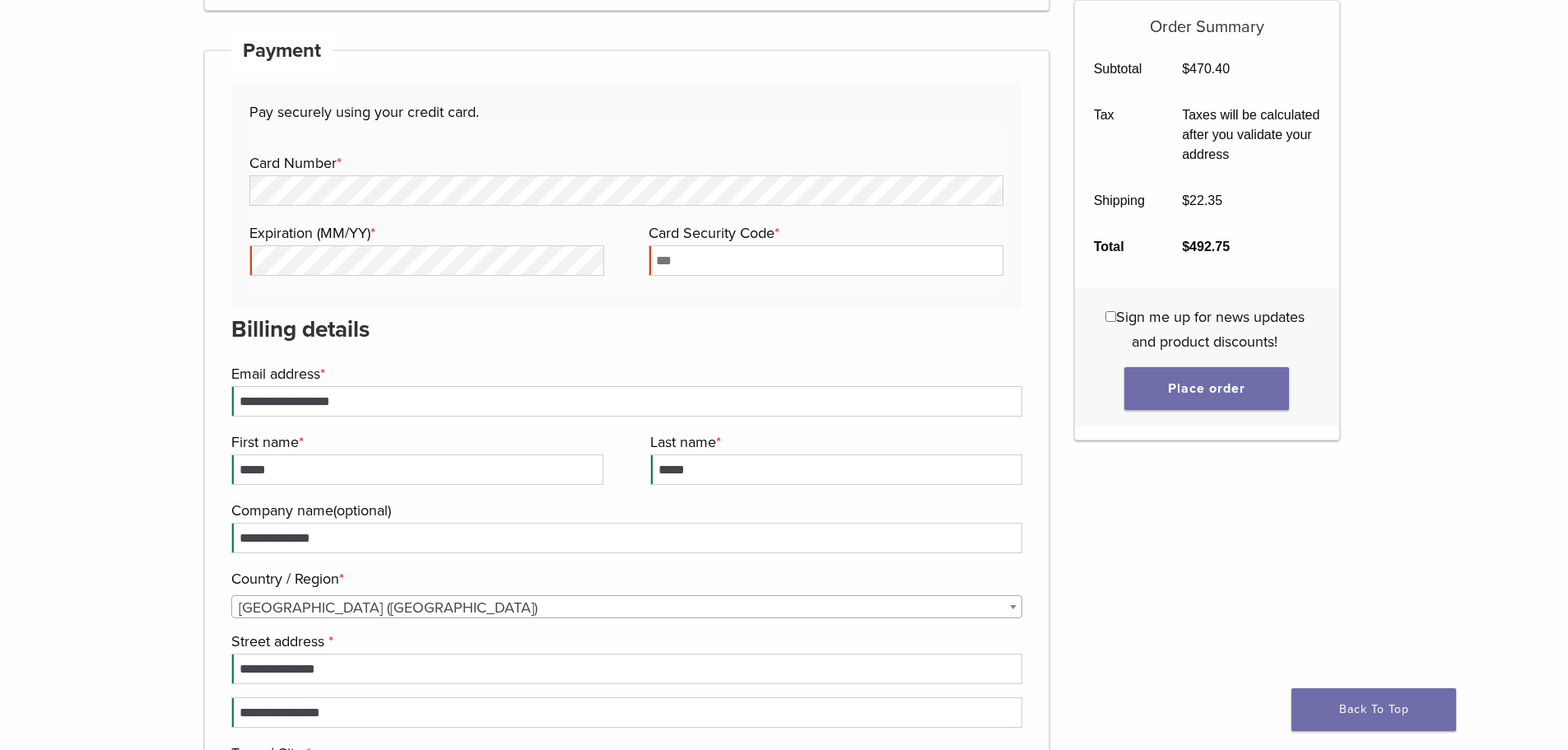
click at [493, 599] on span "United States (US)" at bounding box center [627, 607] width 791 height 23
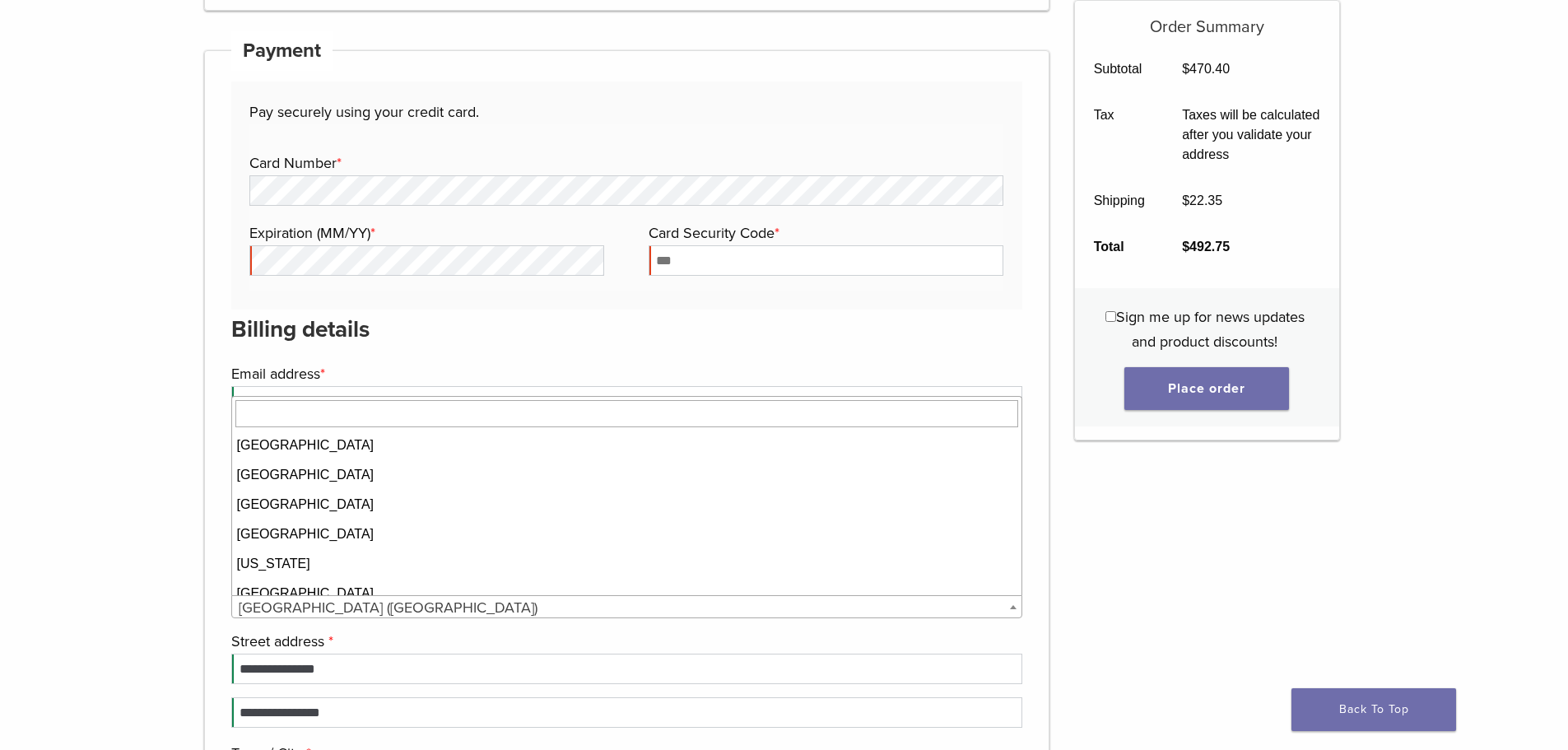
scroll to position [6874, 0]
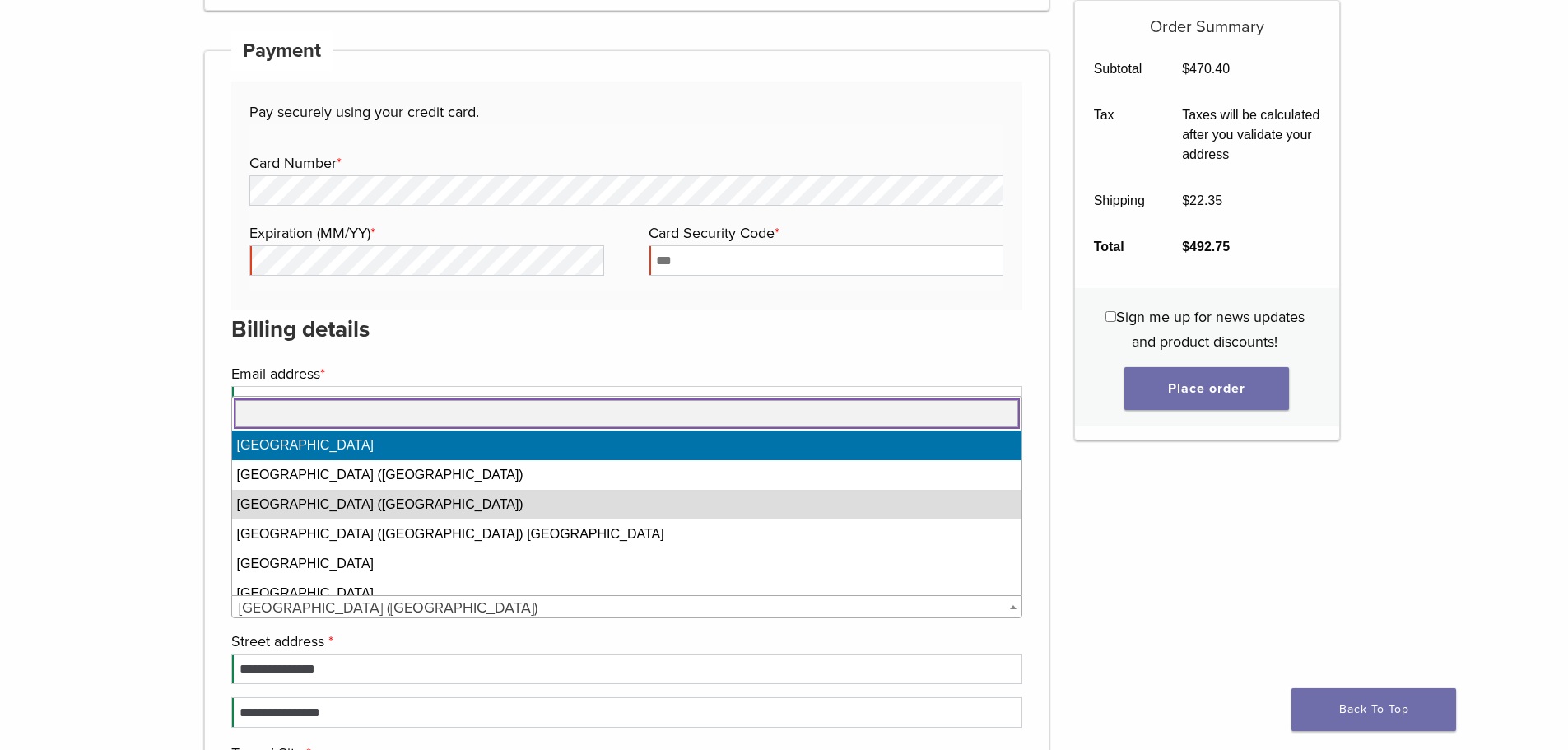
click at [265, 418] on input "text" at bounding box center [627, 412] width 784 height 26
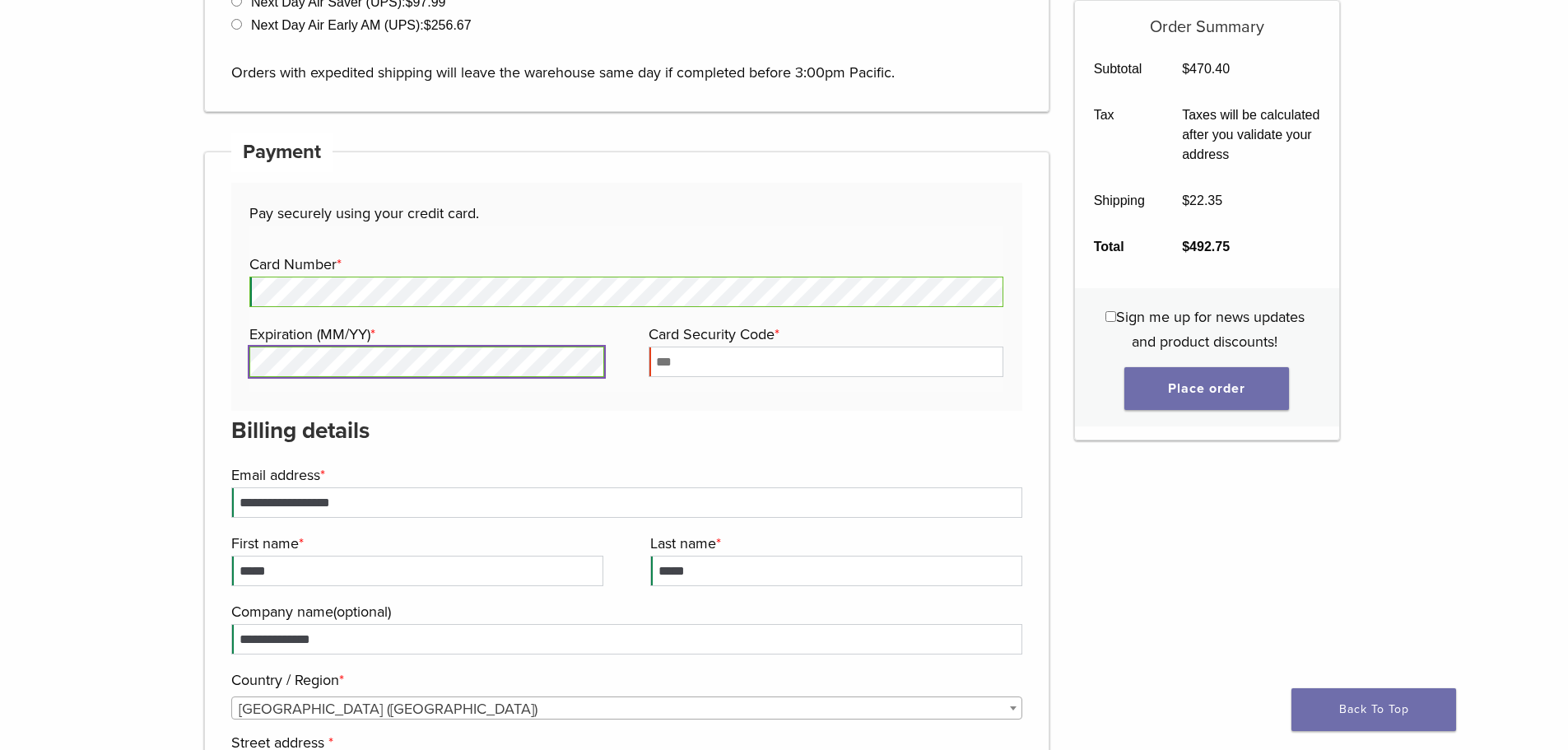
scroll to position [1564, 0]
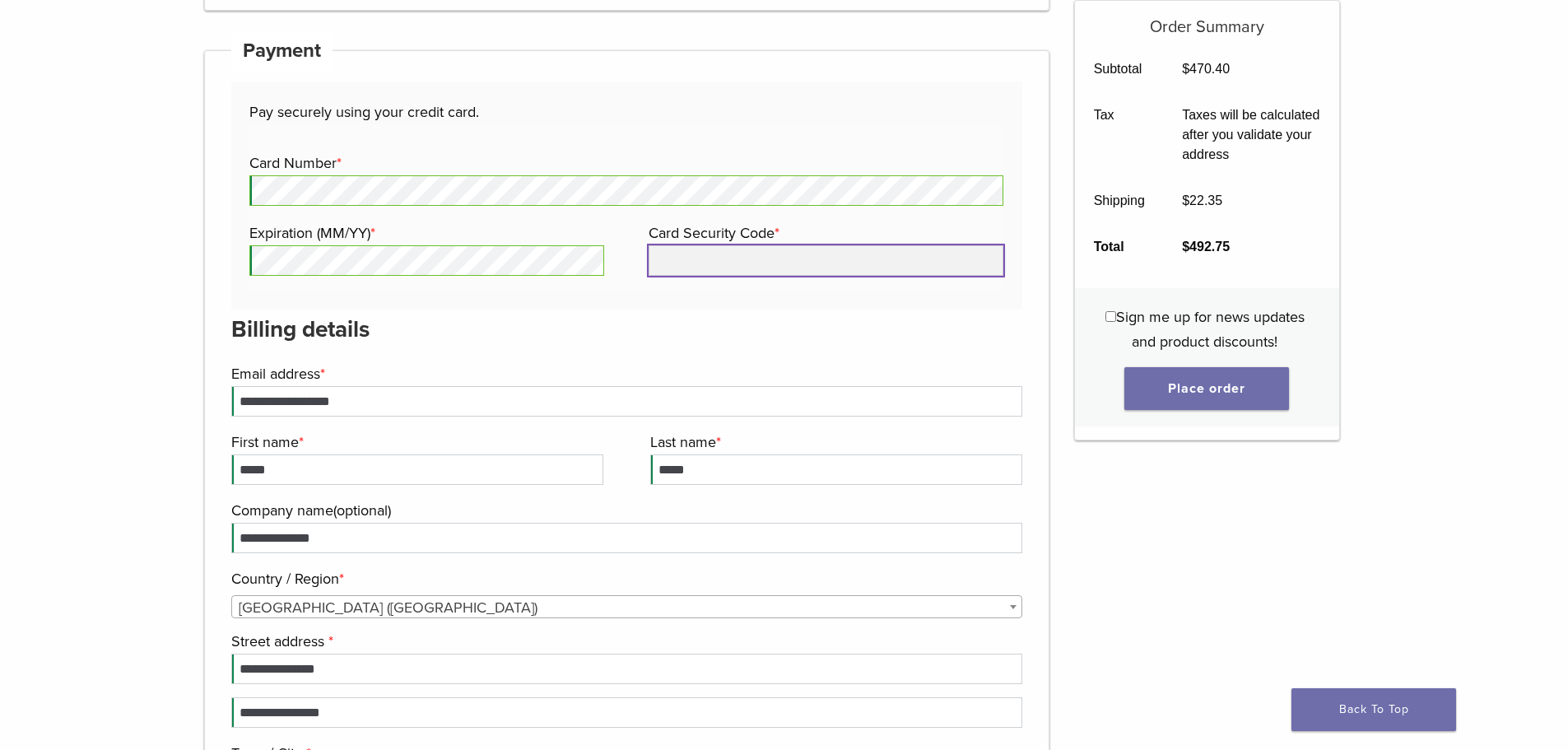
click at [703, 266] on input "Card Security Code *" at bounding box center [825, 260] width 355 height 30
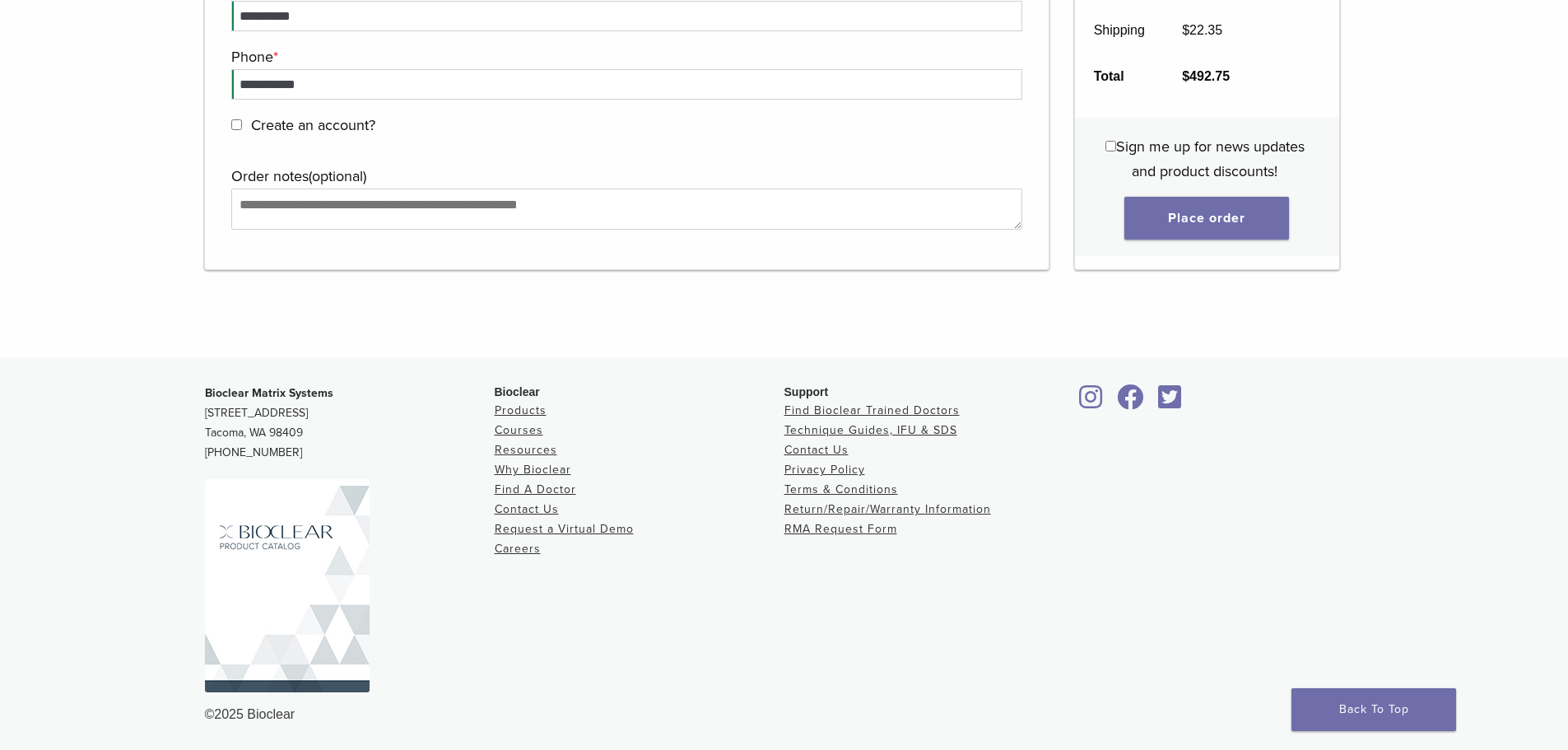
scroll to position [2460, 0]
type input "***"
click at [1183, 217] on button "Place order" at bounding box center [1208, 217] width 165 height 43
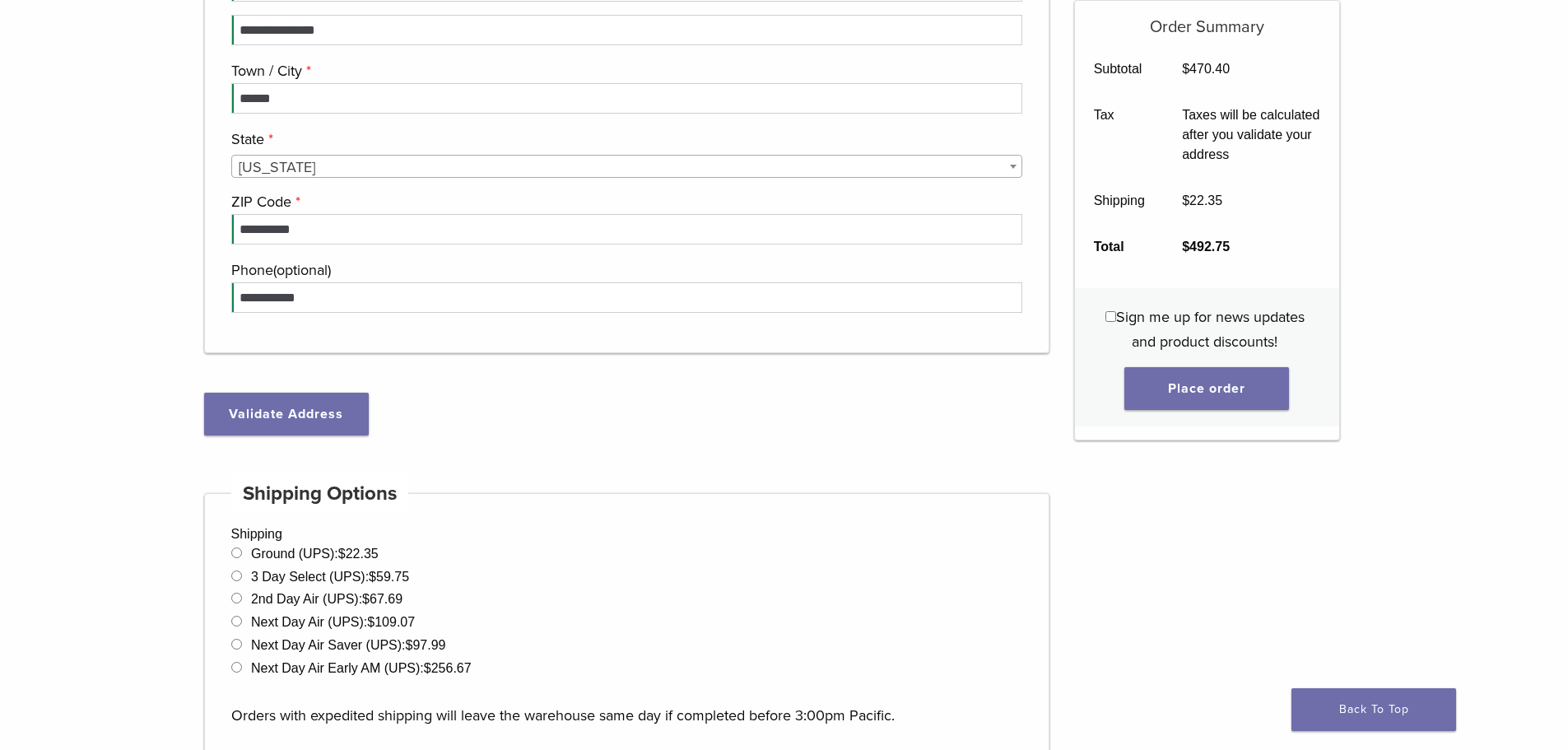
scroll to position [787, 0]
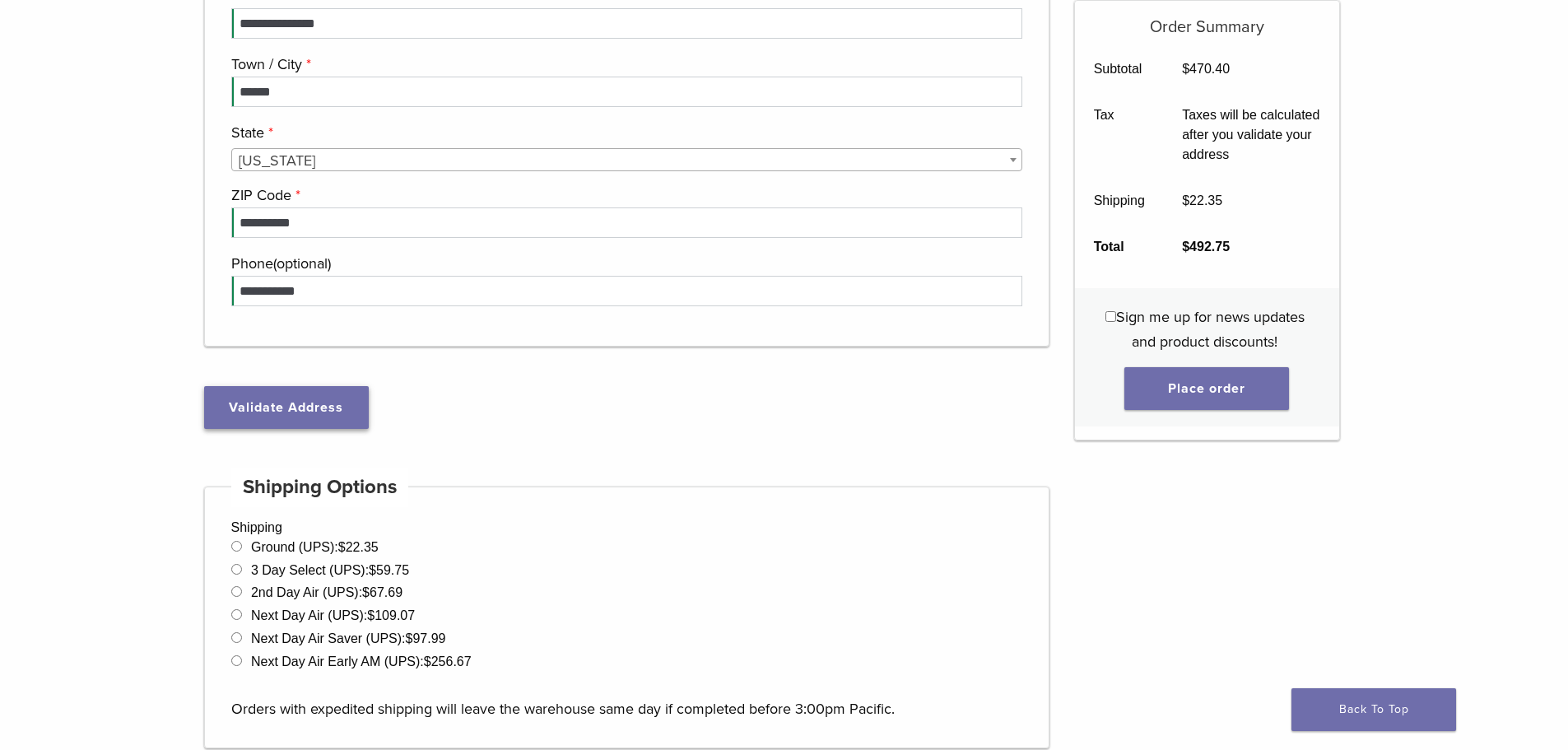
click at [339, 406] on button "Validate Address" at bounding box center [286, 407] width 165 height 43
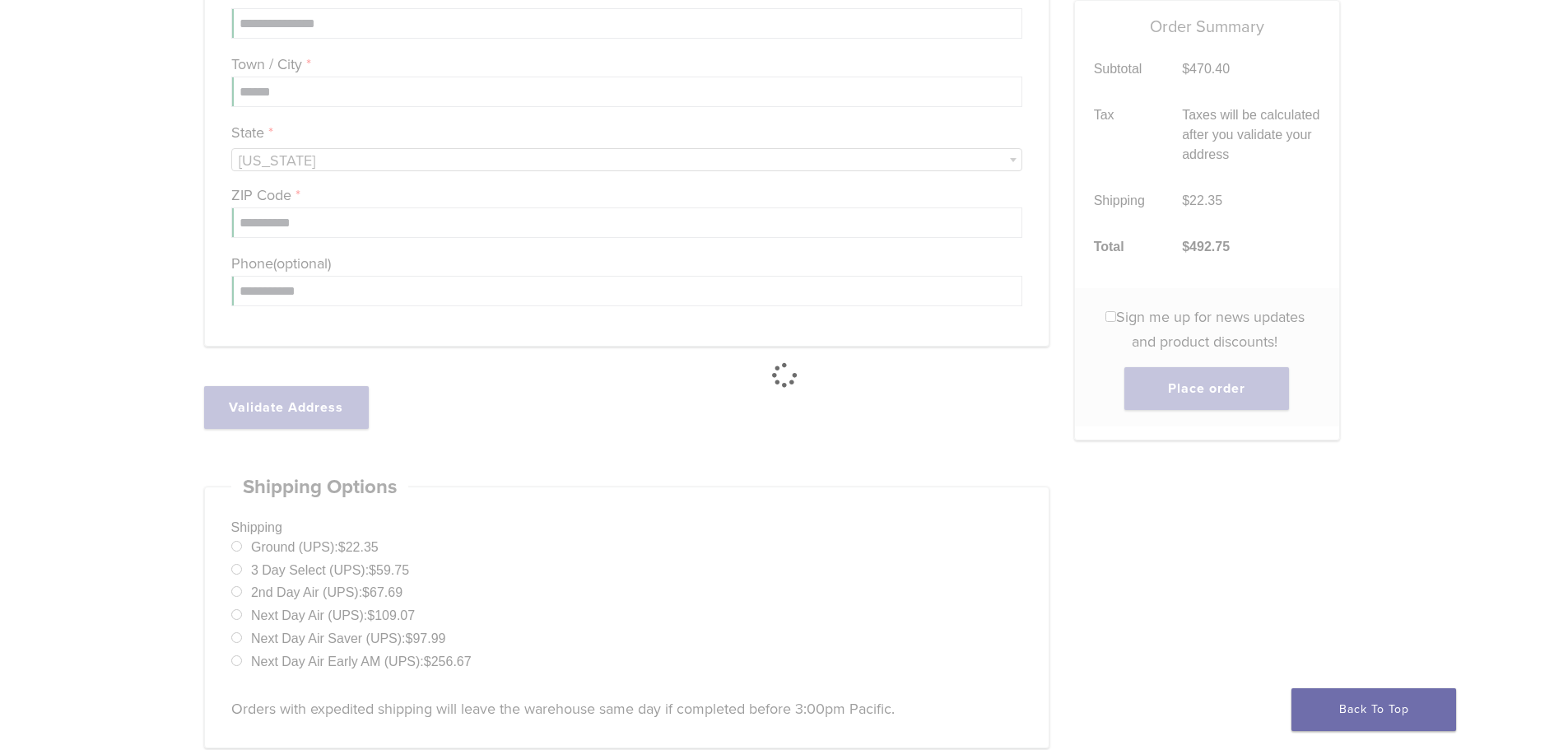
select select "**"
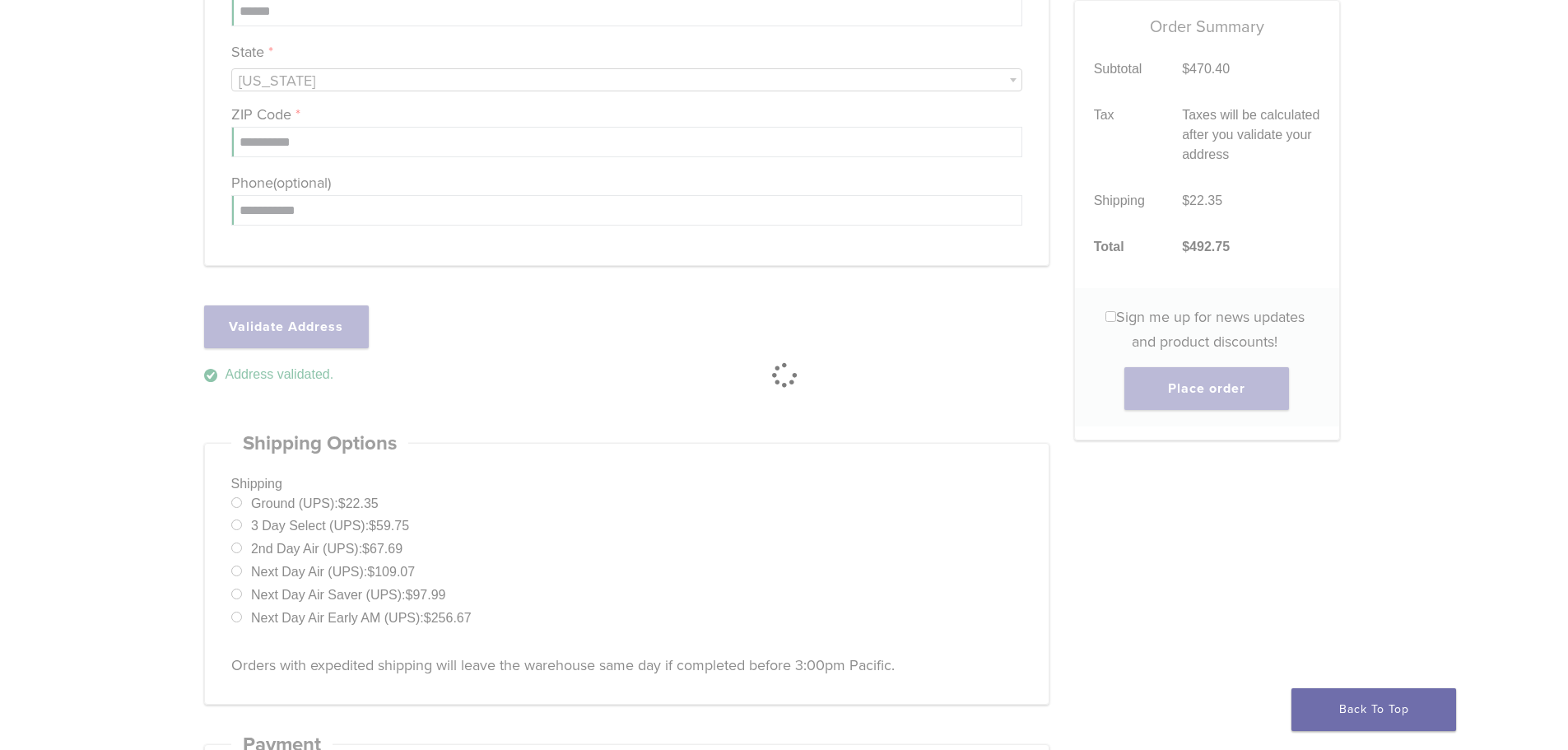
scroll to position [706, 0]
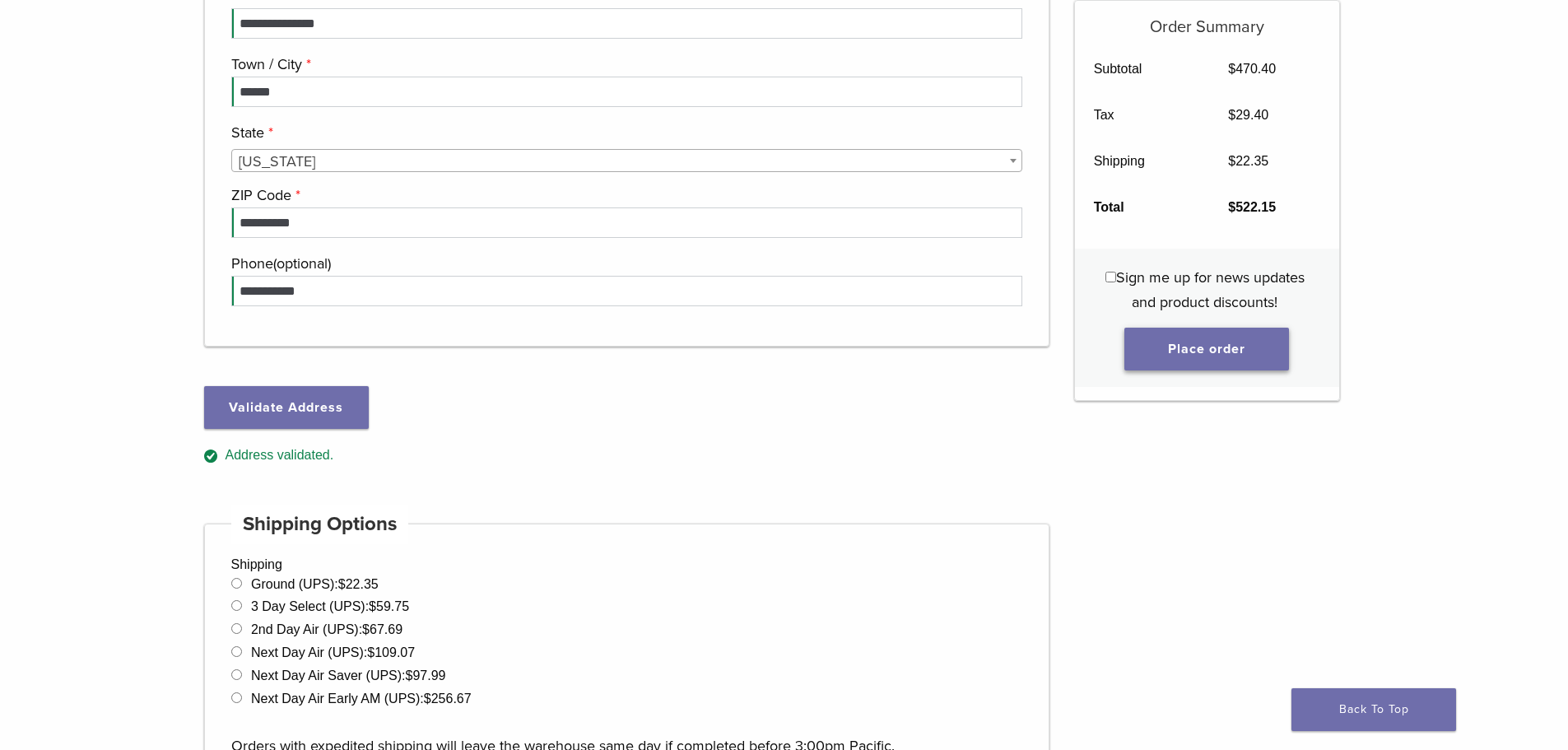
click at [1173, 358] on button "Place order" at bounding box center [1208, 348] width 165 height 43
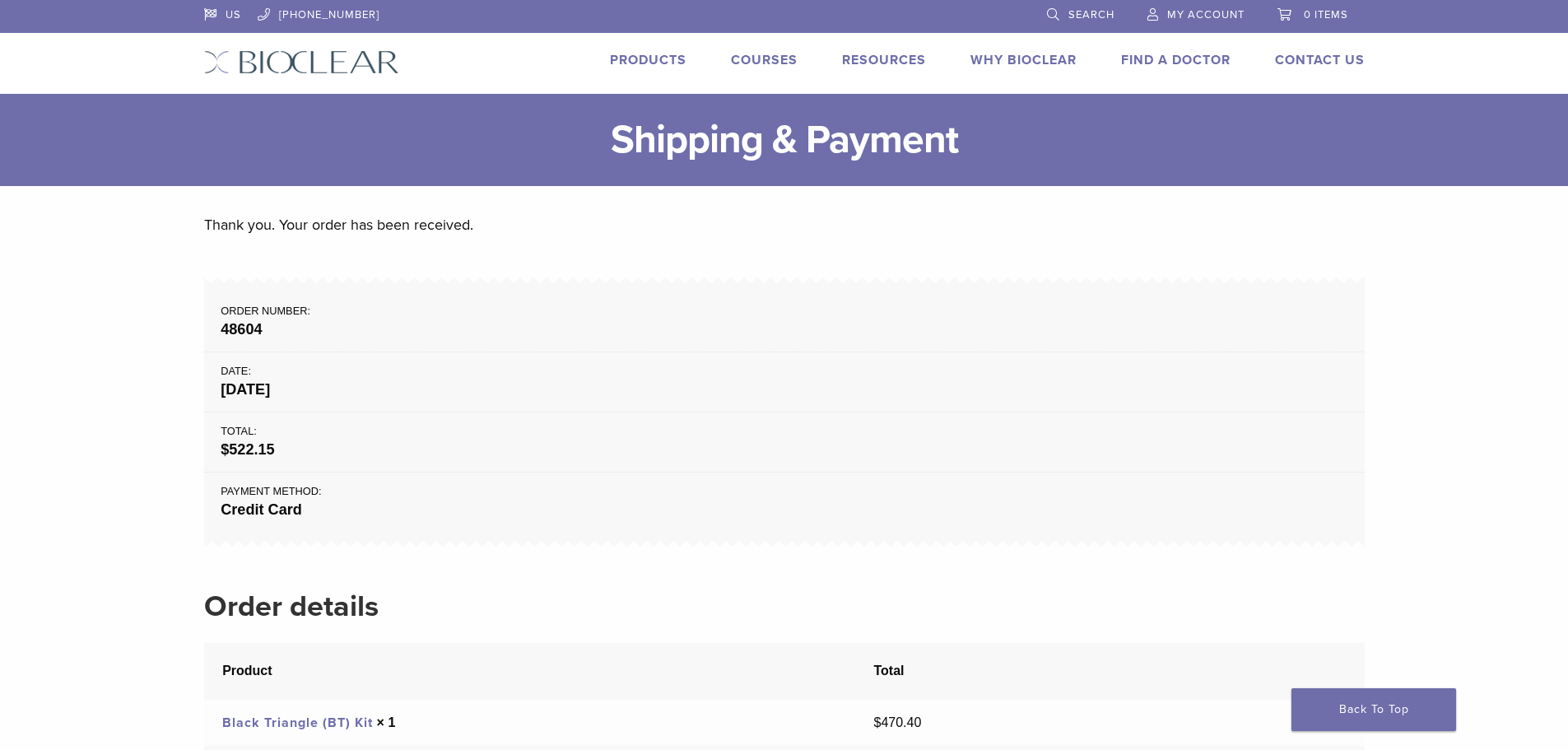
click at [1377, 241] on div "Thank you. Your order has been received. Order number: 48604 Date: [DATE] Total…" at bounding box center [785, 737] width 1186 height 1102
click at [878, 293] on li "Order number: 48604" at bounding box center [784, 318] width 1161 height 66
click at [759, 359] on li "Date: [DATE]" at bounding box center [784, 381] width 1161 height 60
click at [545, 327] on strong "48604" at bounding box center [784, 329] width 1127 height 22
click at [545, 328] on strong "48604" at bounding box center [784, 329] width 1127 height 22
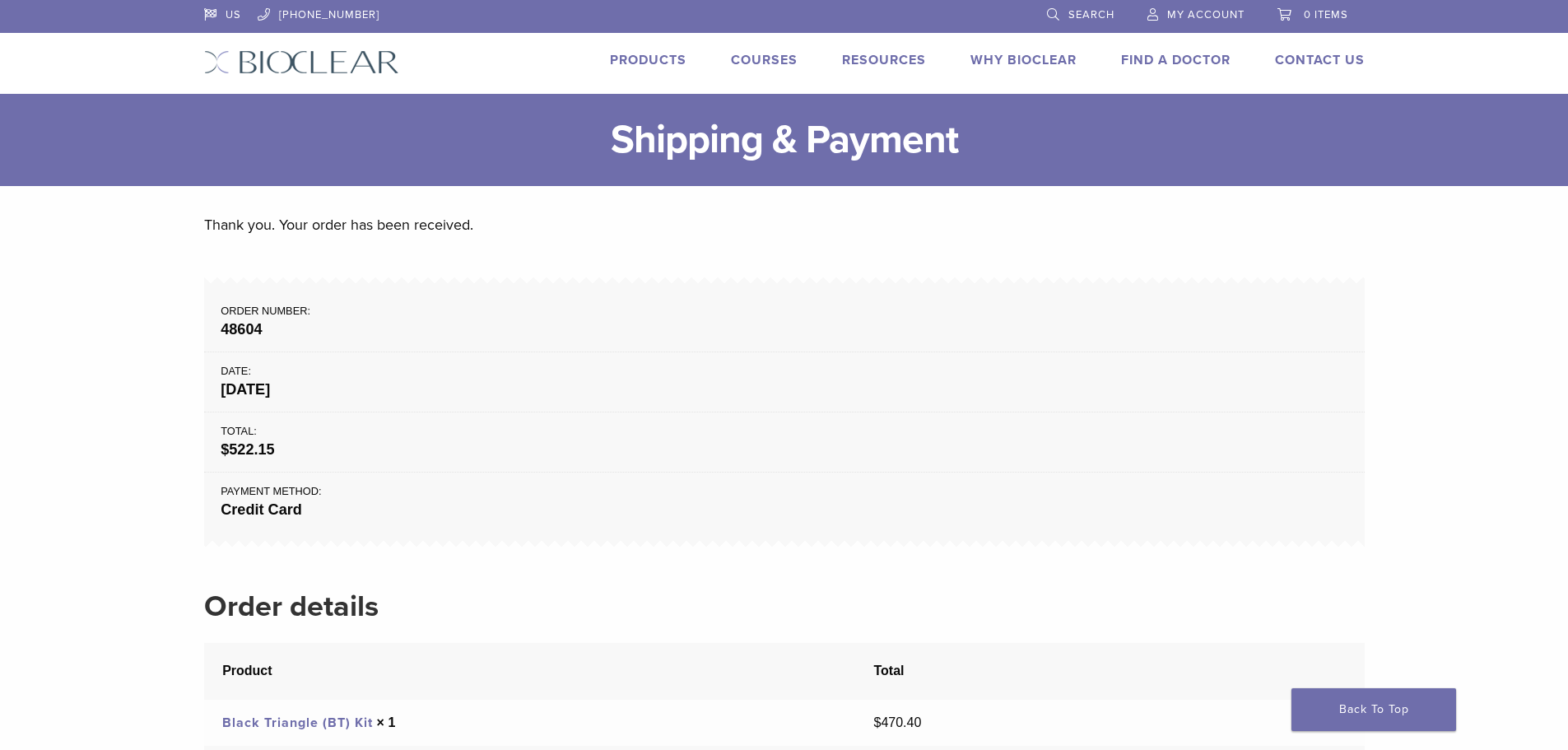
click at [506, 285] on ul "Order number: 48604 Date: [DATE] Total: $ 522.15 Payment method: Credit Card" at bounding box center [784, 412] width 1161 height 253
drag, startPoint x: 877, startPoint y: 350, endPoint x: 875, endPoint y: 384, distance: 34.1
drag, startPoint x: 1303, startPoint y: 110, endPoint x: 1299, endPoint y: 120, distance: 10.8
